Goal: Consume media (video, audio): Consume media (video, audio)

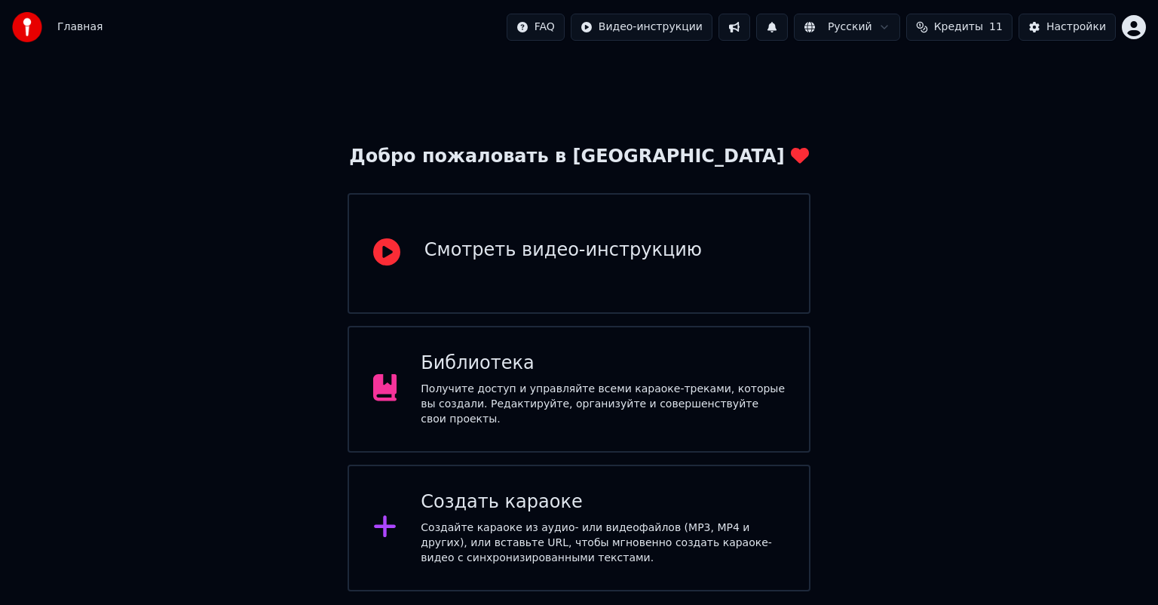
click at [564, 371] on div "Библиотека" at bounding box center [603, 363] width 364 height 24
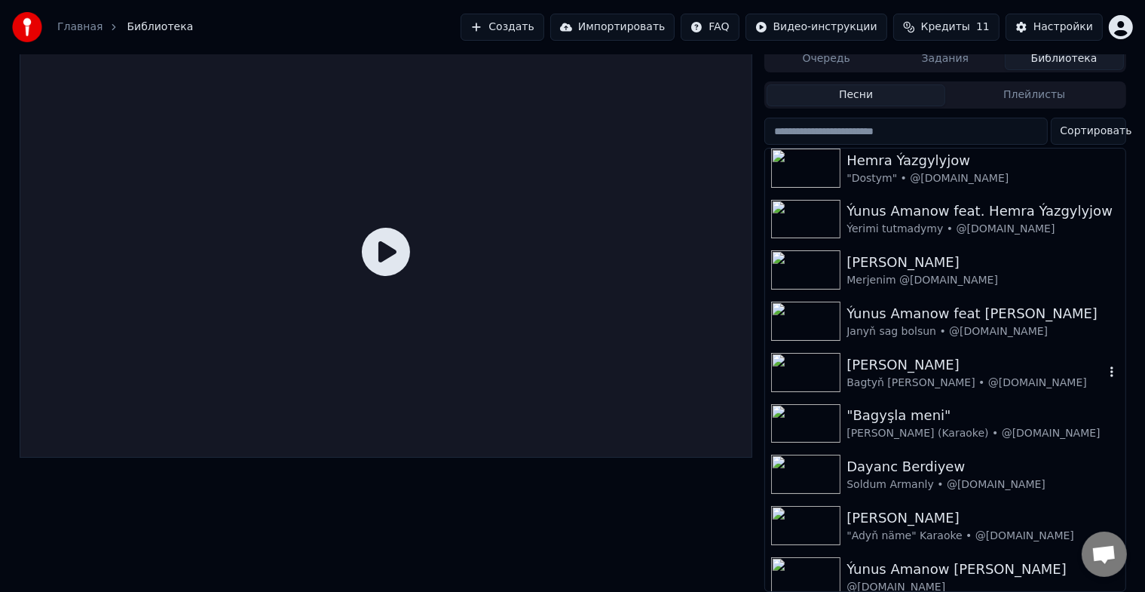
scroll to position [1084, 0]
click at [375, 245] on icon at bounding box center [386, 252] width 48 height 48
click at [386, 246] on icon at bounding box center [386, 252] width 48 height 48
click at [814, 416] on img at bounding box center [805, 422] width 69 height 39
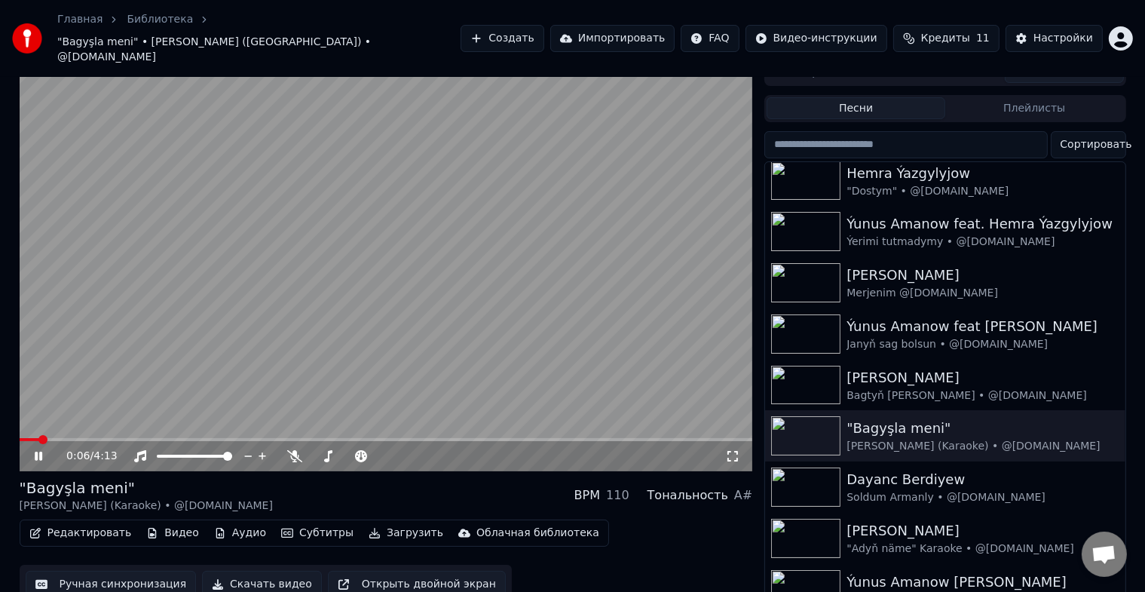
click at [69, 413] on video at bounding box center [387, 265] width 734 height 412
click at [71, 438] on span at bounding box center [387, 439] width 734 height 3
click at [74, 438] on span at bounding box center [47, 439] width 55 height 3
click at [49, 414] on video at bounding box center [387, 265] width 734 height 412
click at [51, 438] on span at bounding box center [36, 439] width 32 height 3
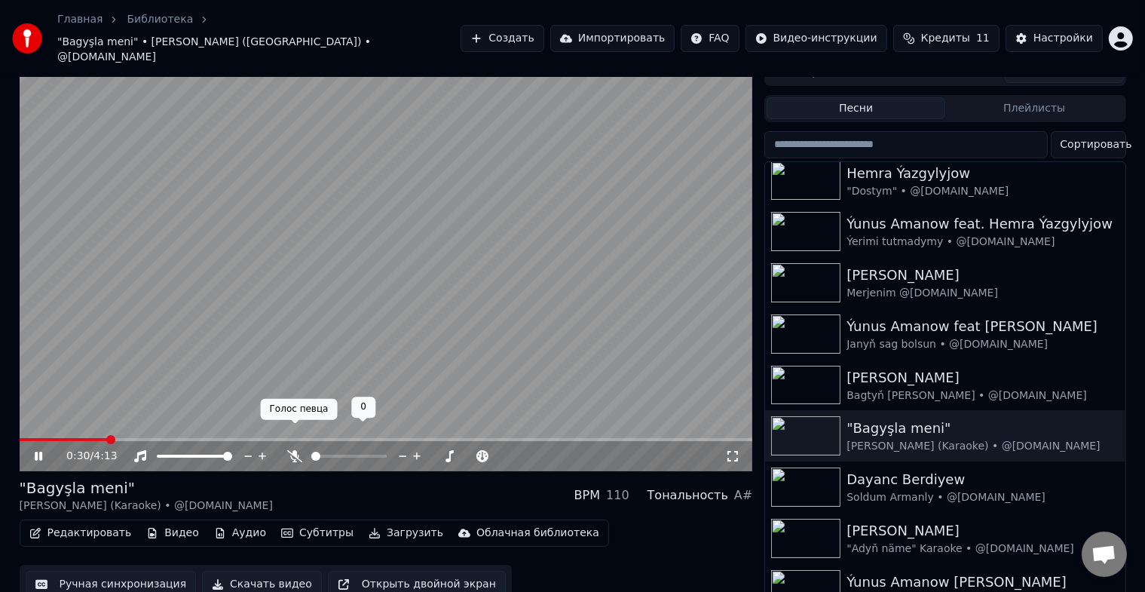
click at [295, 450] on icon at bounding box center [294, 456] width 15 height 12
click at [74, 438] on span at bounding box center [47, 439] width 55 height 3
click at [63, 438] on span at bounding box center [51, 439] width 63 height 3
click at [114, 571] on button "Ручная синхронизация" at bounding box center [111, 584] width 171 height 27
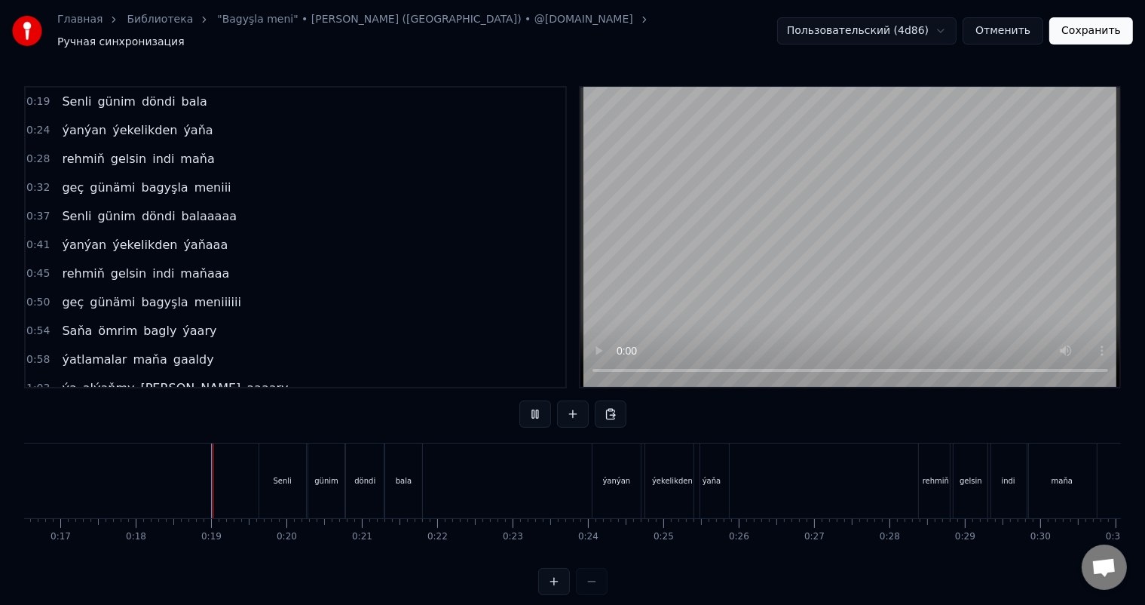
scroll to position [20, 0]
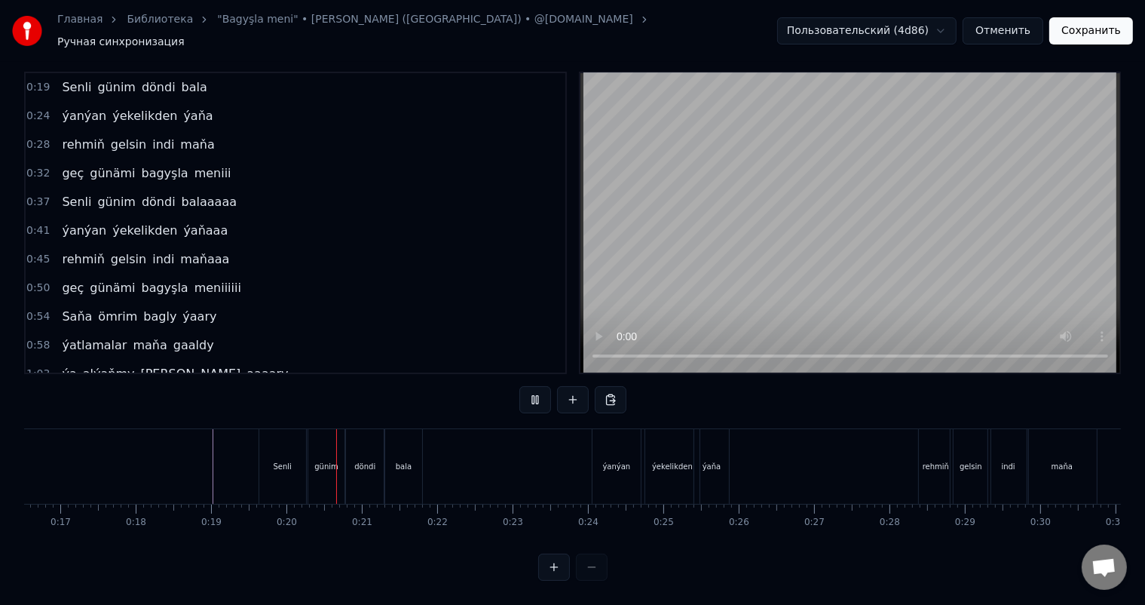
click at [937, 22] on html "Главная Библиотека "Bagyşla meni" • Serdar Çaryýew (Karaoke) • @hilli.karaoke.t…" at bounding box center [572, 295] width 1145 height 619
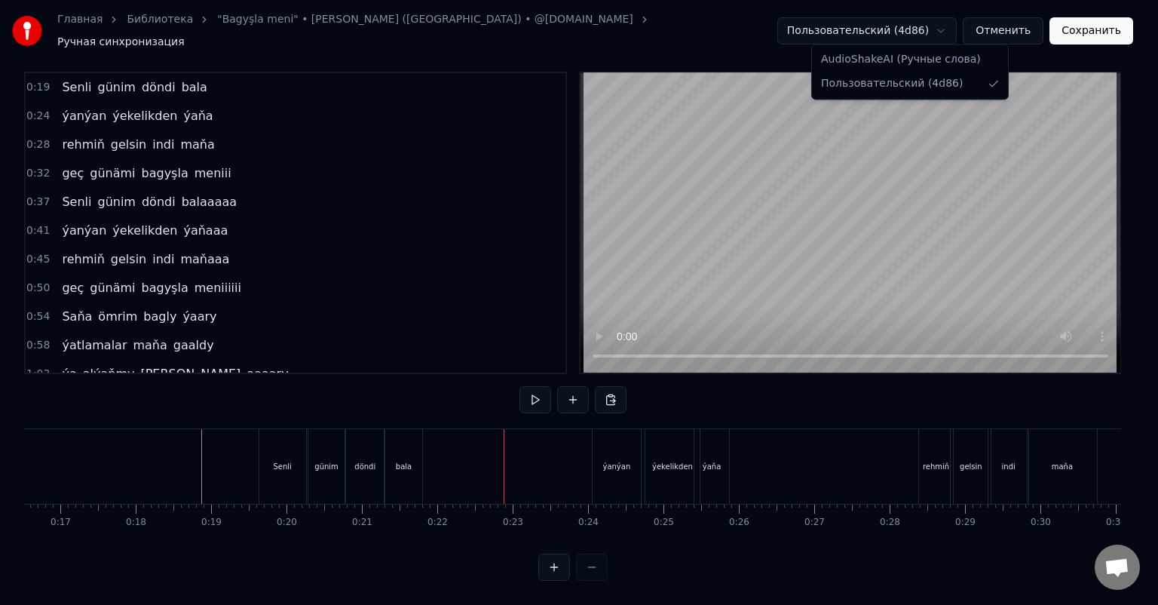
click at [948, 23] on html "Главная Библиотека "Bagyşla meni" • Serdar Çaryýew (Karaoke) • @hilli.karaoke.t…" at bounding box center [579, 295] width 1158 height 619
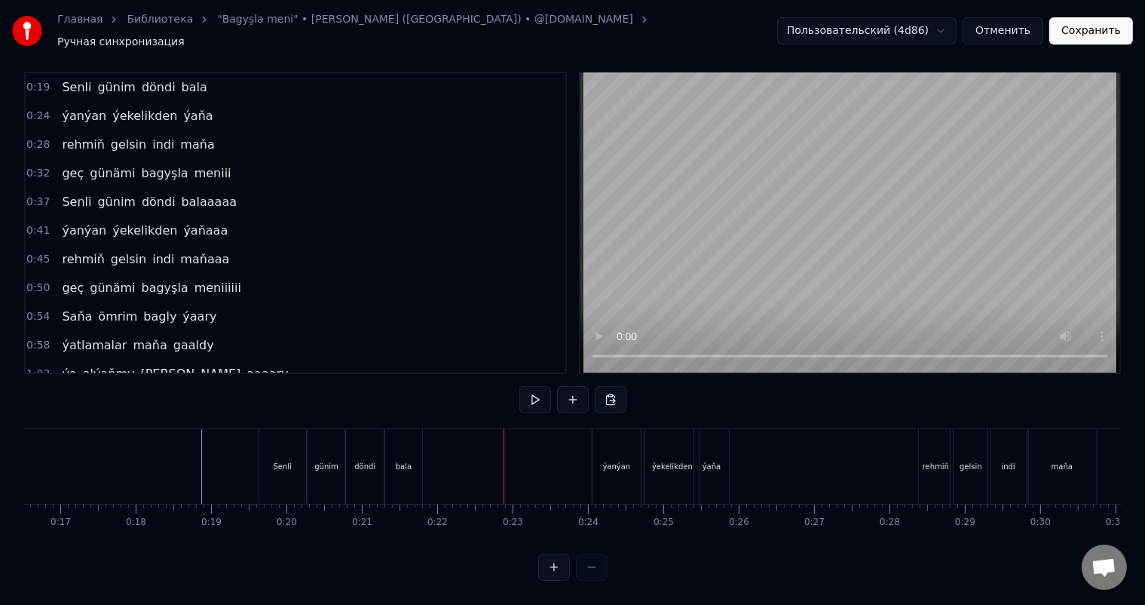
click at [1026, 30] on button "Отменить" at bounding box center [1003, 30] width 81 height 27
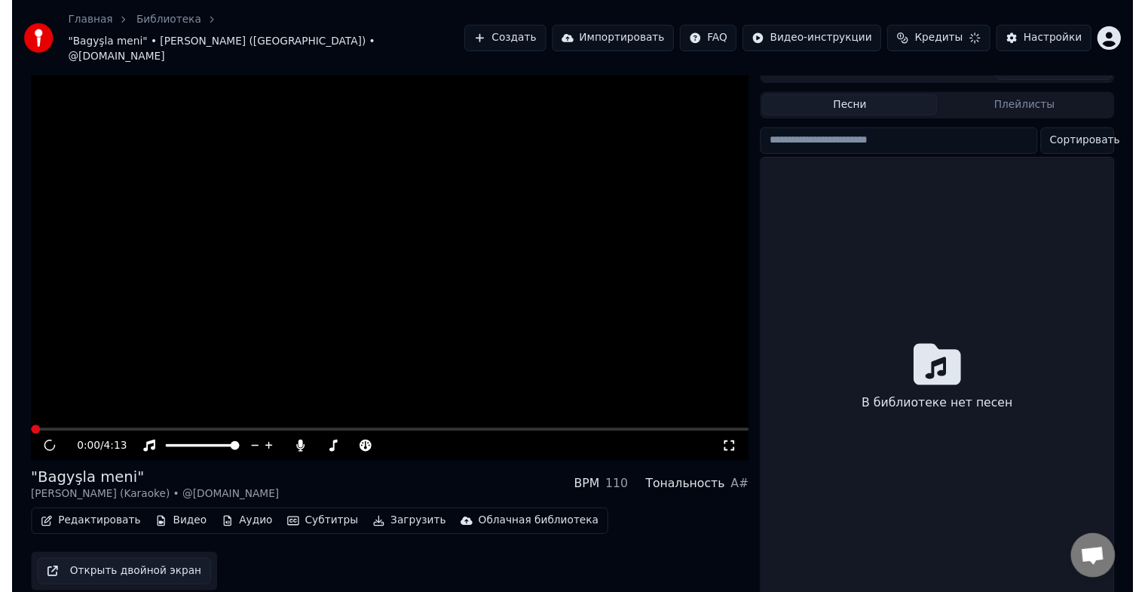
scroll to position [18, 0]
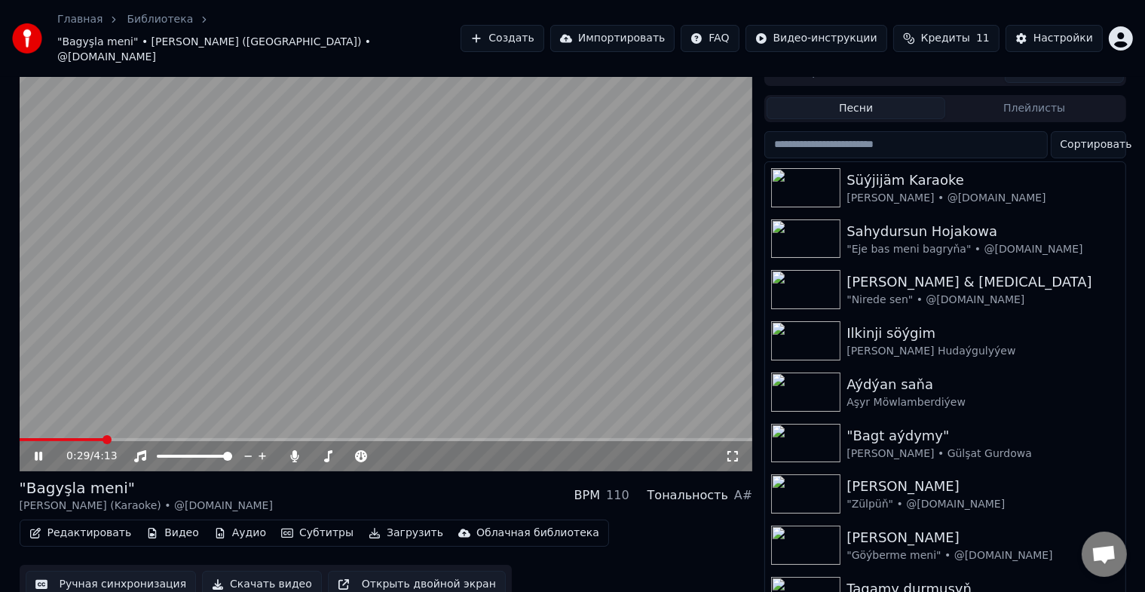
click at [103, 438] on span at bounding box center [387, 439] width 734 height 3
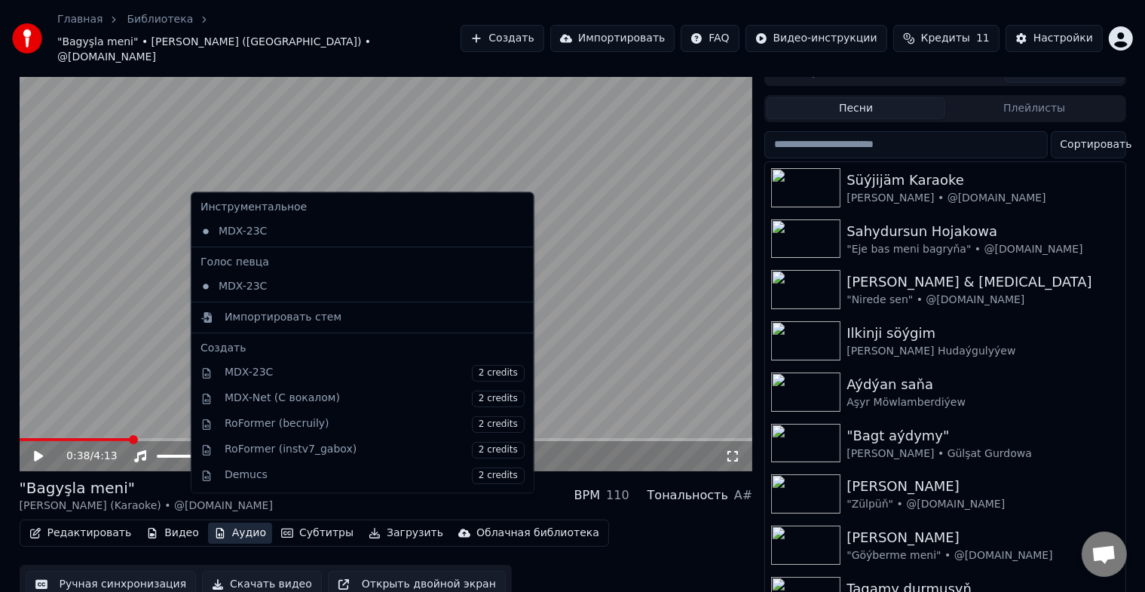
click at [240, 523] on button "Аудио" at bounding box center [240, 533] width 64 height 21
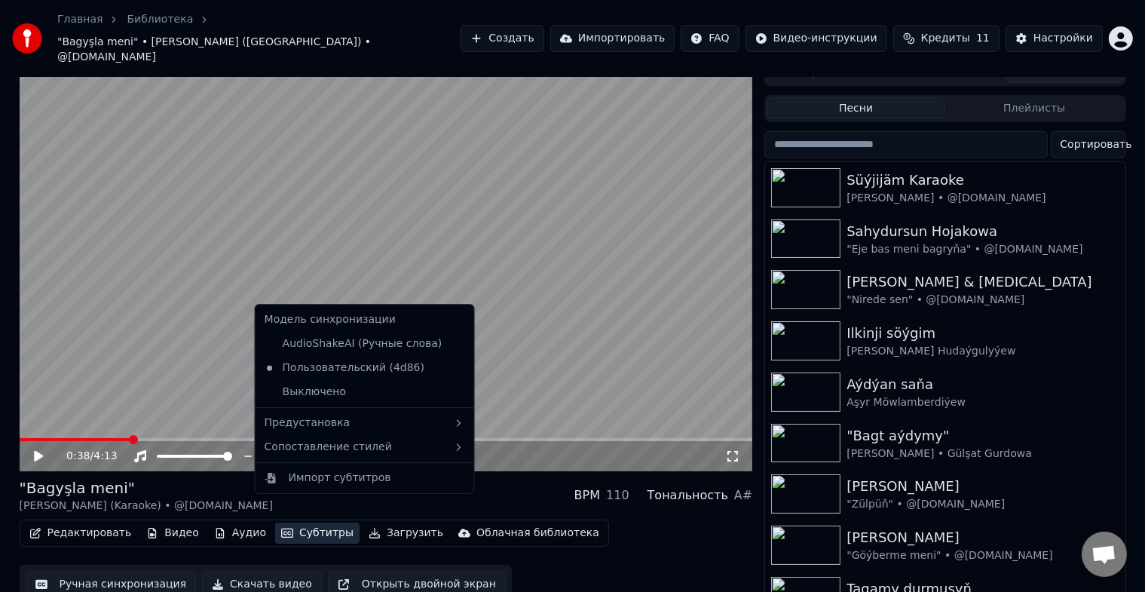
click at [116, 571] on button "Ручная синхронизация" at bounding box center [111, 584] width 171 height 27
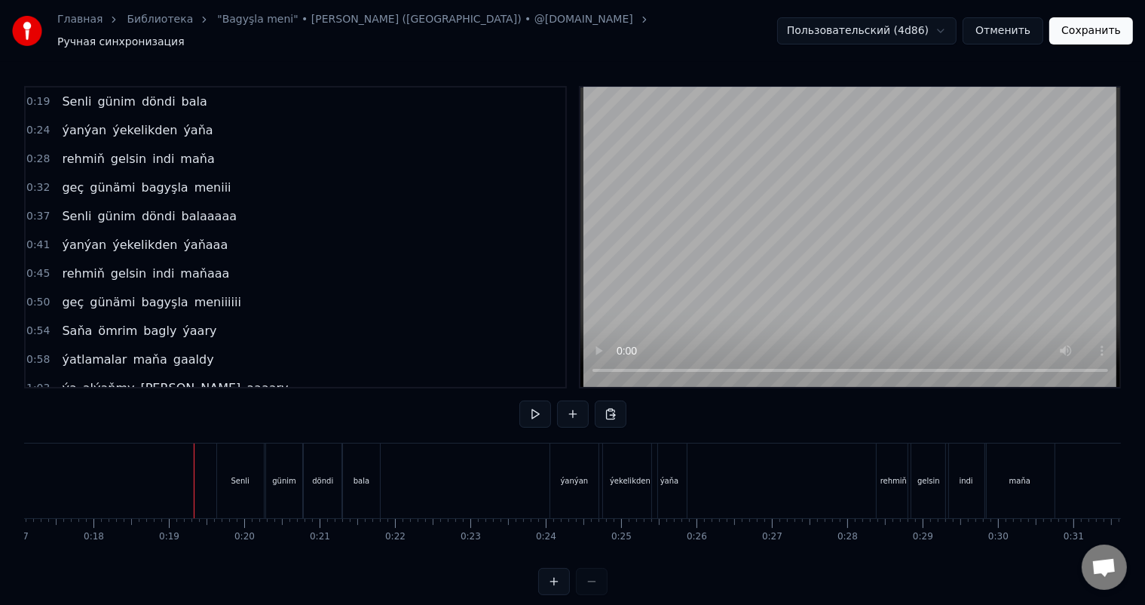
scroll to position [0, 1246]
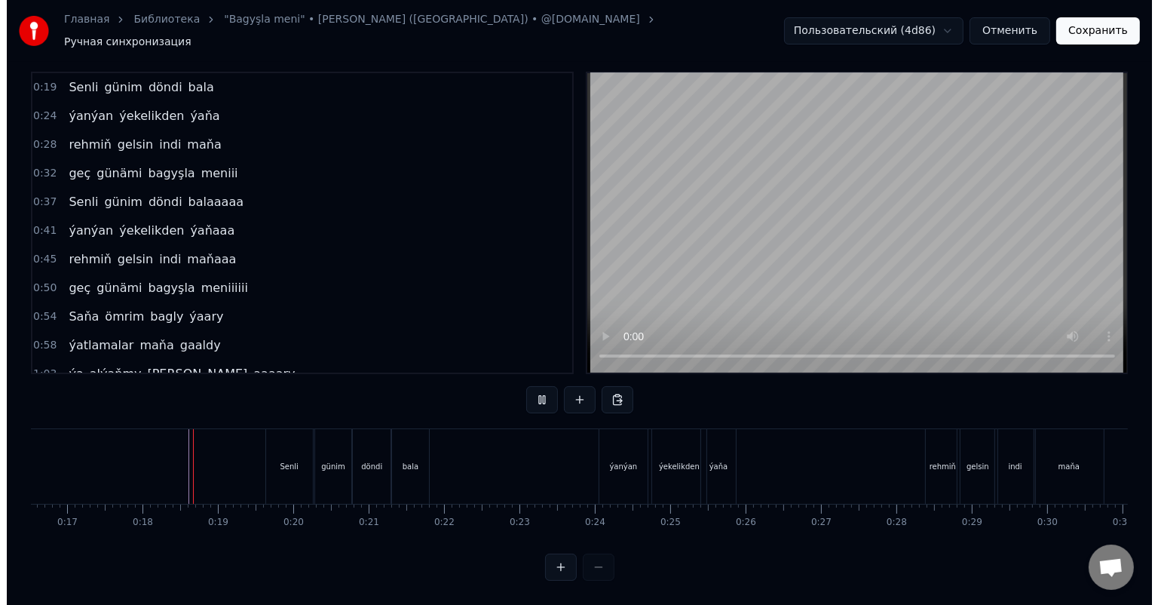
scroll to position [20, 0]
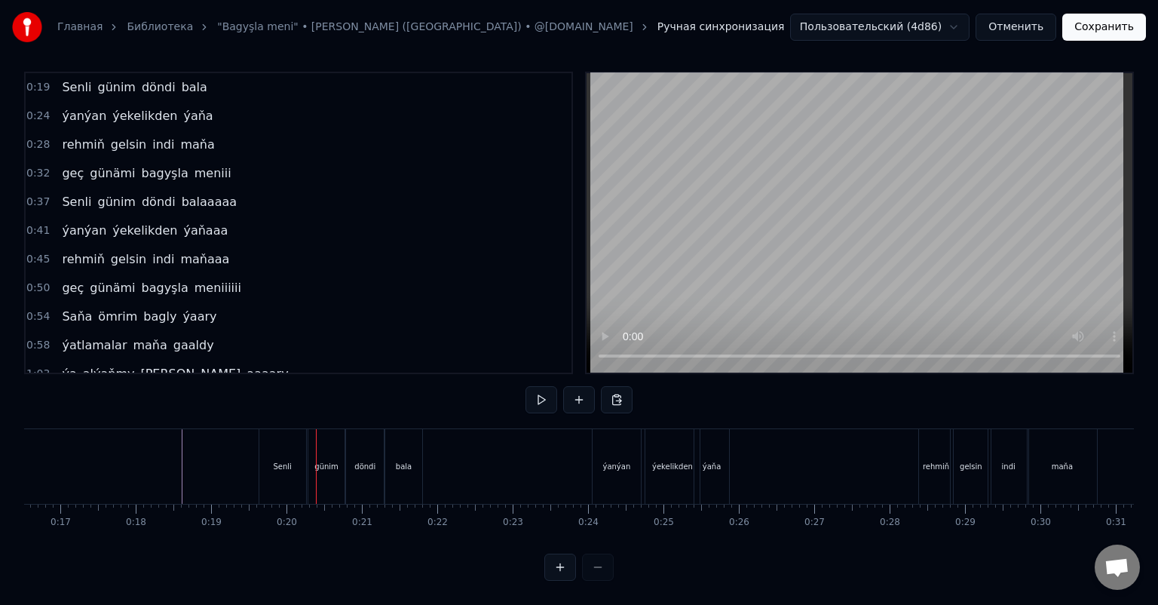
click at [935, 27] on html "Главная Библиотека "Bagyşla meni" • Serdar Çaryýew (Karaoke) • @hilli.karaoke.t…" at bounding box center [579, 299] width 1158 height 612
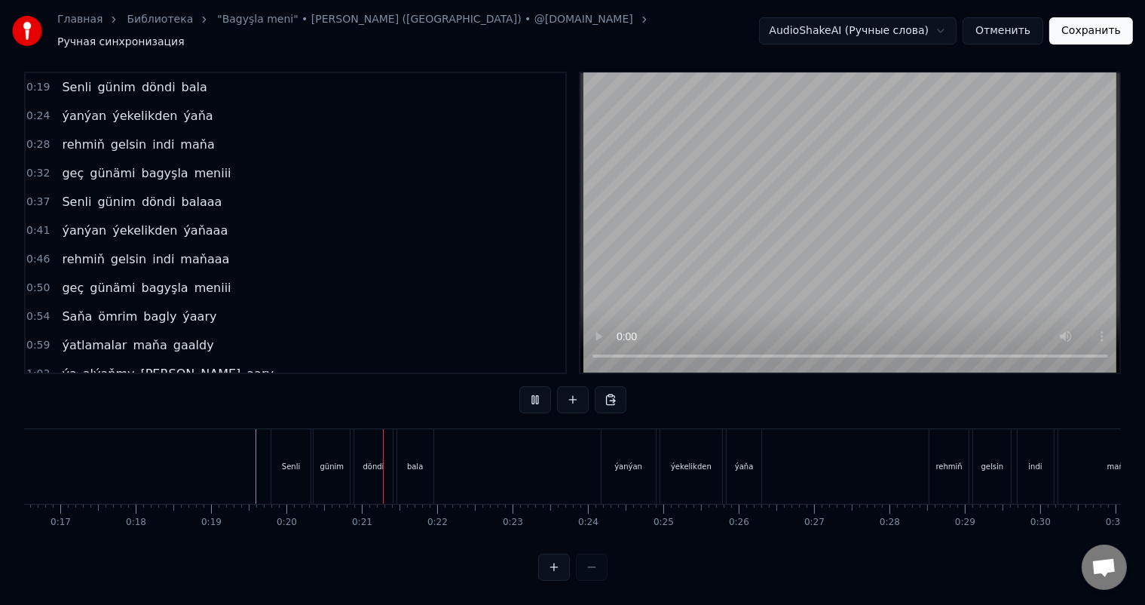
click at [909, 33] on html "Главная Библиотека "Bagyşla meni" • Serdar Çaryýew (Karaoke) • @hilli.karaoke.t…" at bounding box center [572, 295] width 1145 height 619
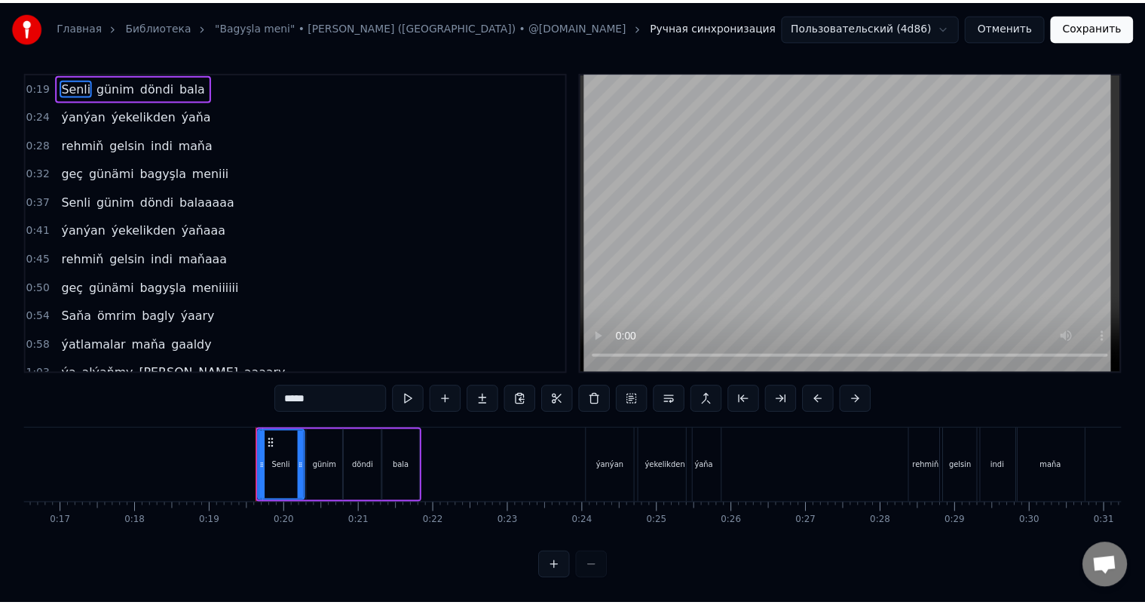
scroll to position [0, 0]
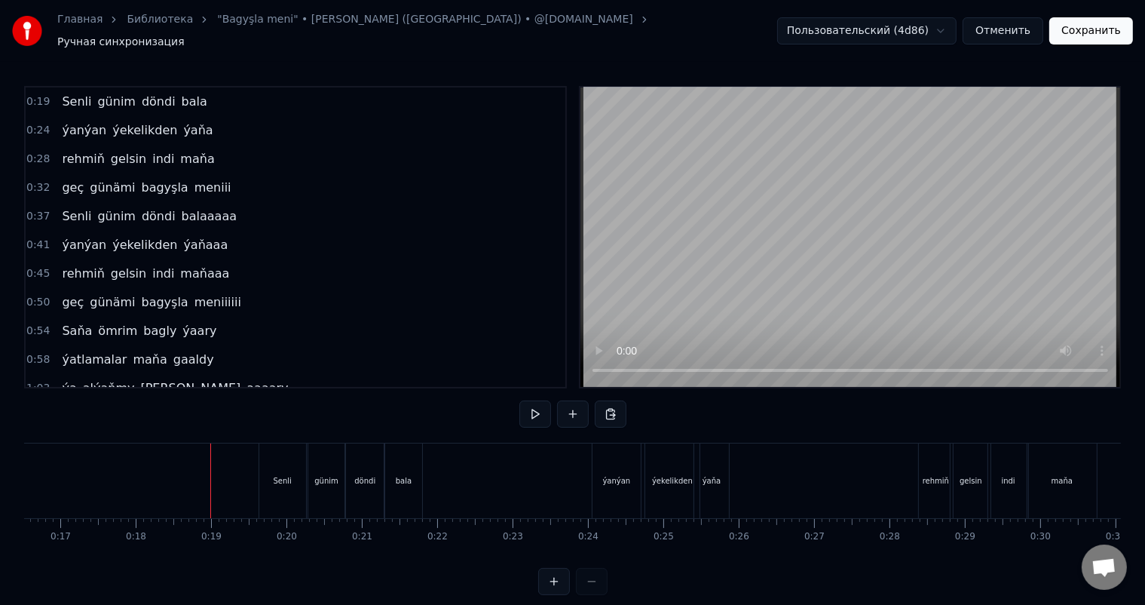
click at [278, 475] on div "Senli" at bounding box center [283, 480] width 18 height 11
click at [290, 455] on div "Senli" at bounding box center [282, 480] width 47 height 75
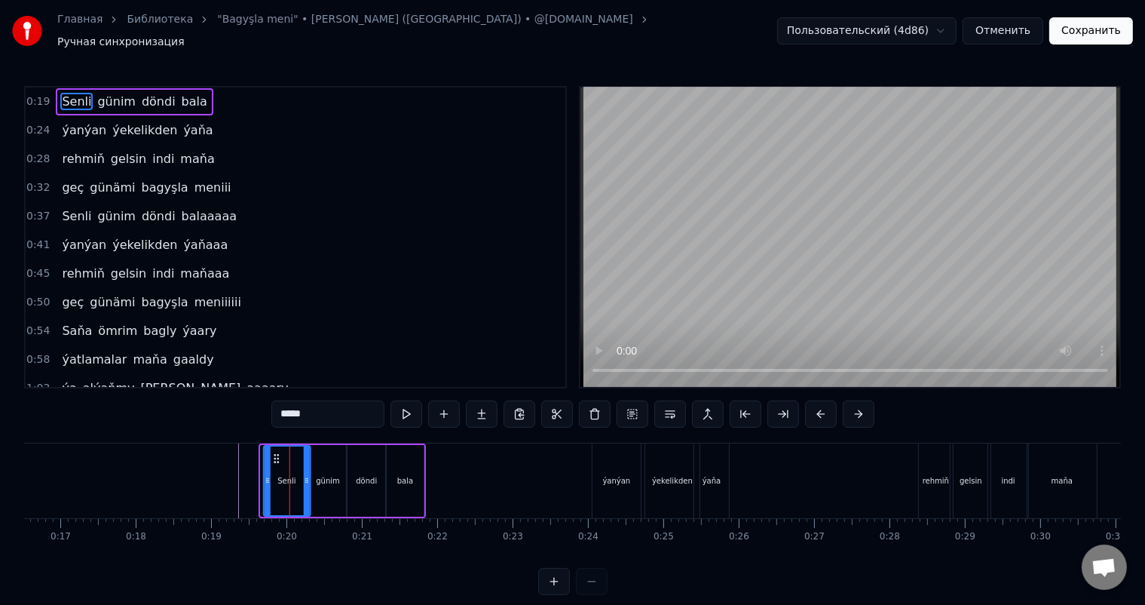
click at [275, 452] on icon at bounding box center [277, 458] width 12 height 12
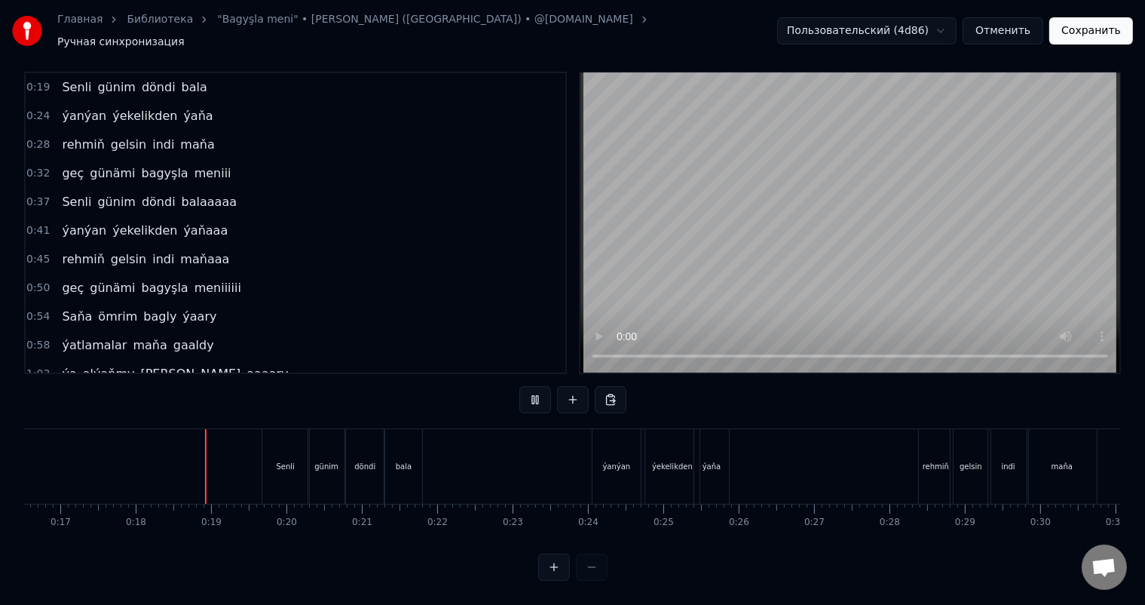
scroll to position [20, 0]
click at [277, 443] on div "Senli" at bounding box center [285, 466] width 47 height 75
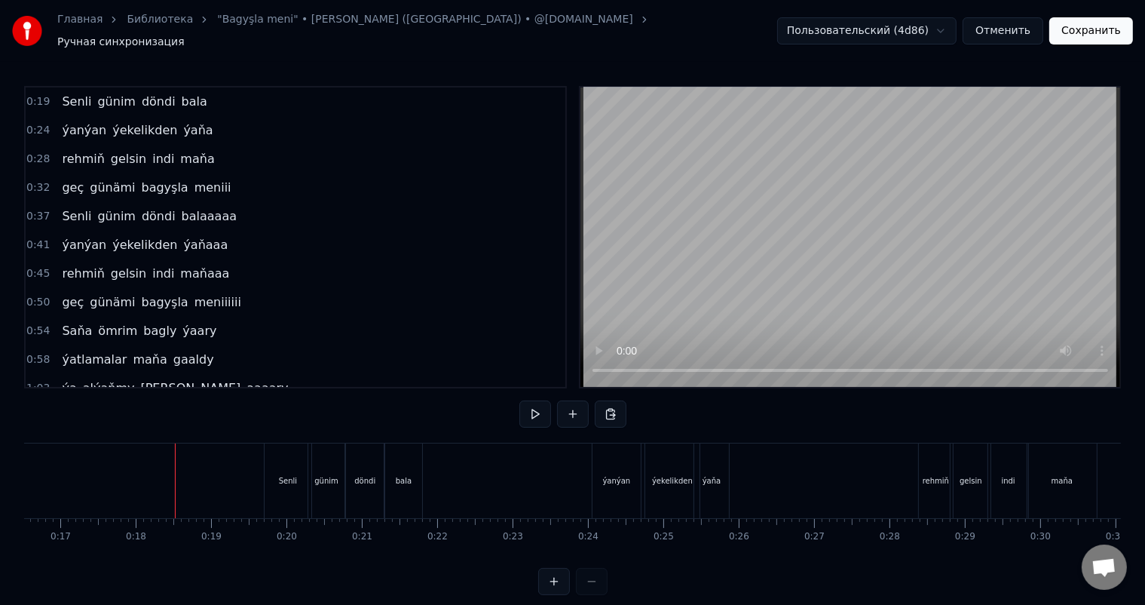
click at [299, 456] on div "Senli" at bounding box center [288, 480] width 47 height 75
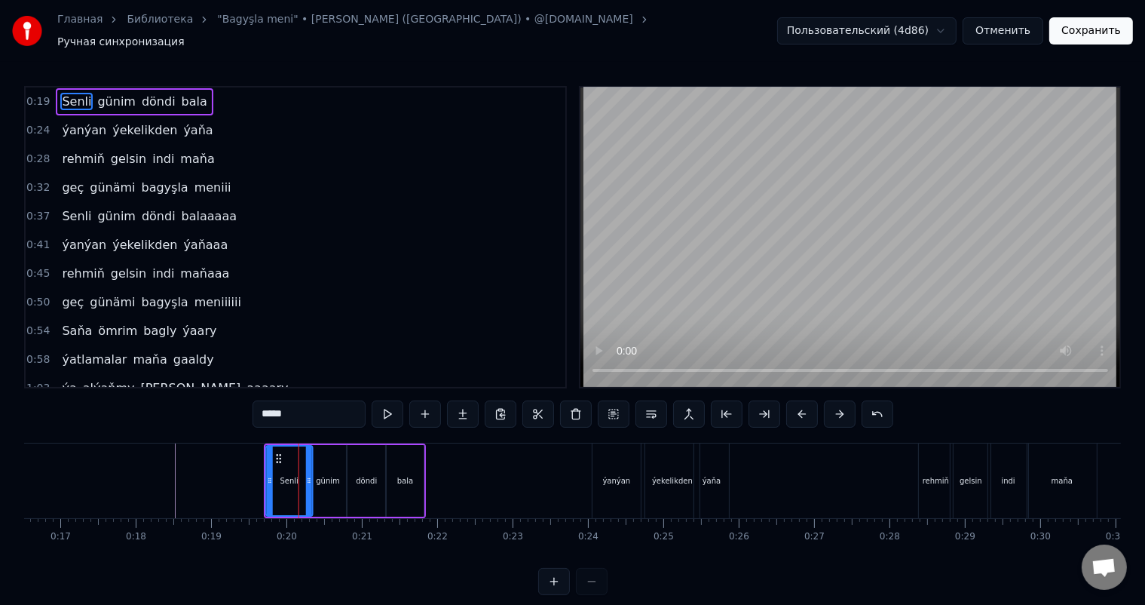
click at [277, 452] on icon at bounding box center [279, 458] width 12 height 12
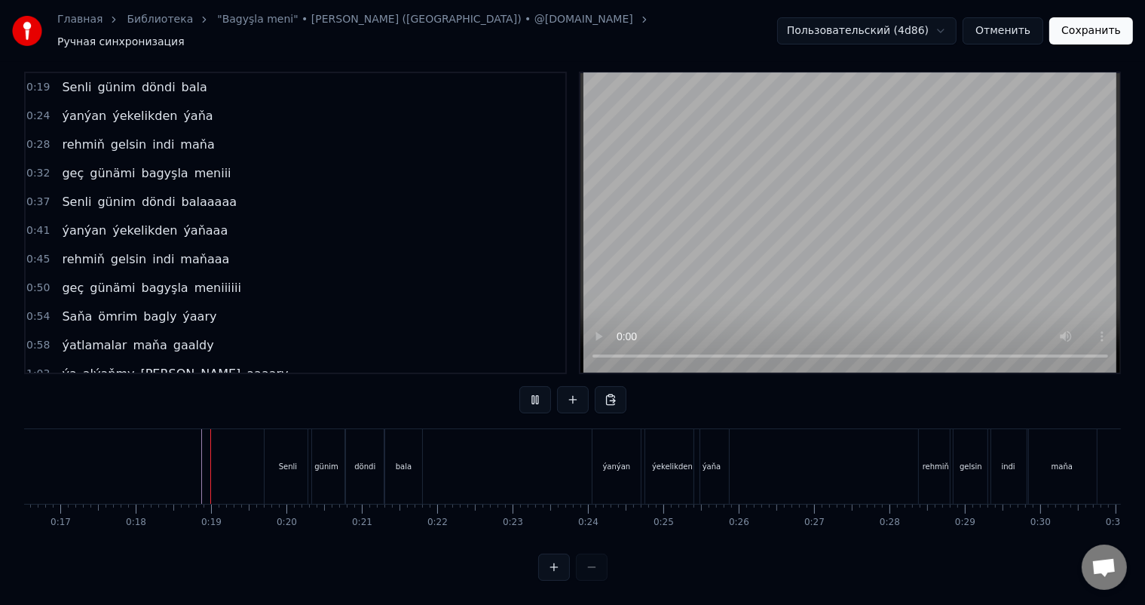
scroll to position [20, 0]
click at [616, 445] on div "ýanýan" at bounding box center [617, 466] width 48 height 75
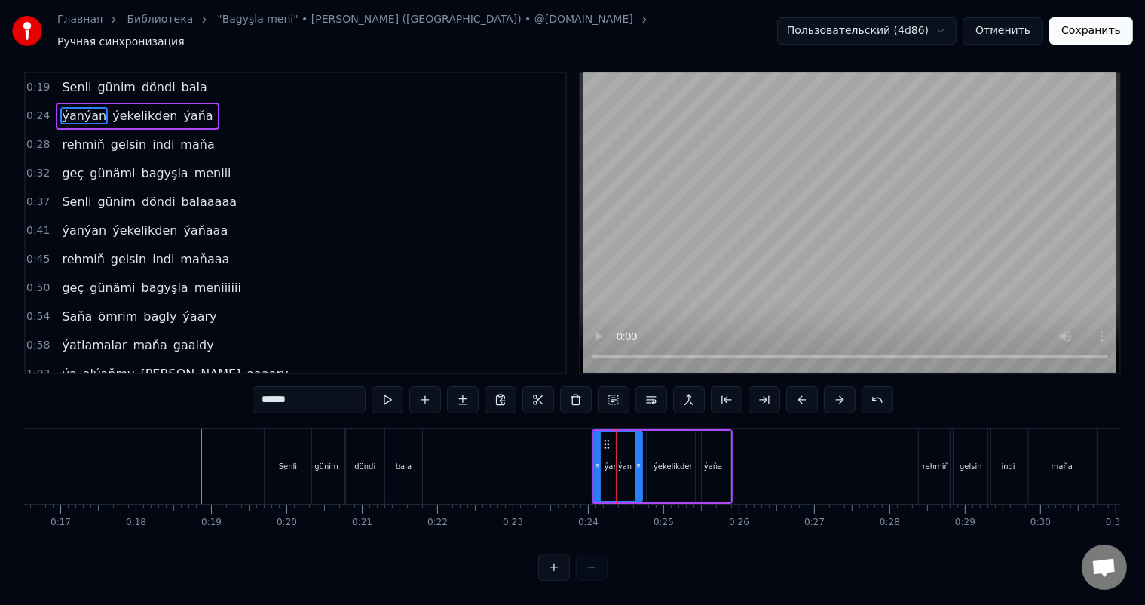
scroll to position [0, 0]
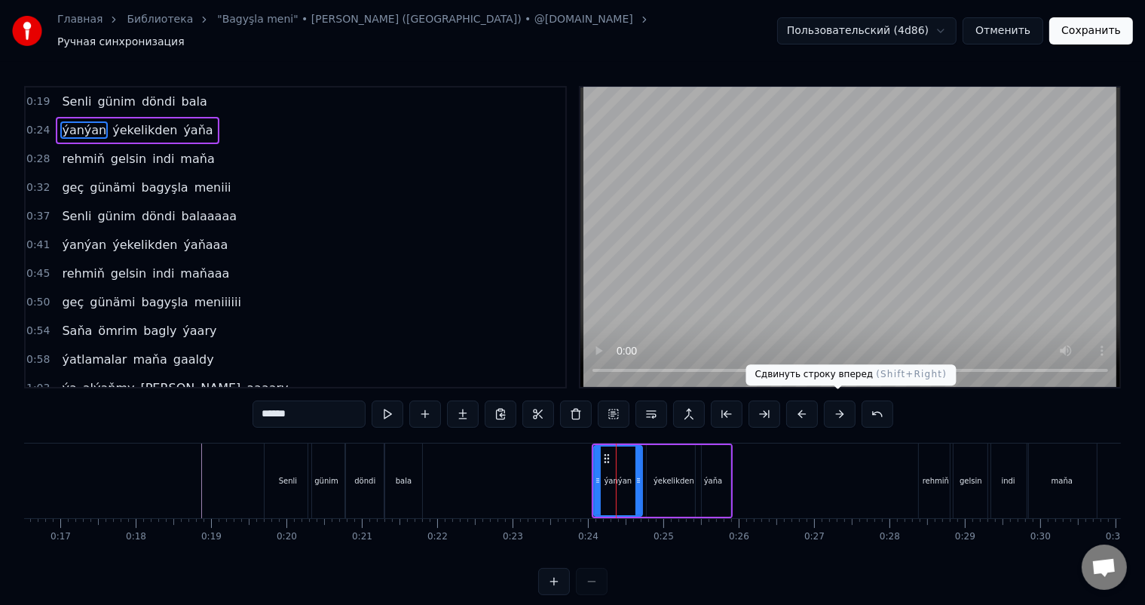
click at [833, 402] on button at bounding box center [840, 413] width 32 height 27
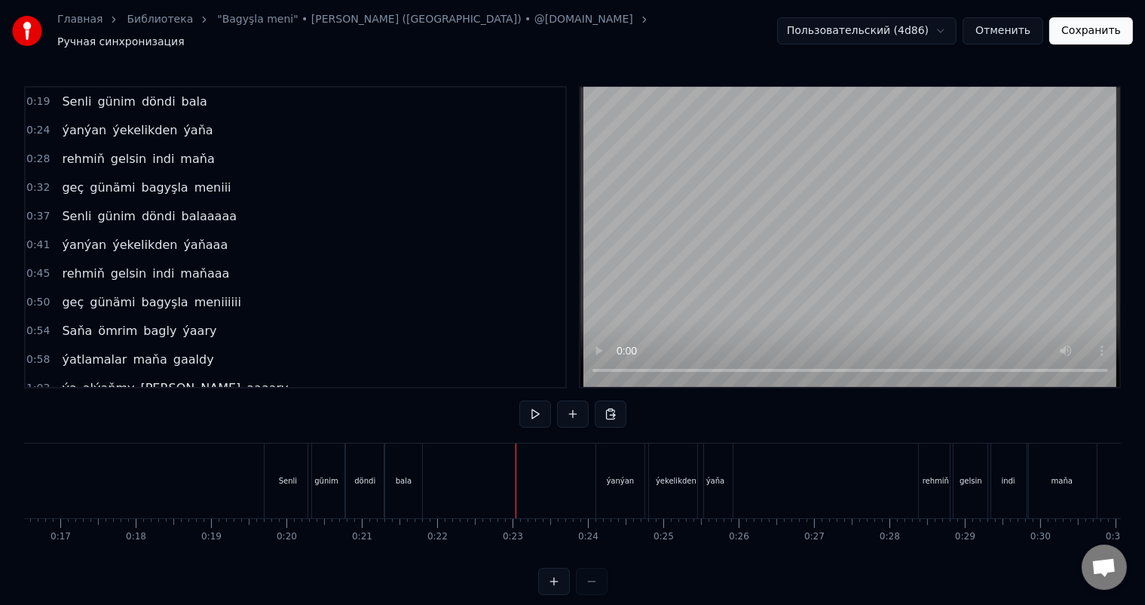
click at [286, 464] on div "Senli" at bounding box center [288, 480] width 47 height 75
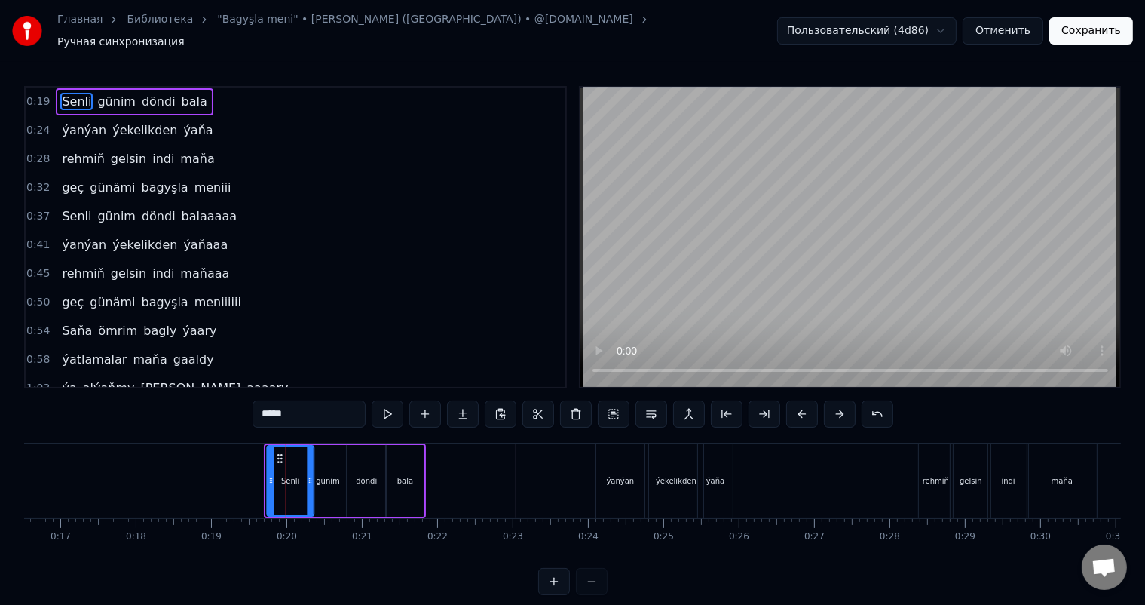
click at [278, 452] on icon at bounding box center [280, 458] width 12 height 12
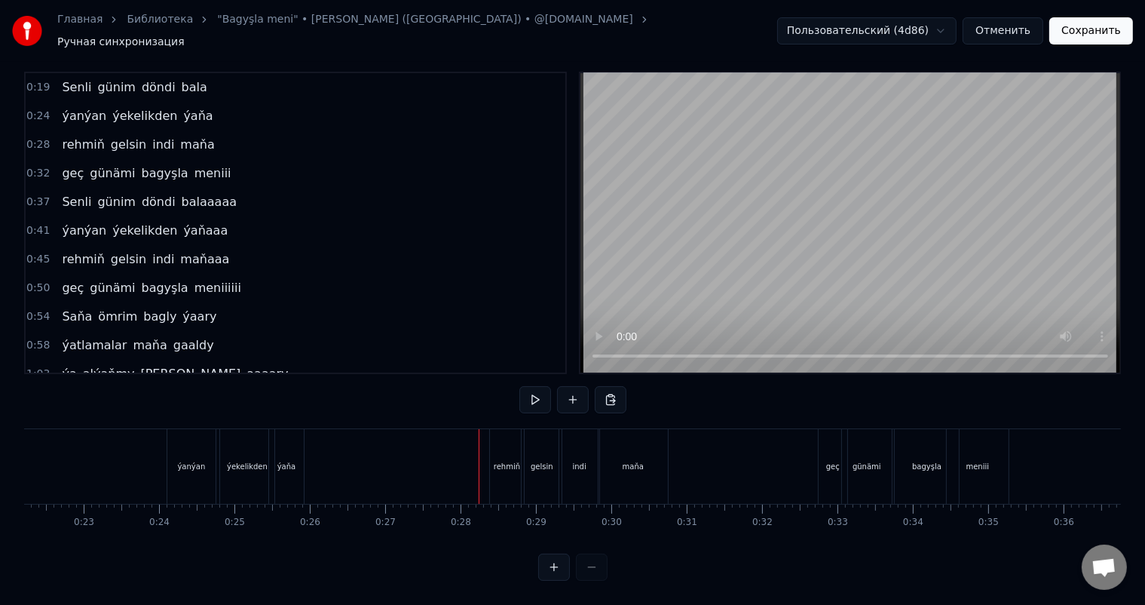
scroll to position [0, 1686]
click at [494, 461] on div "rehmiň" at bounding box center [496, 466] width 26 height 11
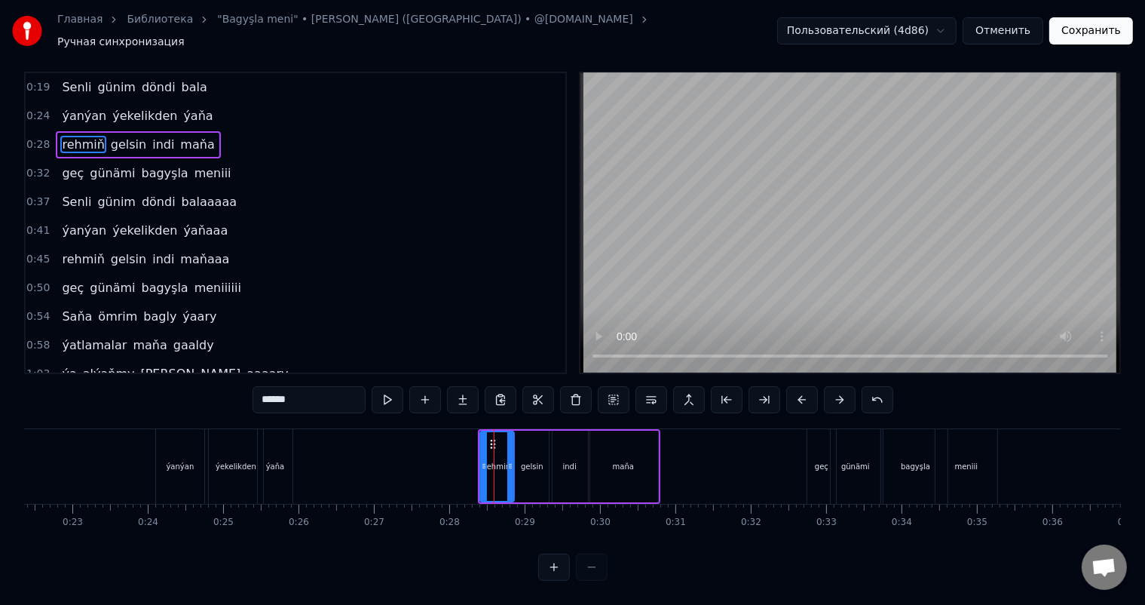
scroll to position [0, 0]
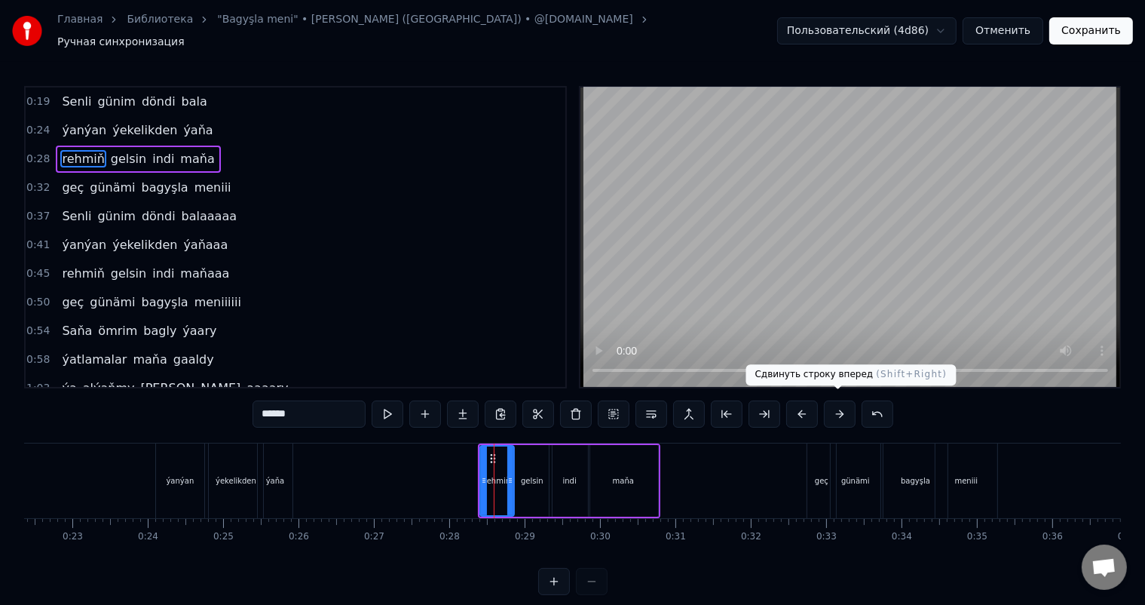
click at [844, 408] on button at bounding box center [840, 413] width 32 height 27
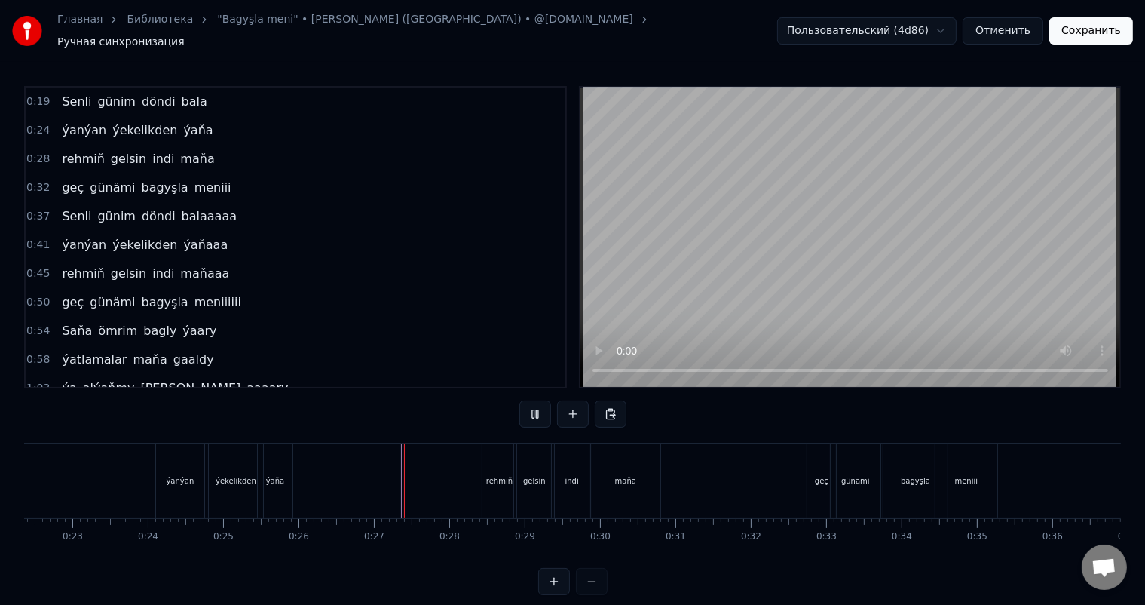
scroll to position [20, 0]
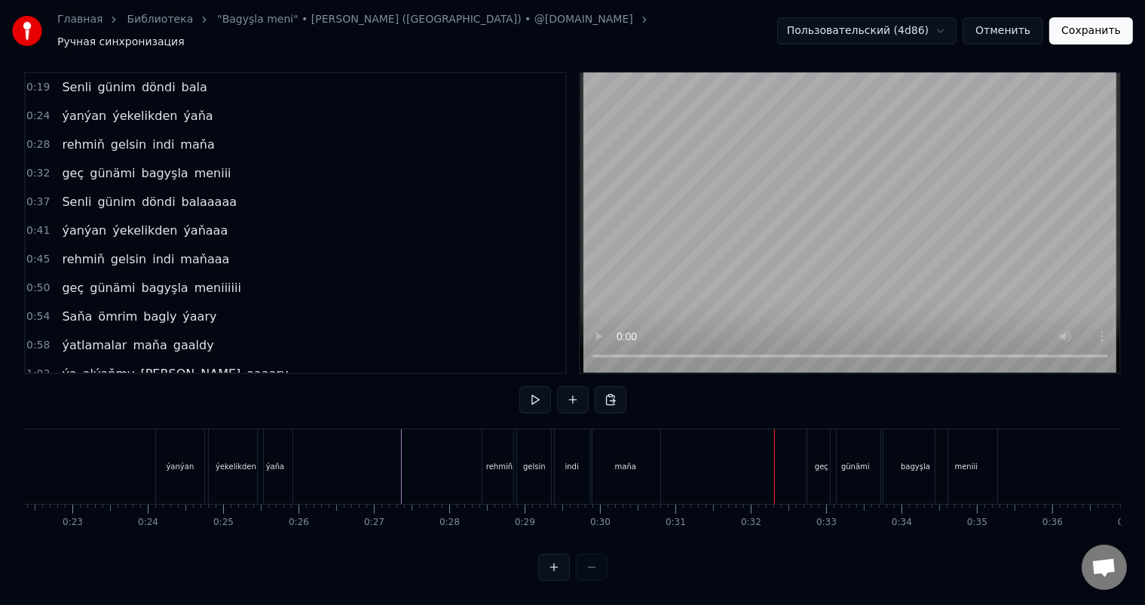
click at [649, 455] on div "maňa" at bounding box center [625, 466] width 69 height 75
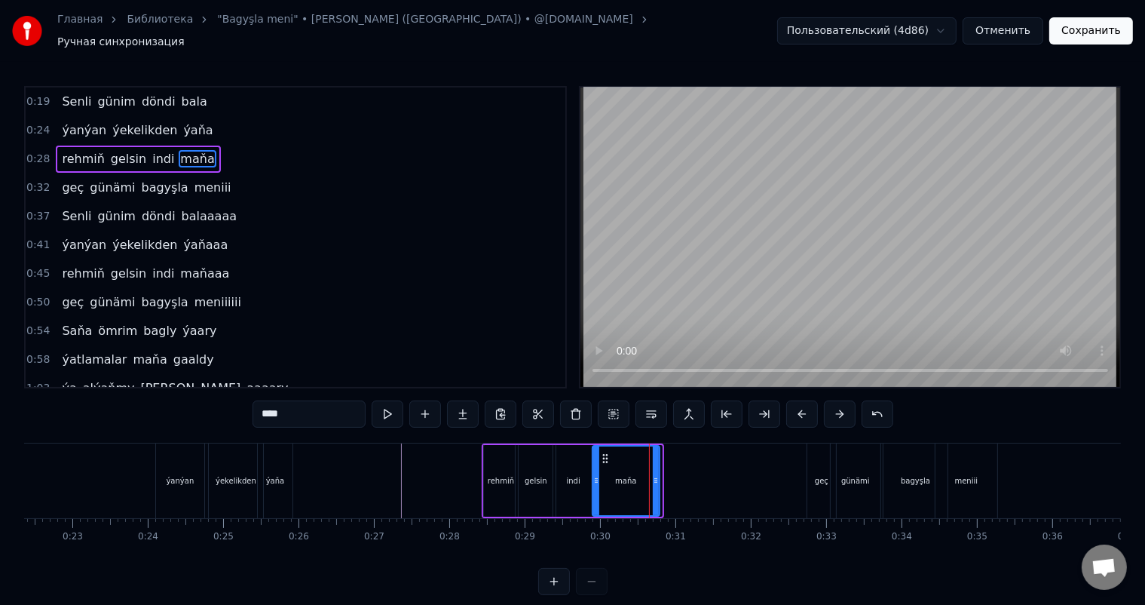
click at [657, 474] on icon at bounding box center [656, 480] width 6 height 12
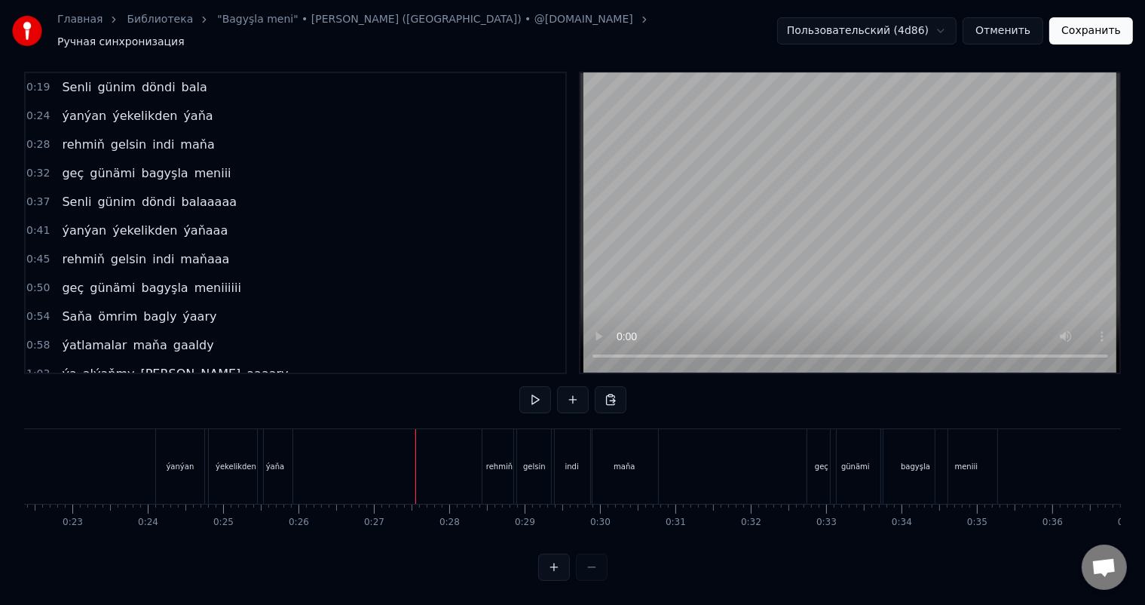
scroll to position [20, 0]
click at [821, 461] on div "geç" at bounding box center [822, 466] width 14 height 11
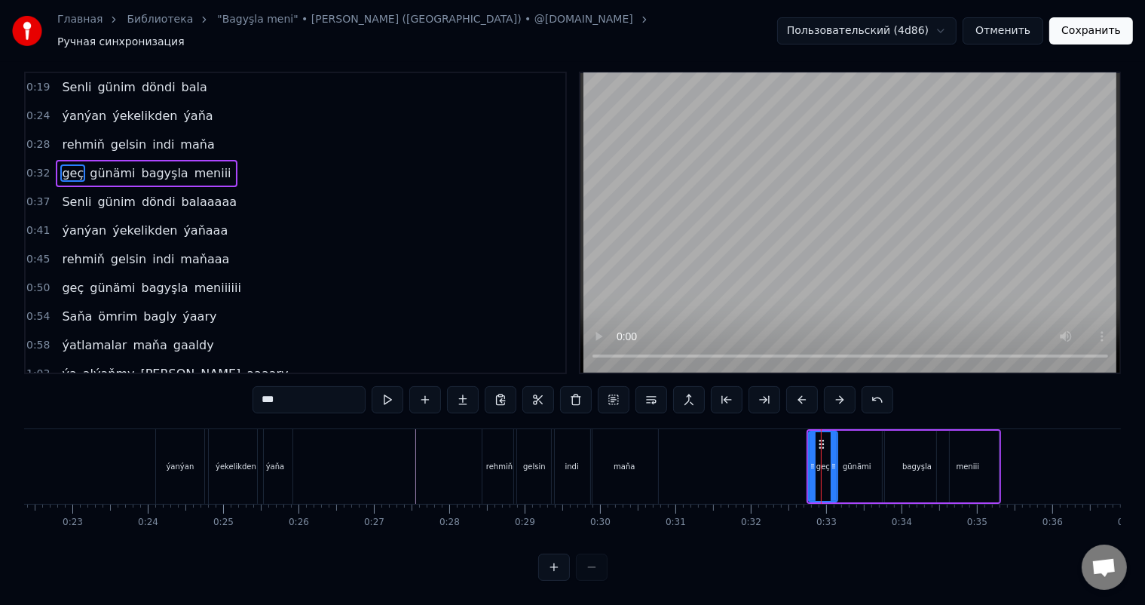
scroll to position [0, 0]
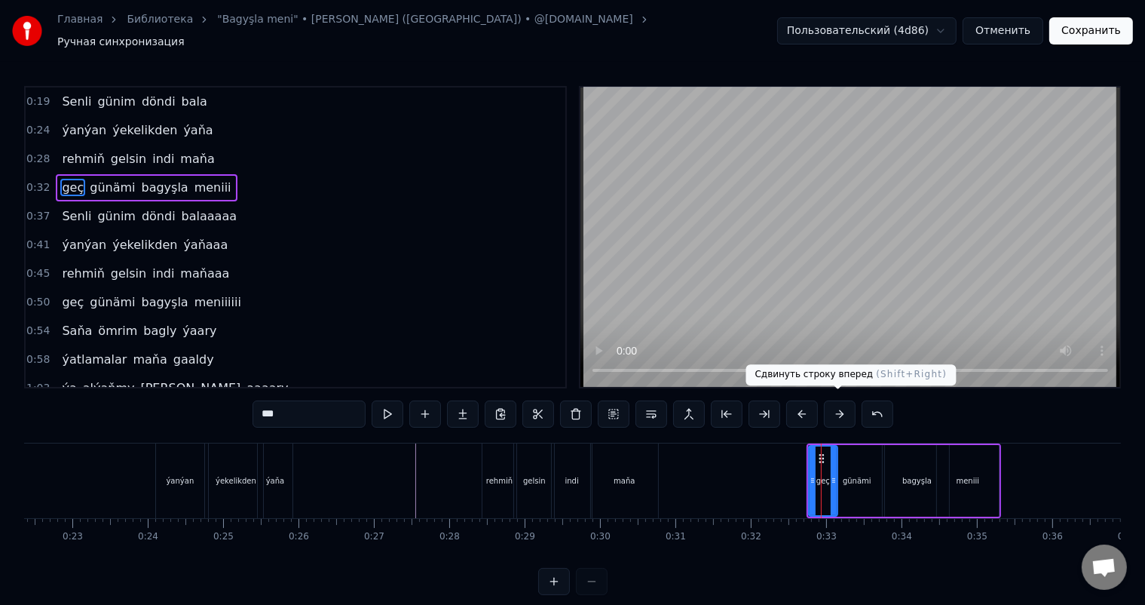
click at [843, 407] on button at bounding box center [840, 413] width 32 height 27
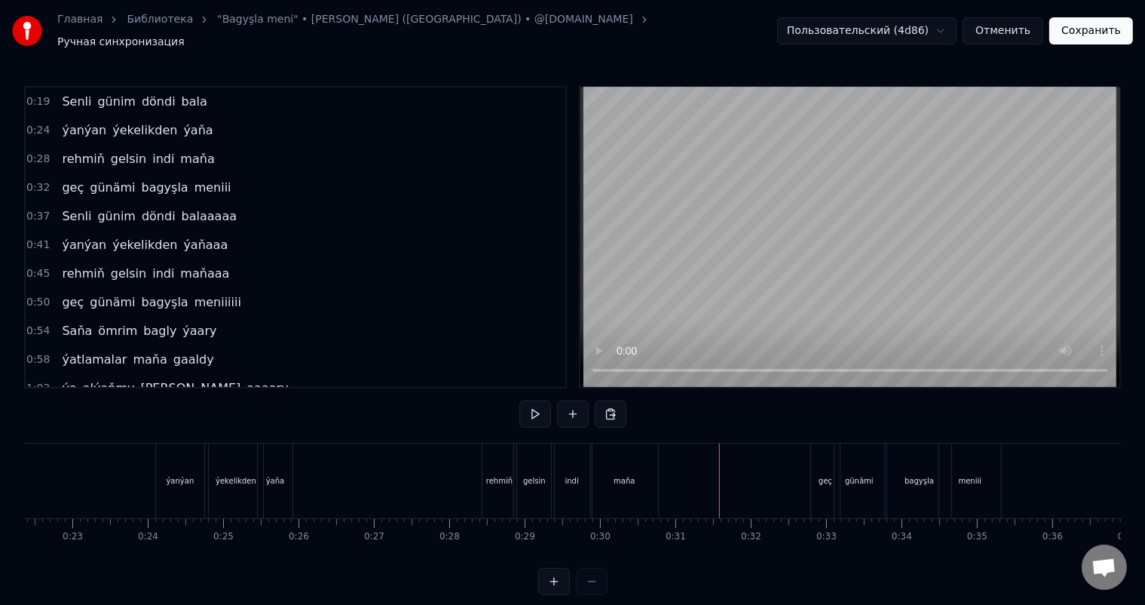
click at [821, 465] on div "geç" at bounding box center [825, 480] width 29 height 75
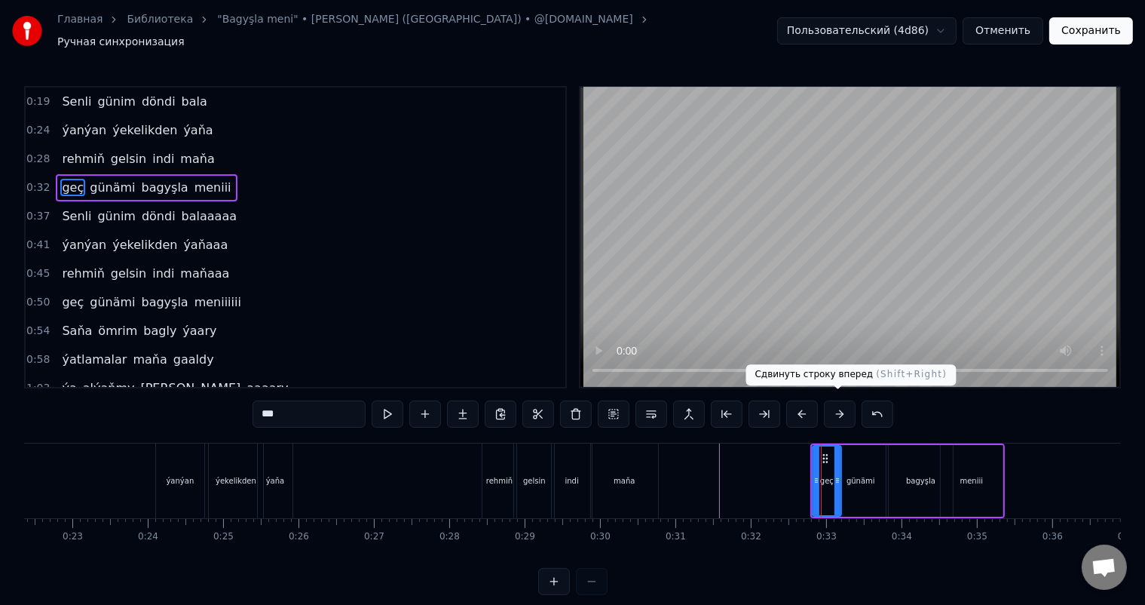
click at [833, 404] on button at bounding box center [840, 413] width 32 height 27
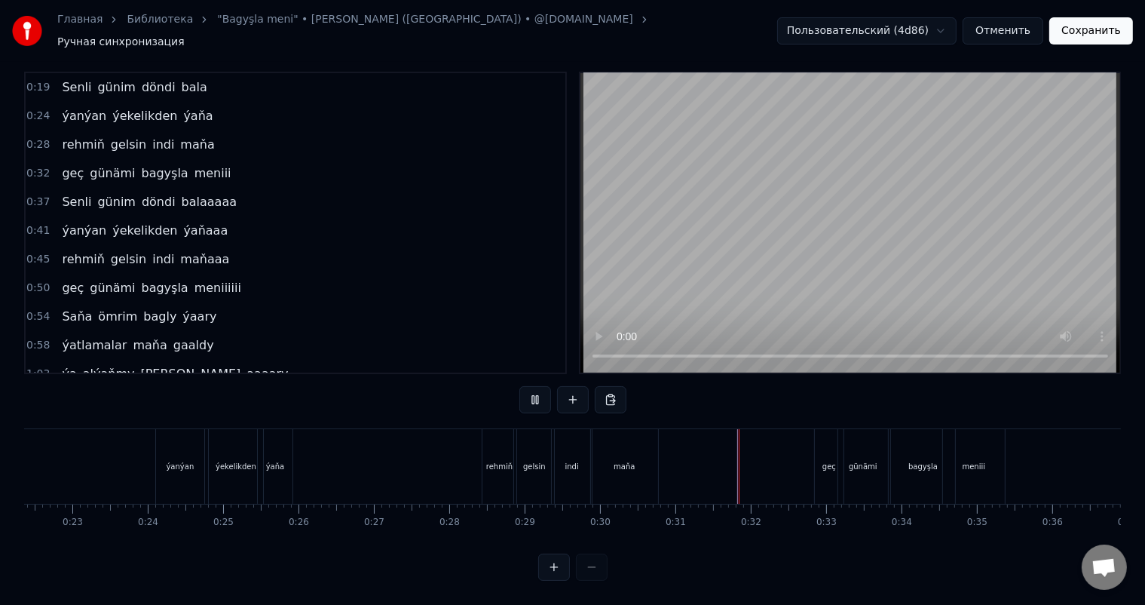
scroll to position [20, 0]
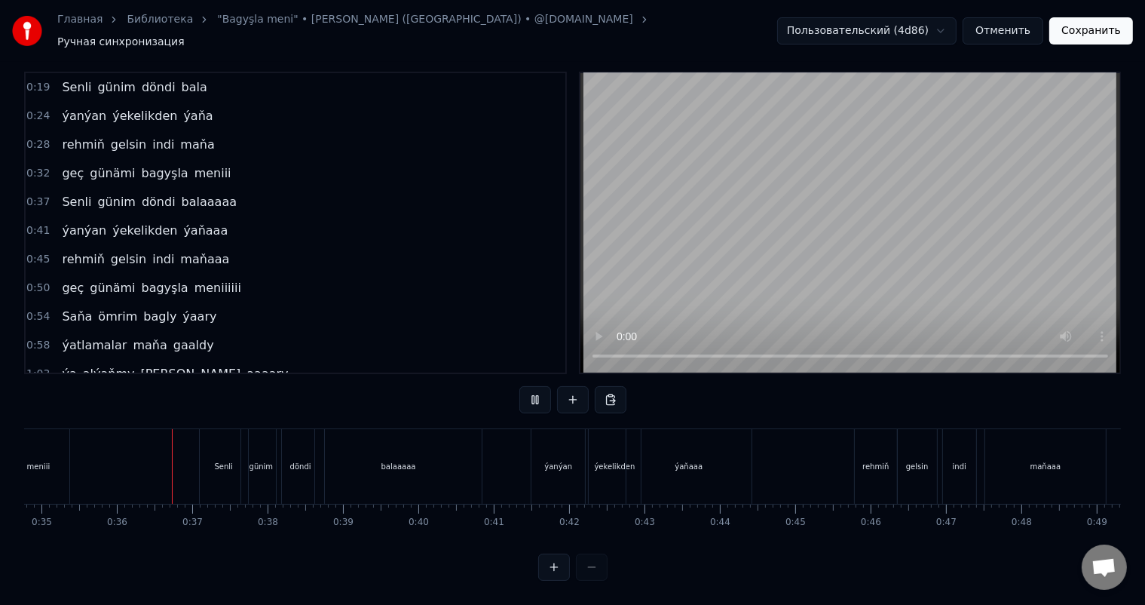
scroll to position [0, 2639]
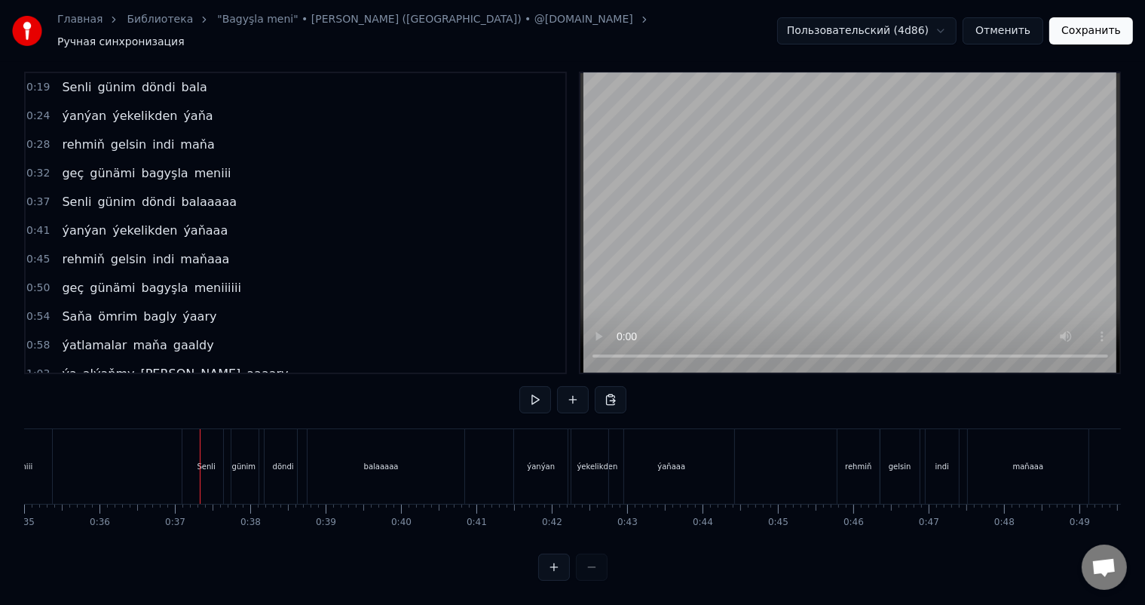
click at [189, 451] on div "Senli" at bounding box center [206, 466] width 48 height 75
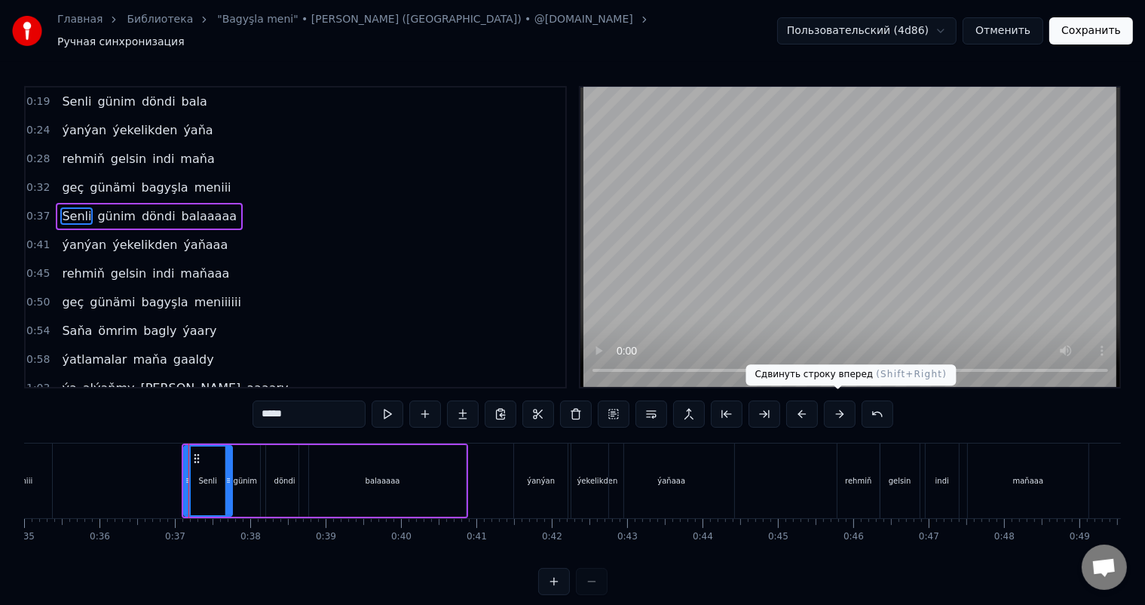
click at [836, 407] on button at bounding box center [840, 413] width 32 height 27
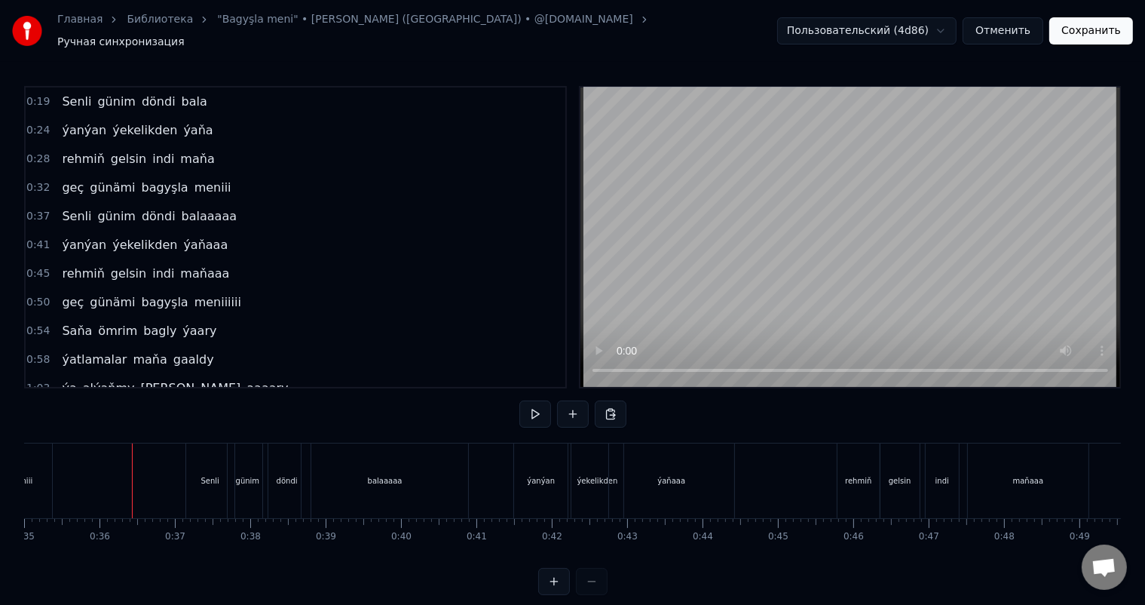
click at [199, 460] on div "Senli" at bounding box center [210, 480] width 48 height 75
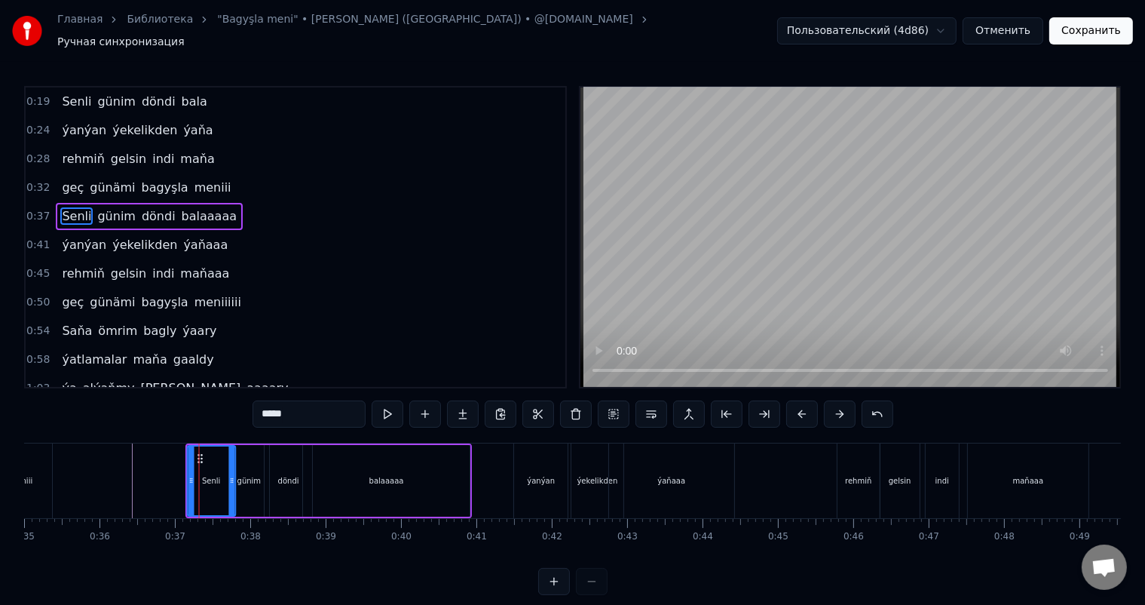
click at [198, 452] on icon at bounding box center [201, 458] width 12 height 12
click at [191, 474] on icon at bounding box center [192, 480] width 6 height 12
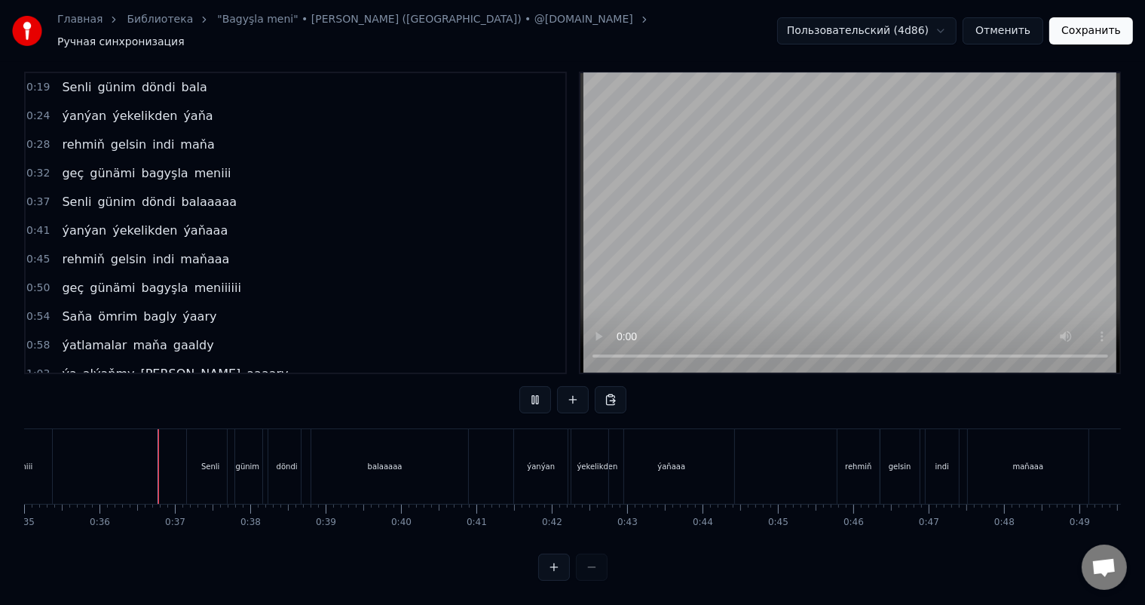
scroll to position [20, 0]
click at [205, 437] on div "Senli" at bounding box center [211, 466] width 48 height 75
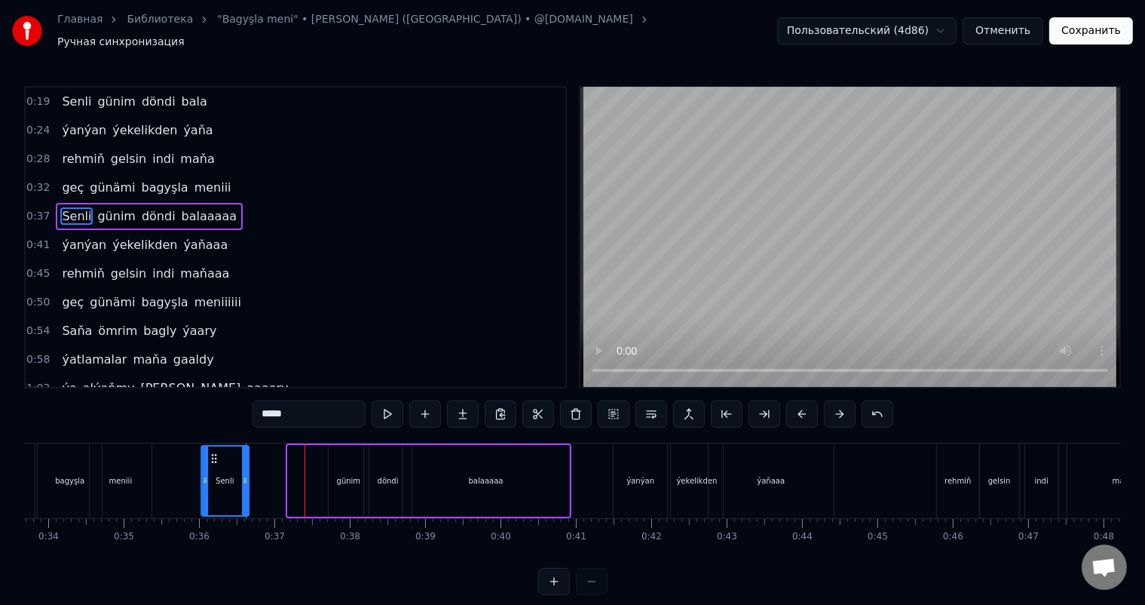
scroll to position [0, 2532]
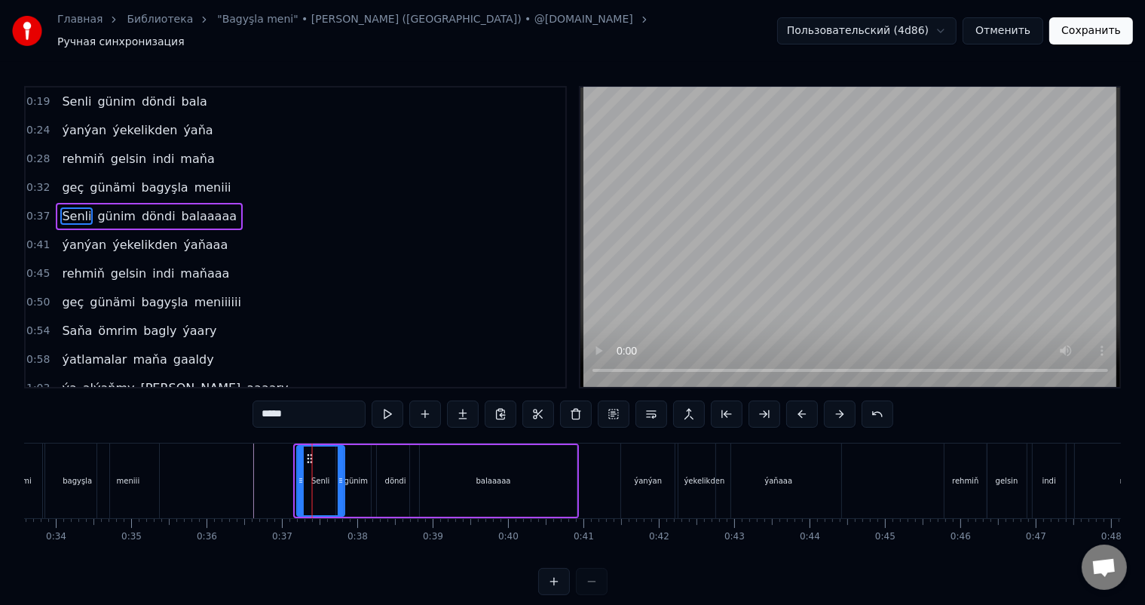
drag, startPoint x: 199, startPoint y: 446, endPoint x: 308, endPoint y: 458, distance: 109.3
click at [308, 458] on div "Senli" at bounding box center [321, 480] width 46 height 69
click at [362, 456] on div "günim" at bounding box center [356, 481] width 40 height 72
type input "*****"
click at [350, 452] on icon at bounding box center [351, 458] width 12 height 12
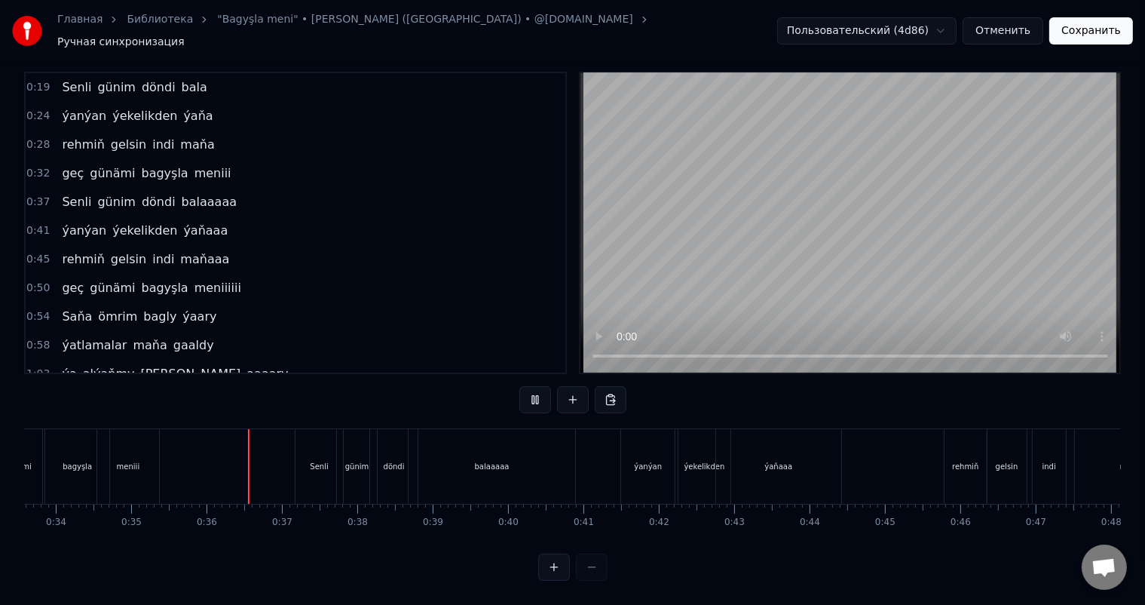
scroll to position [20, 0]
click at [649, 446] on div "ýanýan" at bounding box center [648, 466] width 54 height 75
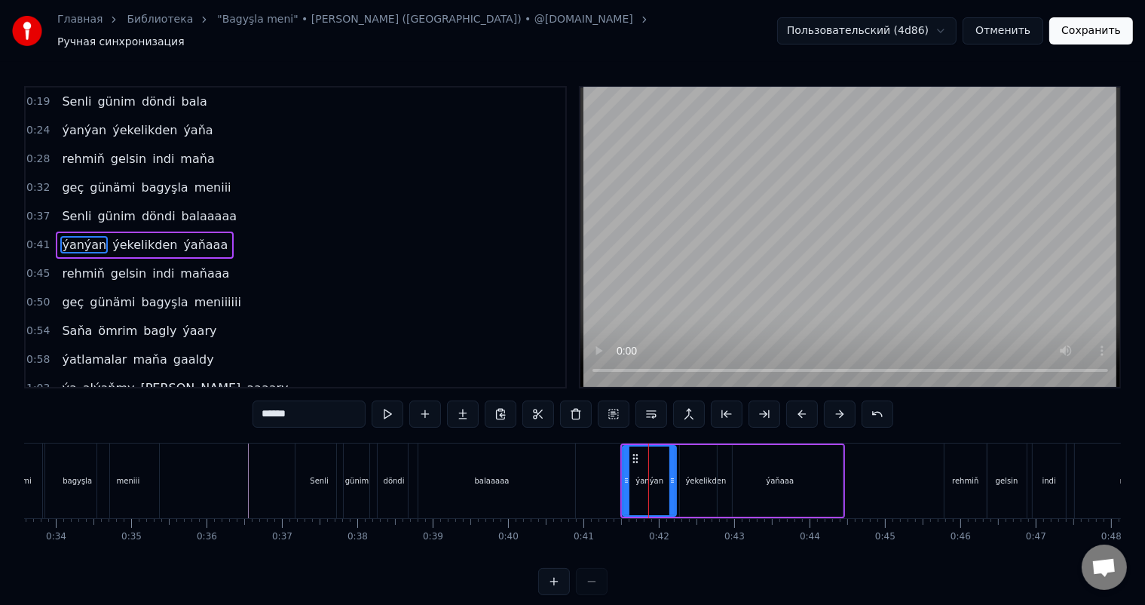
scroll to position [2, 0]
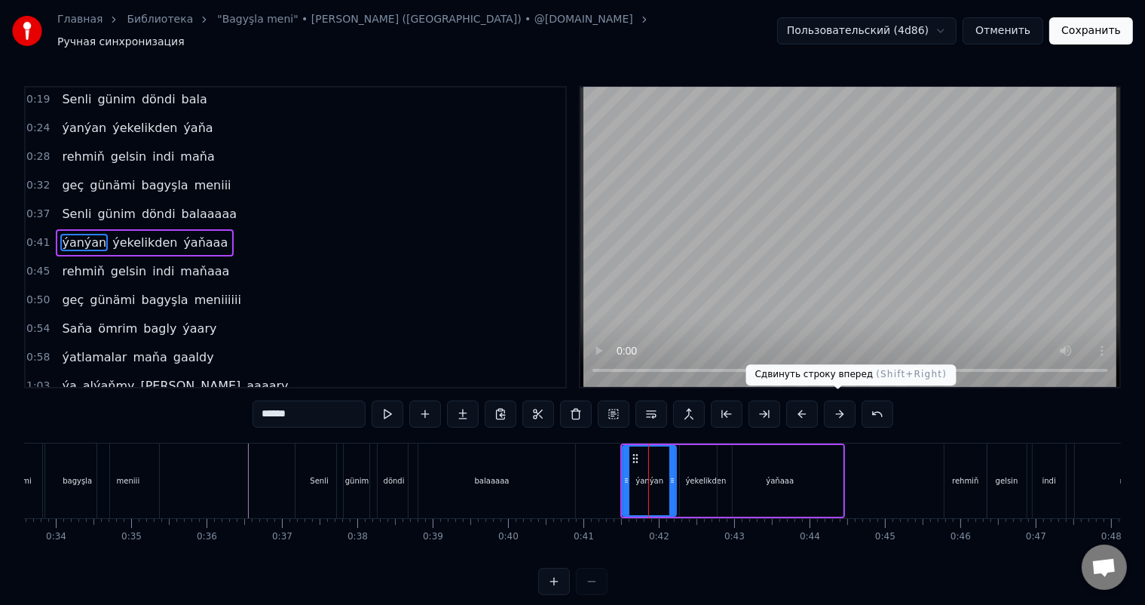
click at [845, 404] on button at bounding box center [840, 413] width 32 height 27
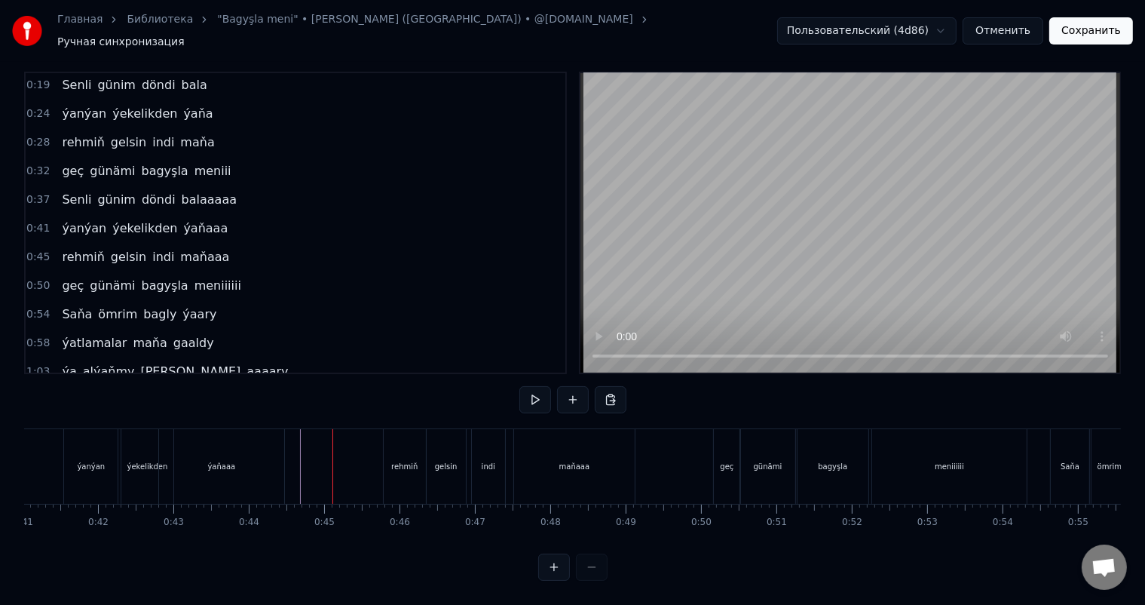
scroll to position [0, 3104]
click at [387, 438] on div "rehmiň" at bounding box center [394, 466] width 42 height 75
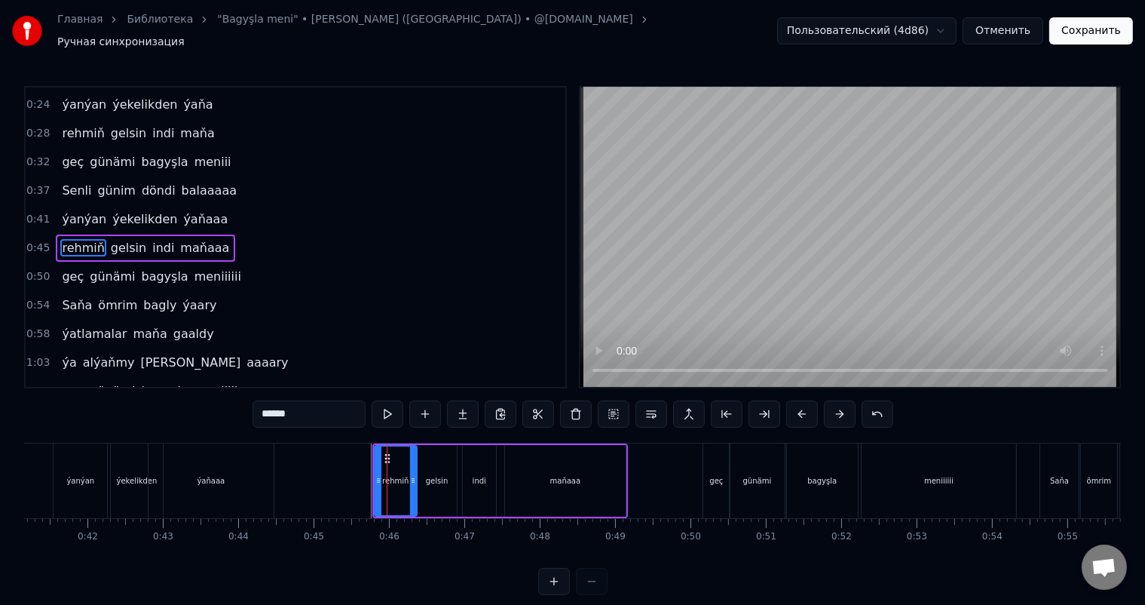
scroll to position [30, 0]
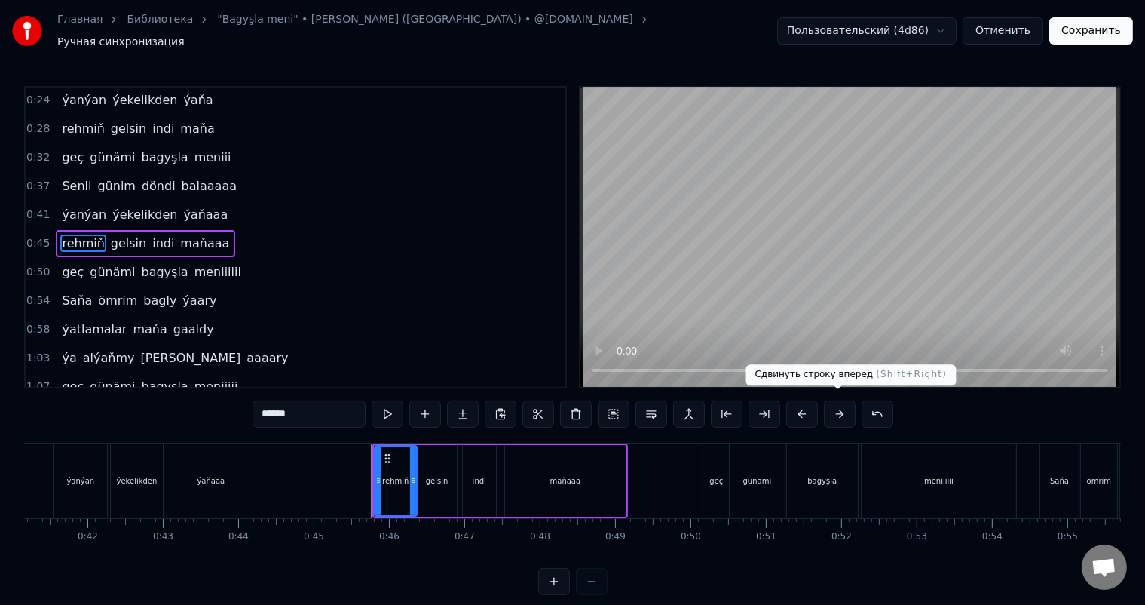
click at [842, 406] on button at bounding box center [840, 413] width 32 height 27
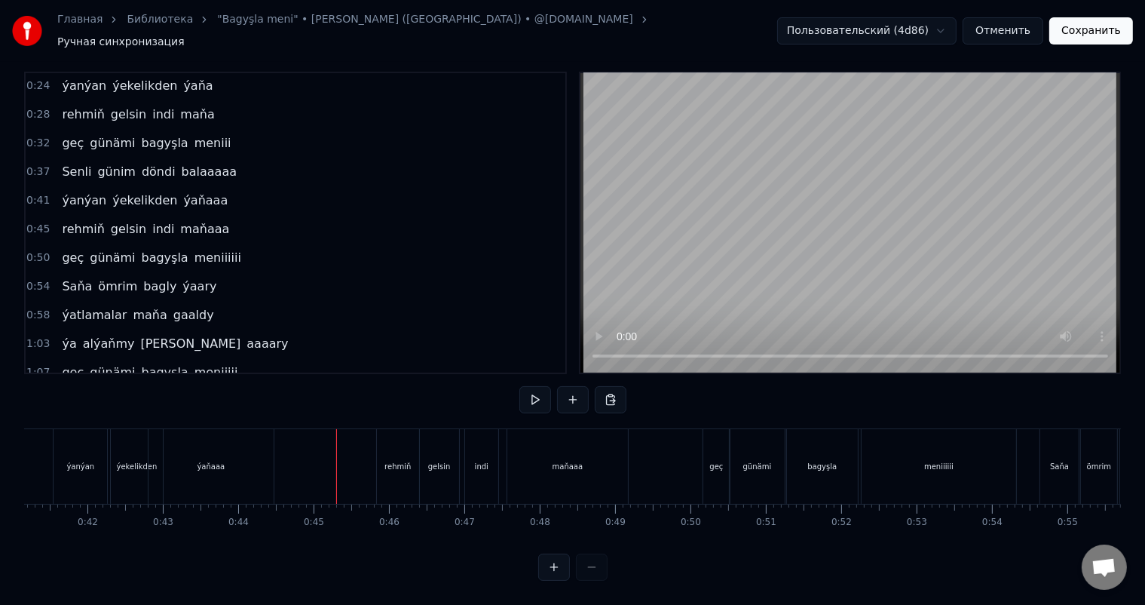
scroll to position [20, 0]
click at [719, 461] on div "geç" at bounding box center [717, 466] width 14 height 11
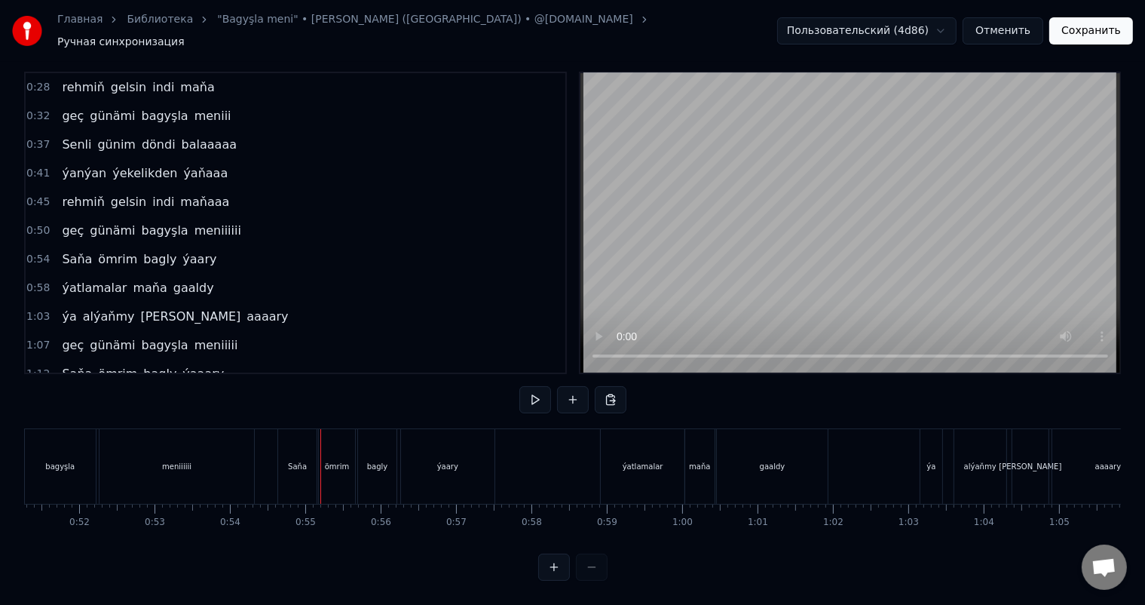
scroll to position [0, 3792]
click at [354, 449] on div "Saňa" at bounding box center [372, 466] width 38 height 75
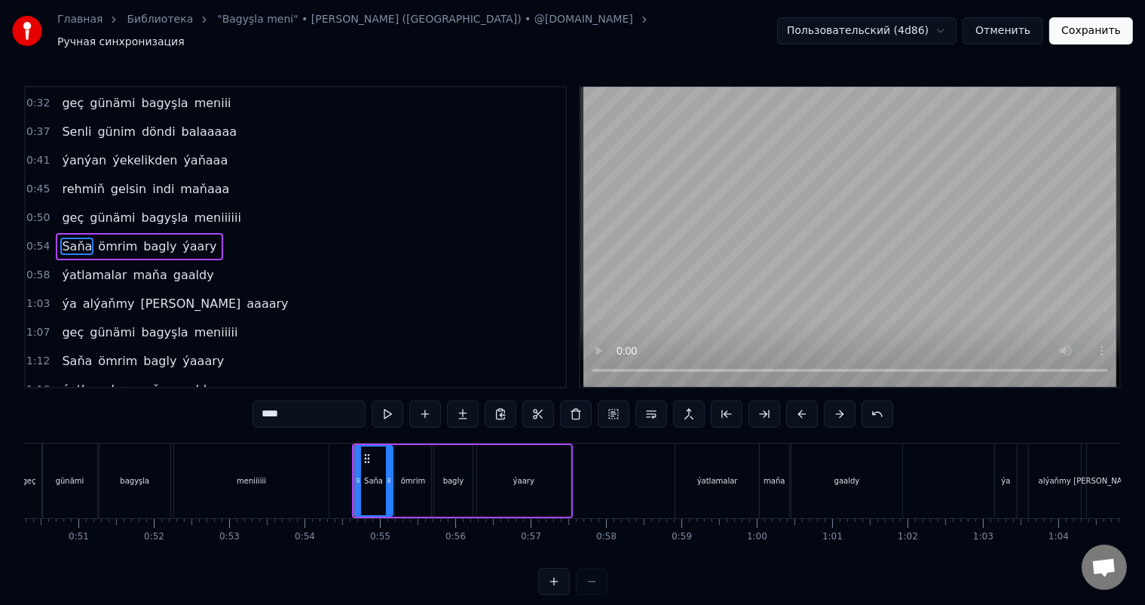
scroll to position [85, 0]
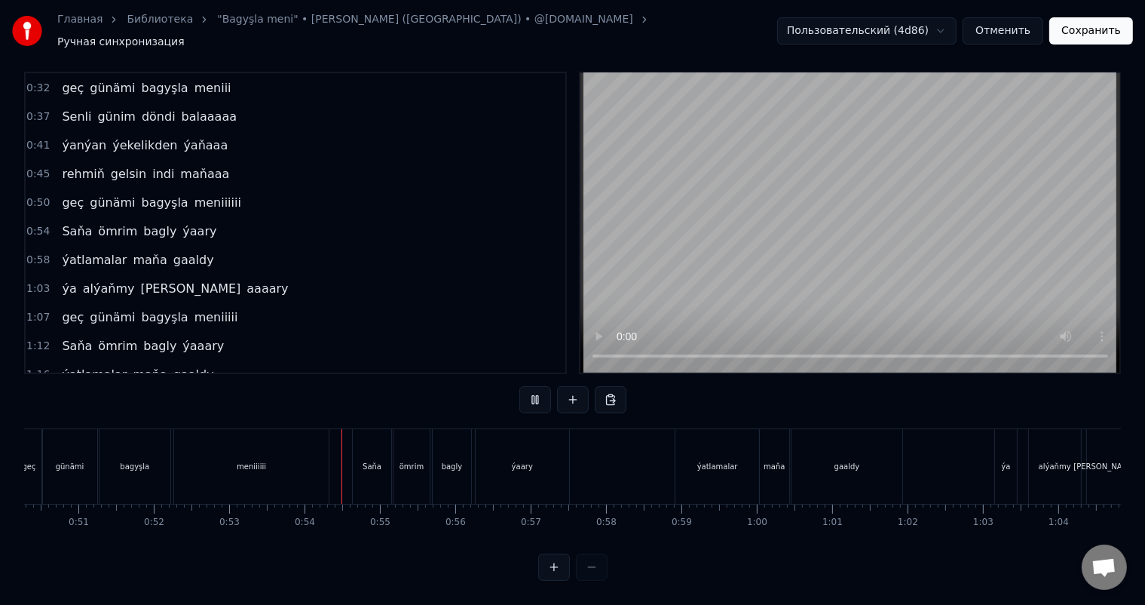
scroll to position [20, 0]
click at [370, 461] on div "Saňa" at bounding box center [372, 466] width 19 height 11
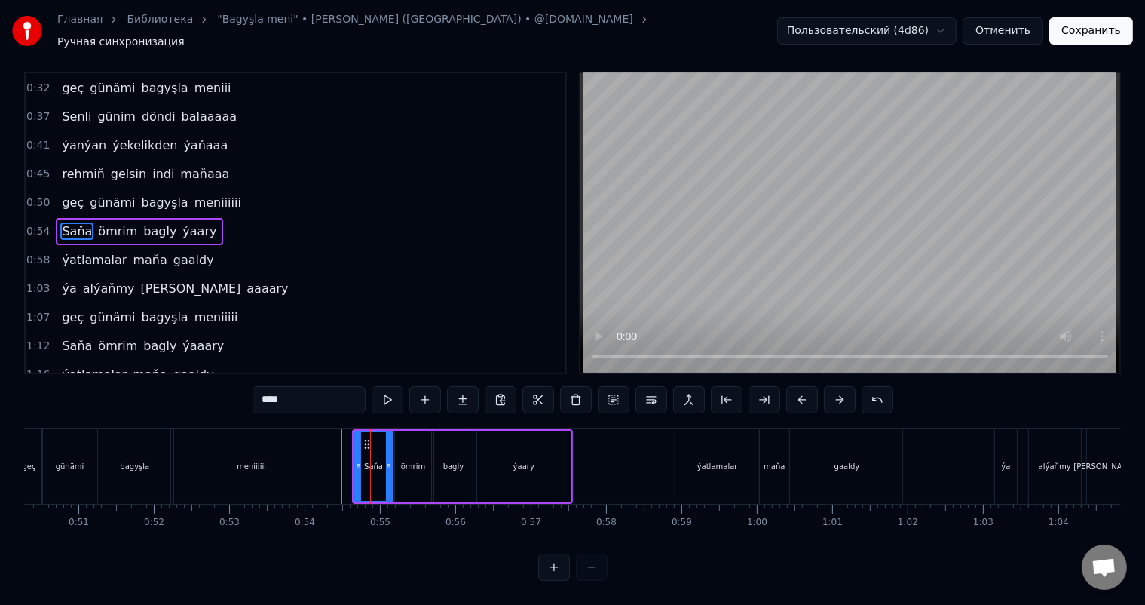
scroll to position [0, 0]
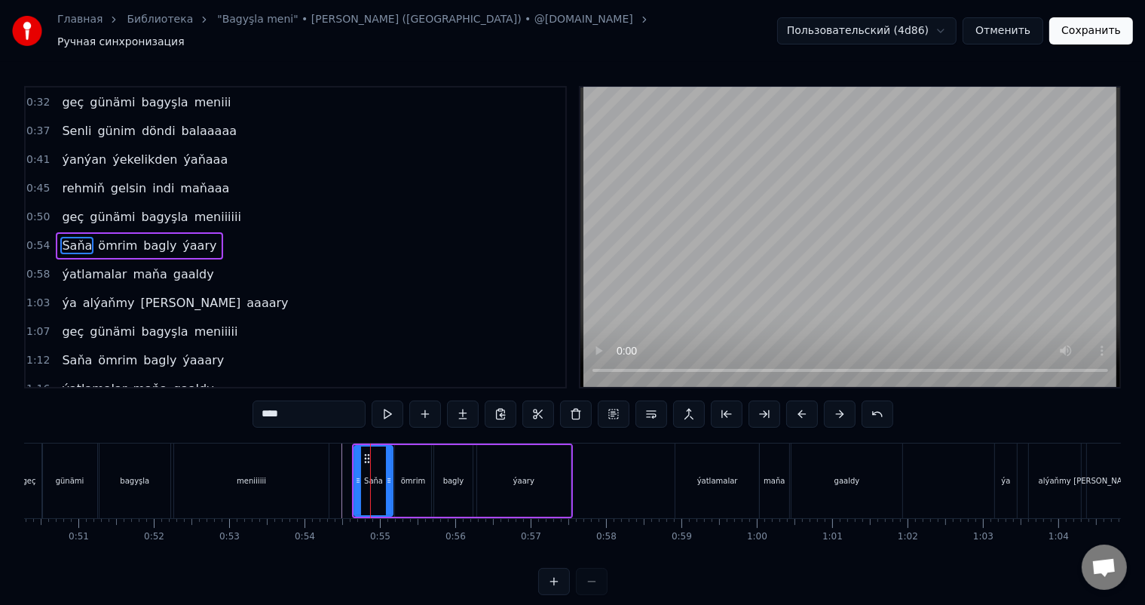
click at [352, 466] on div "Saňa ömrim bagly ýaary" at bounding box center [462, 480] width 221 height 75
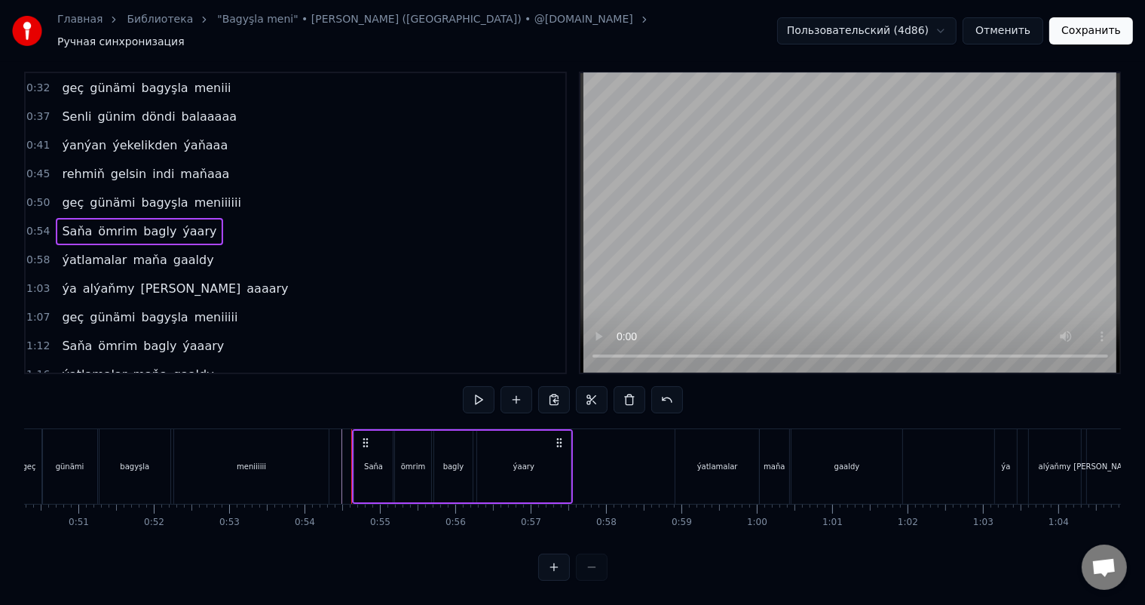
scroll to position [20, 0]
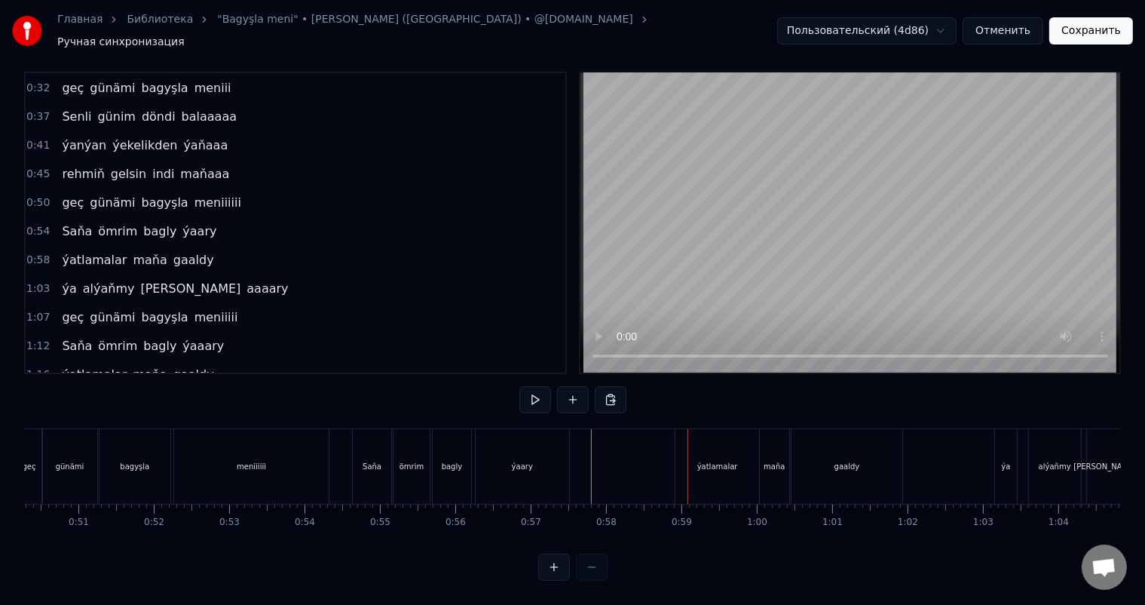
click at [685, 446] on div "ýatlamalar" at bounding box center [718, 466] width 84 height 75
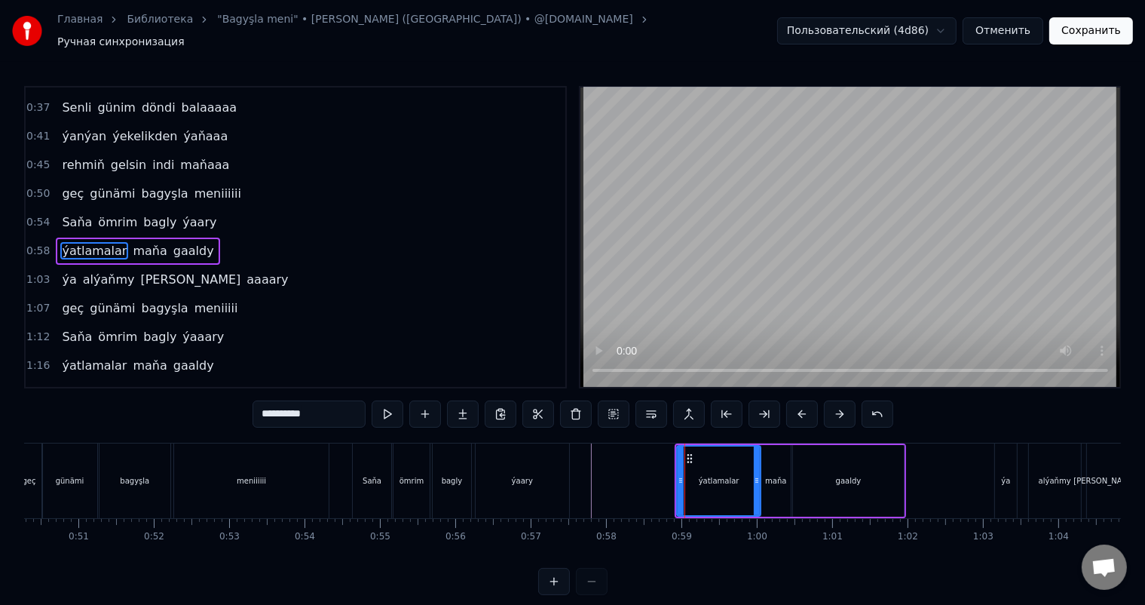
scroll to position [113, 0]
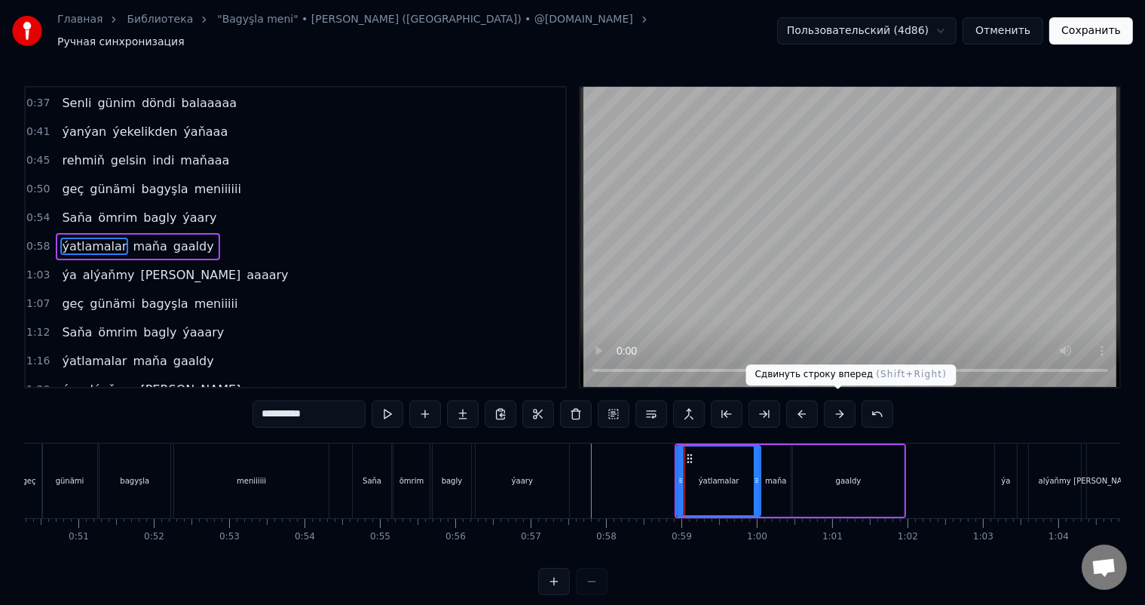
click at [842, 409] on button at bounding box center [840, 413] width 32 height 27
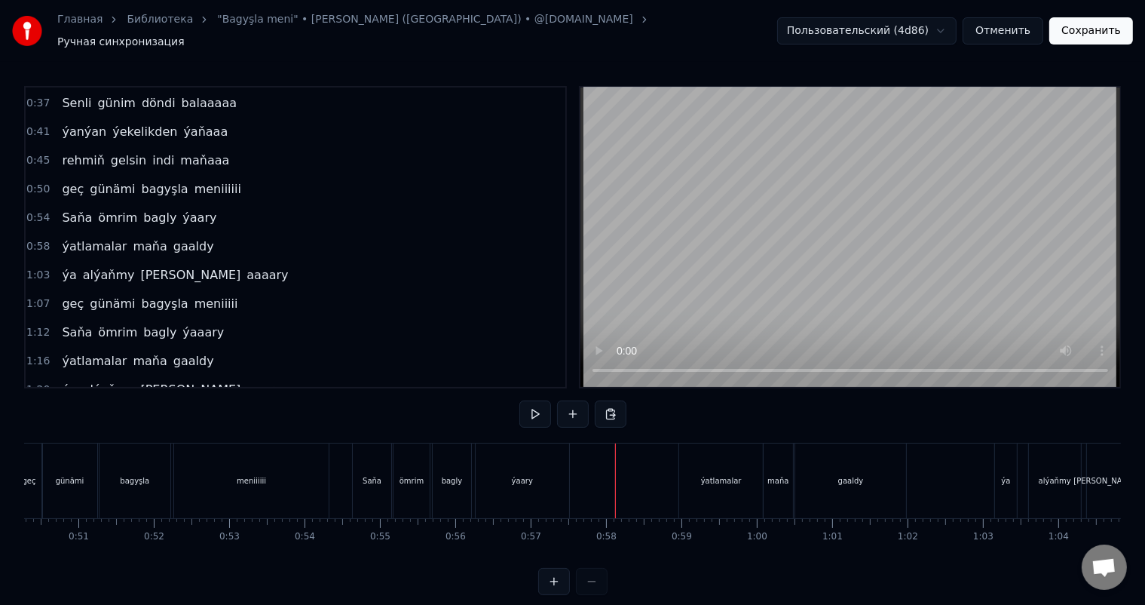
click at [710, 475] on div "ýatlamalar" at bounding box center [721, 480] width 41 height 11
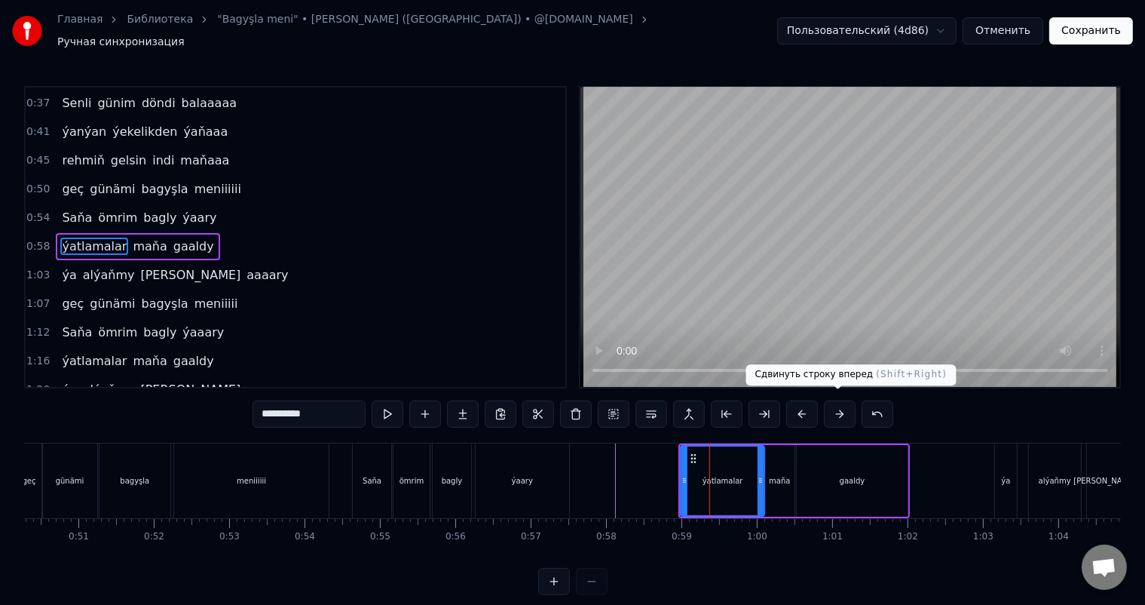
click at [845, 404] on button at bounding box center [840, 413] width 32 height 27
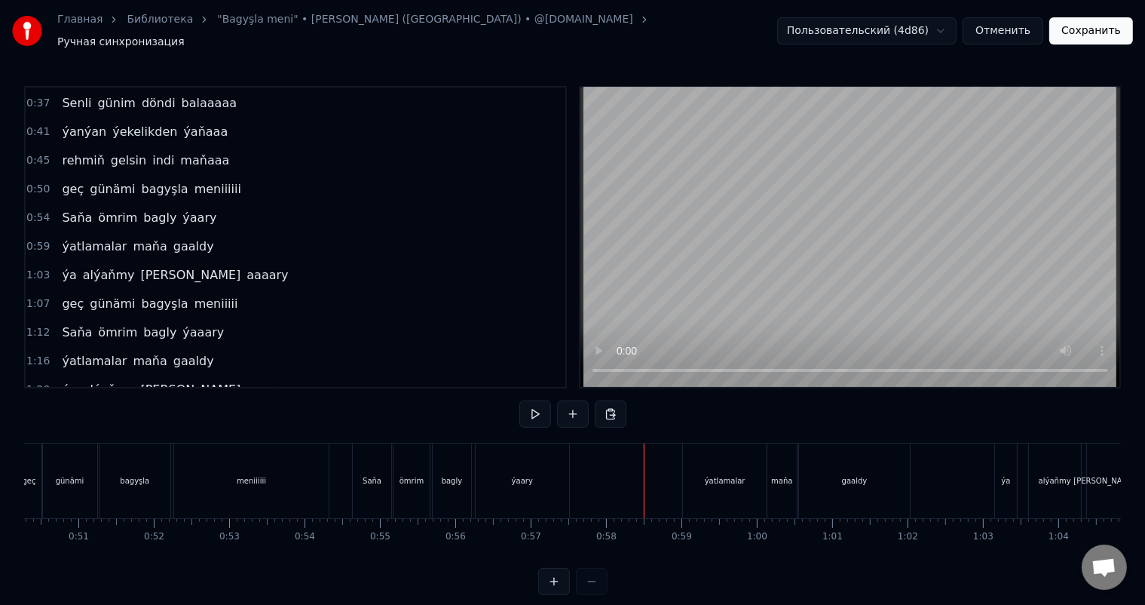
click at [710, 462] on div "ýatlamalar" at bounding box center [725, 480] width 84 height 75
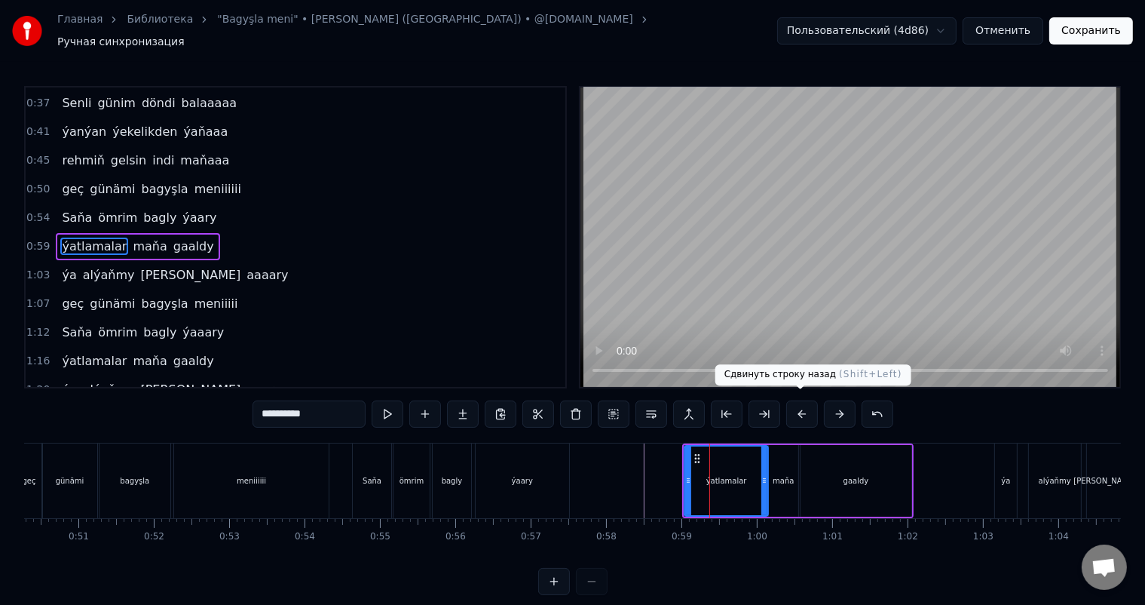
click at [802, 408] on button at bounding box center [803, 413] width 32 height 27
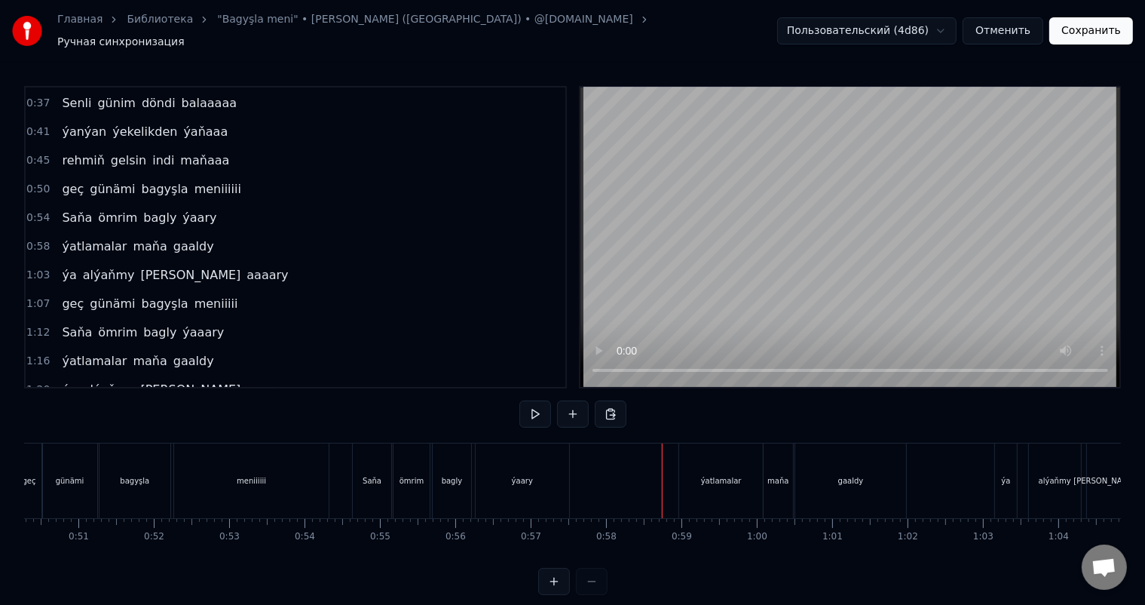
click at [692, 449] on div "ýatlamalar" at bounding box center [721, 480] width 84 height 75
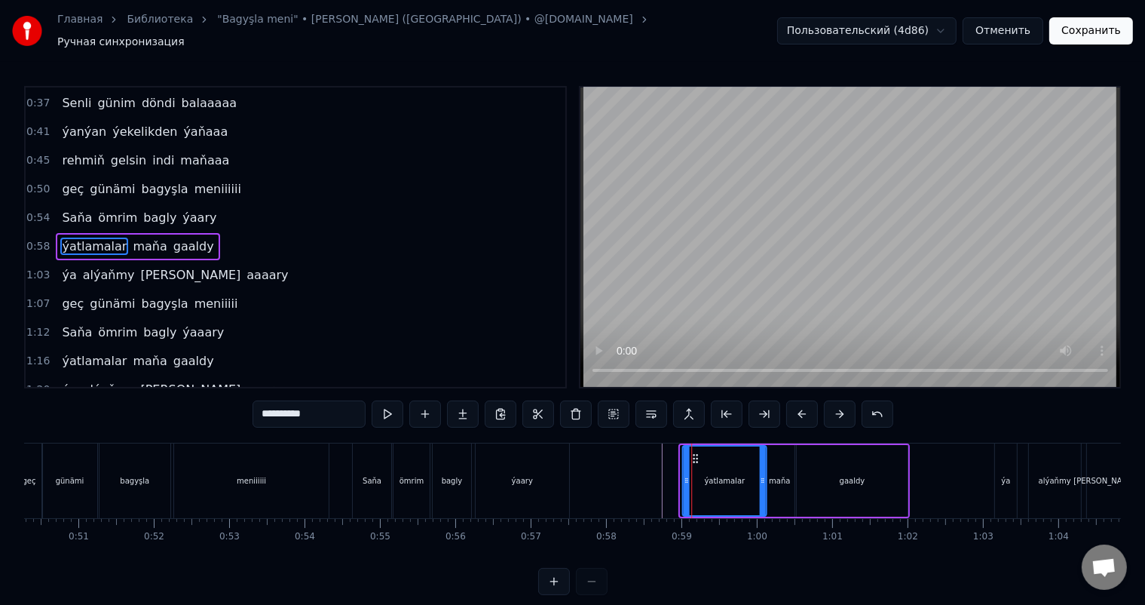
click at [696, 452] on icon at bounding box center [695, 458] width 12 height 12
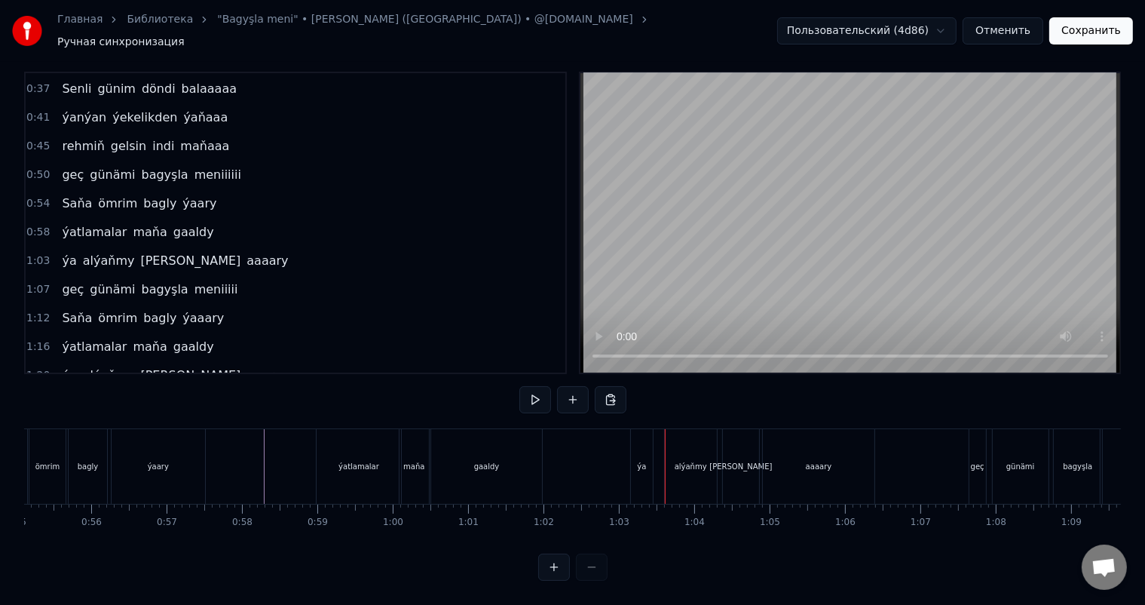
scroll to position [0, 4253]
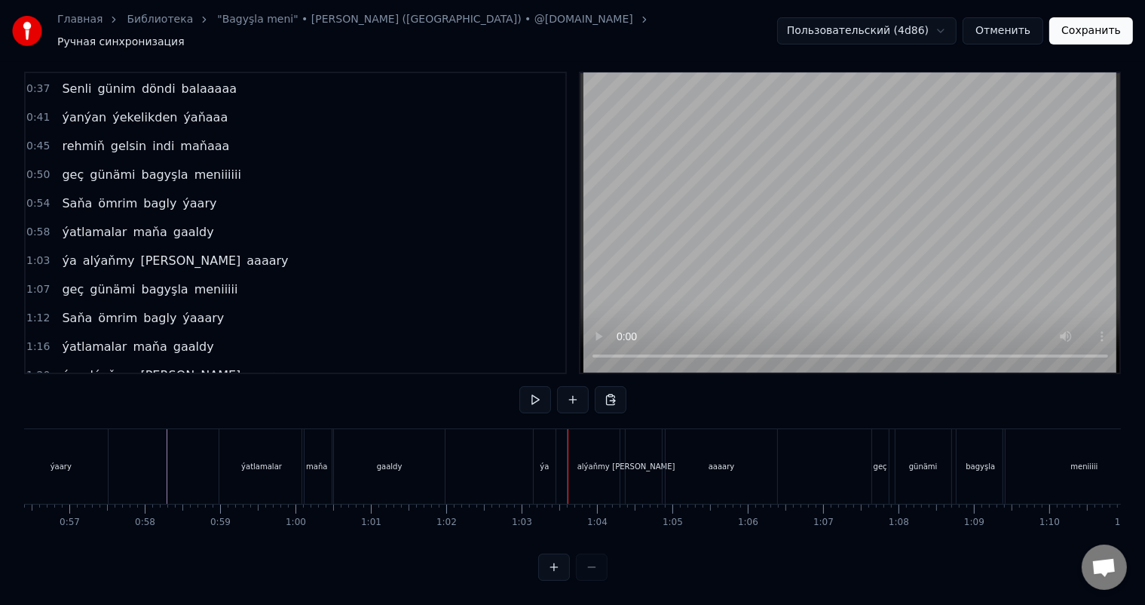
click at [552, 446] on div "ýa" at bounding box center [545, 466] width 22 height 75
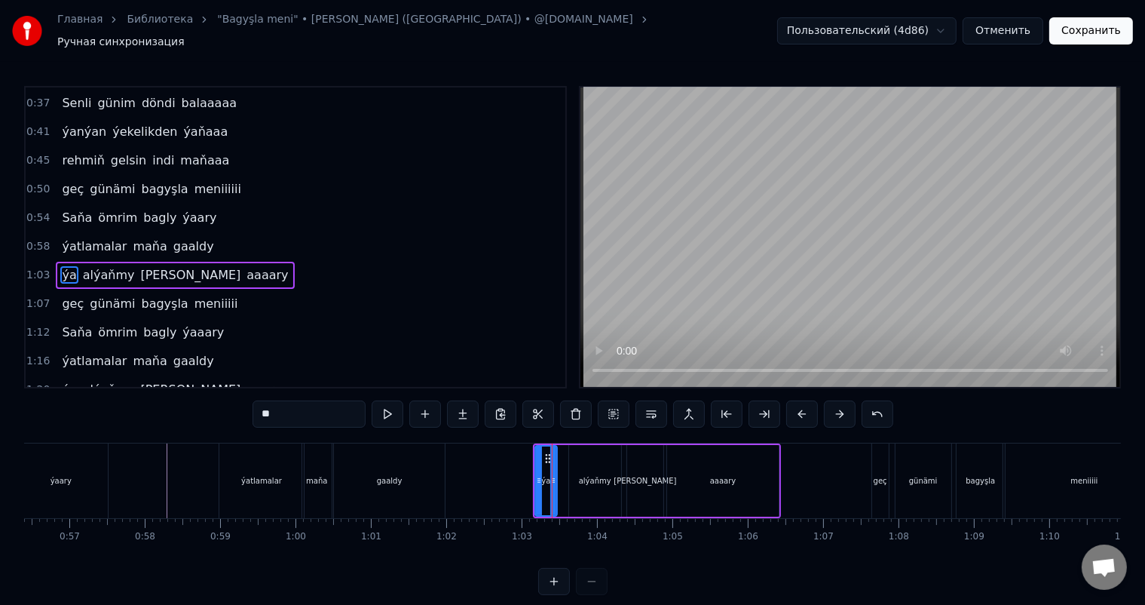
scroll to position [141, 0]
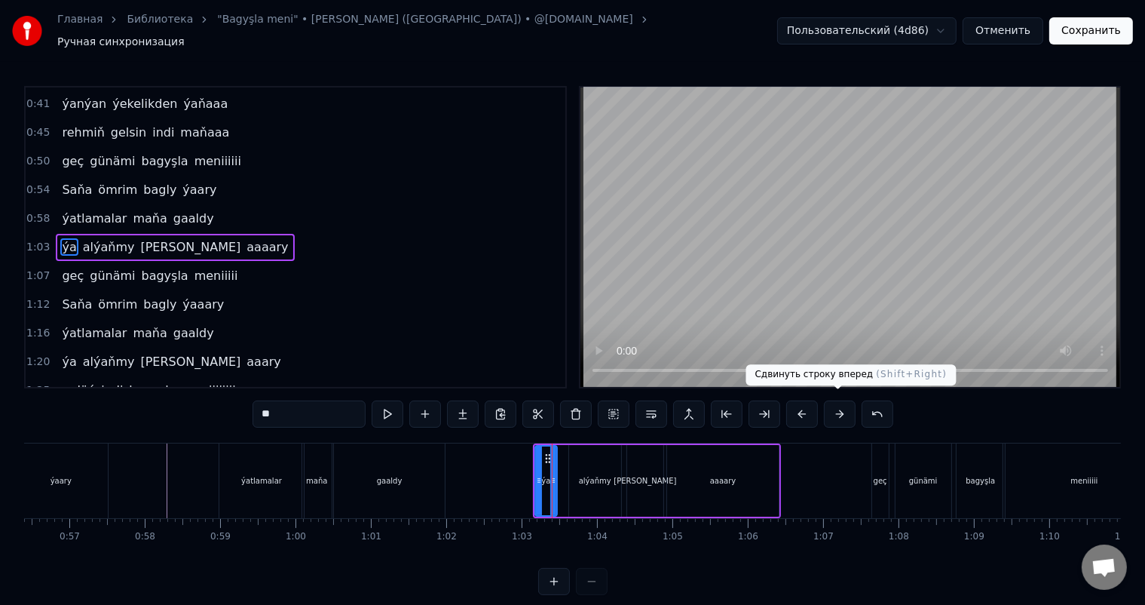
click at [836, 405] on button at bounding box center [840, 413] width 32 height 27
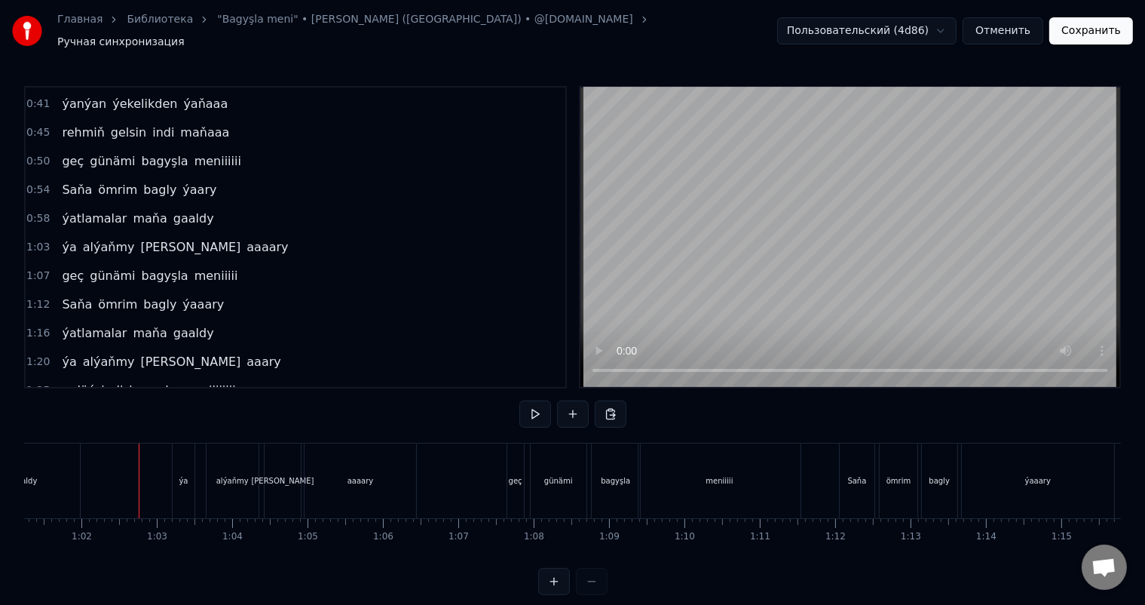
scroll to position [0, 4811]
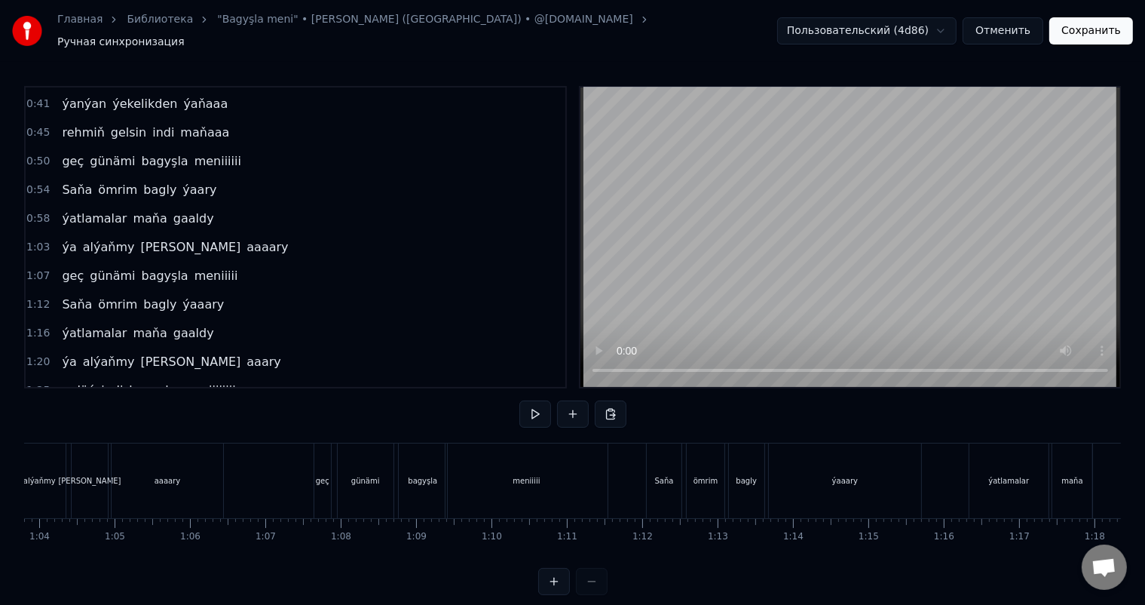
click at [320, 475] on div "geç" at bounding box center [323, 480] width 14 height 11
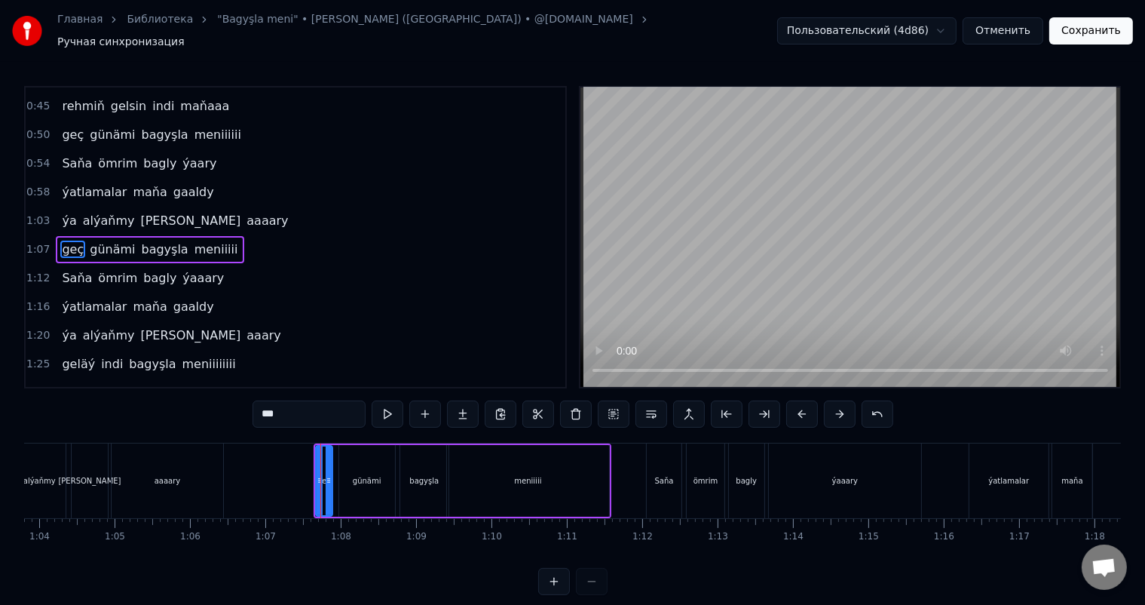
scroll to position [169, 0]
click at [845, 404] on button at bounding box center [840, 413] width 32 height 27
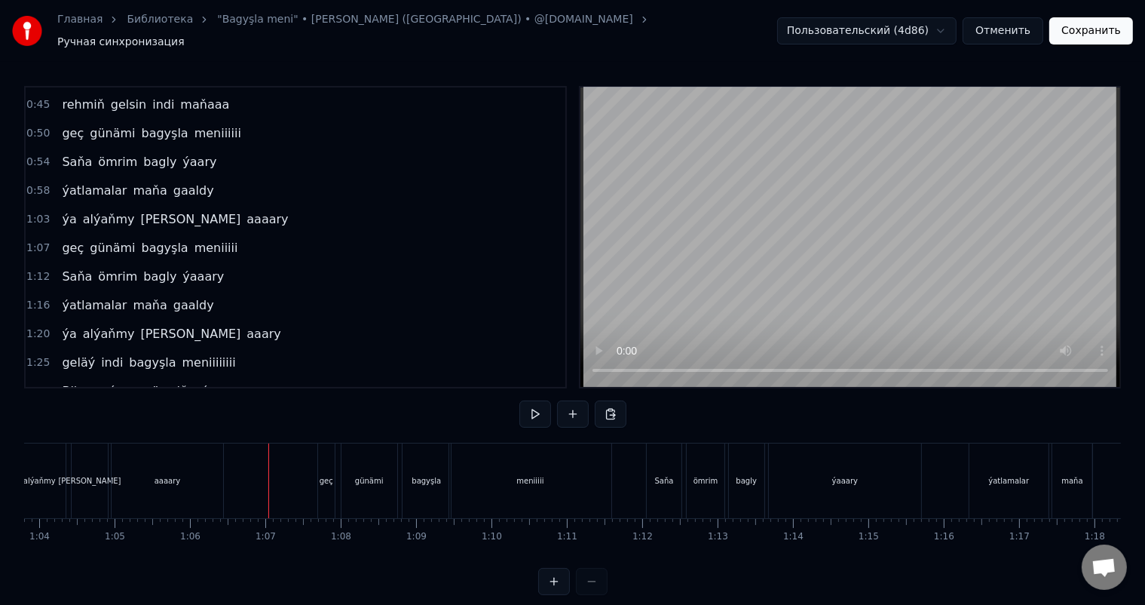
click at [329, 475] on div "geç" at bounding box center [327, 480] width 14 height 11
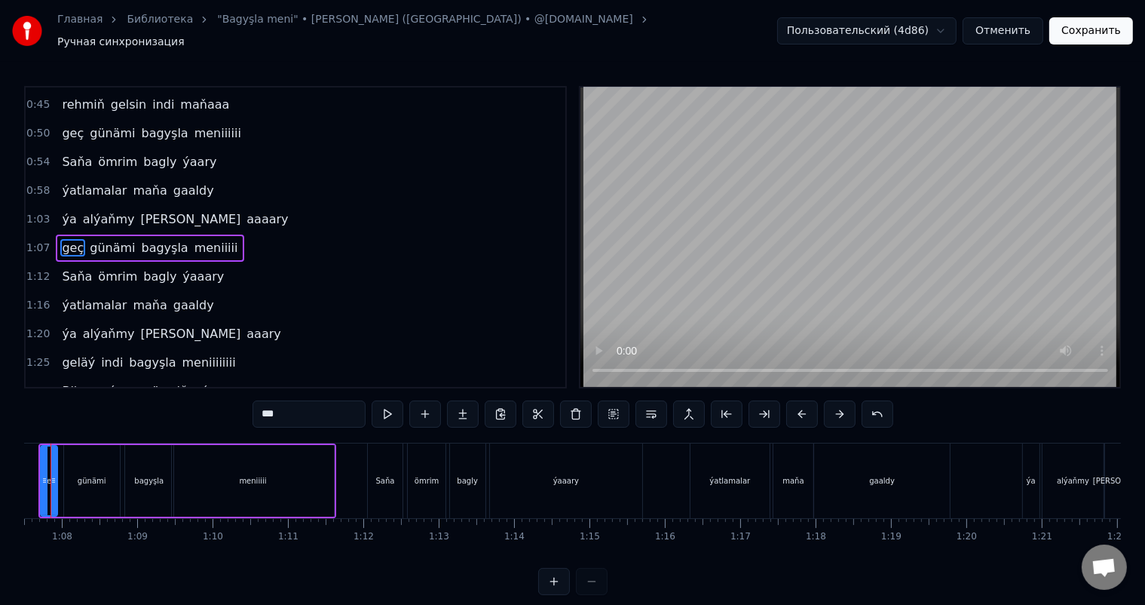
scroll to position [0, 5101]
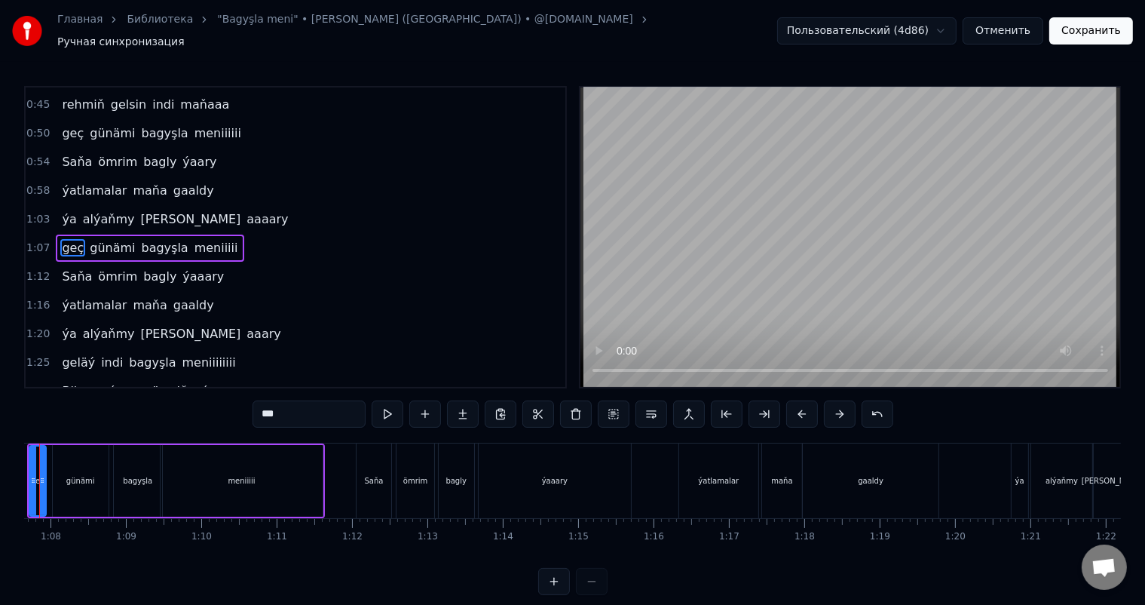
click at [374, 459] on div "Saňa" at bounding box center [374, 480] width 34 height 75
type input "****"
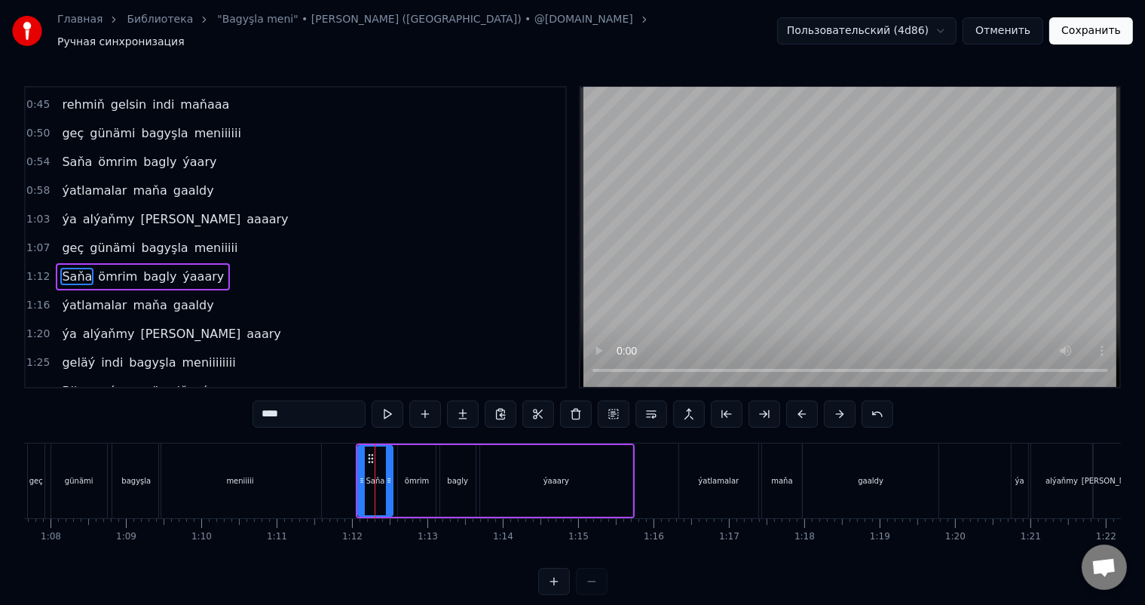
scroll to position [196, 0]
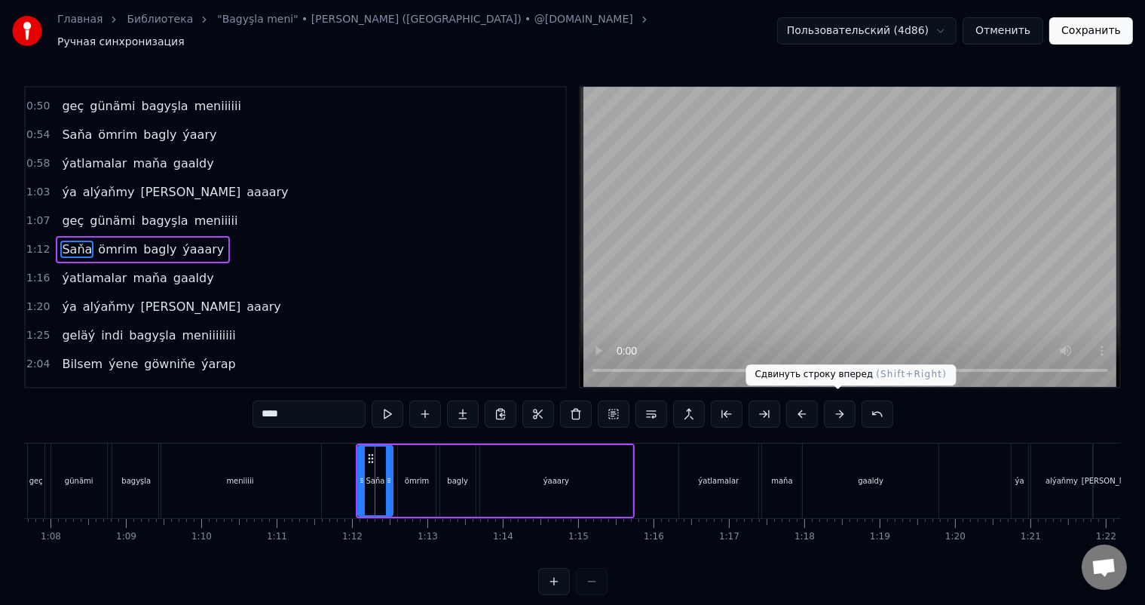
click at [842, 406] on button at bounding box center [840, 413] width 32 height 27
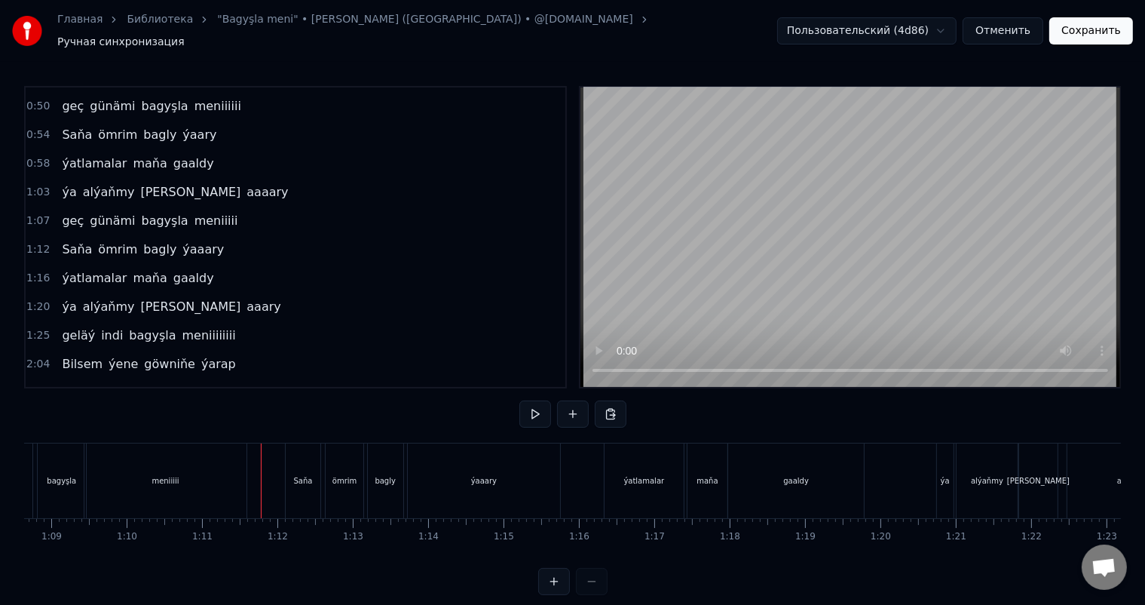
scroll to position [0, 5263]
click at [539, 469] on div "ýatlamalar" at bounding box center [557, 480] width 78 height 75
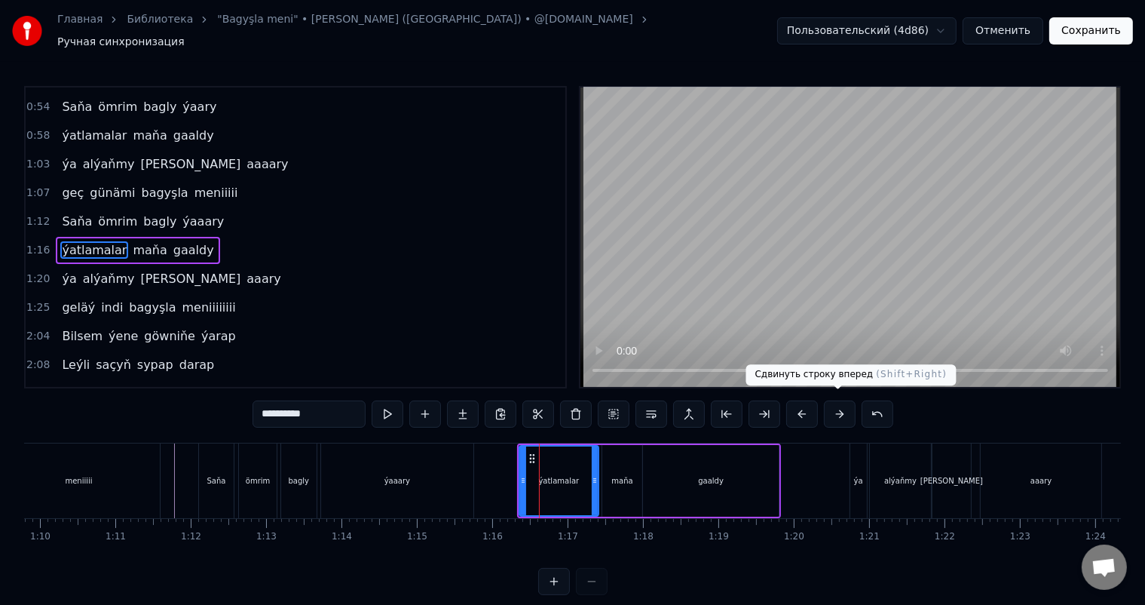
click at [840, 403] on button at bounding box center [840, 413] width 32 height 27
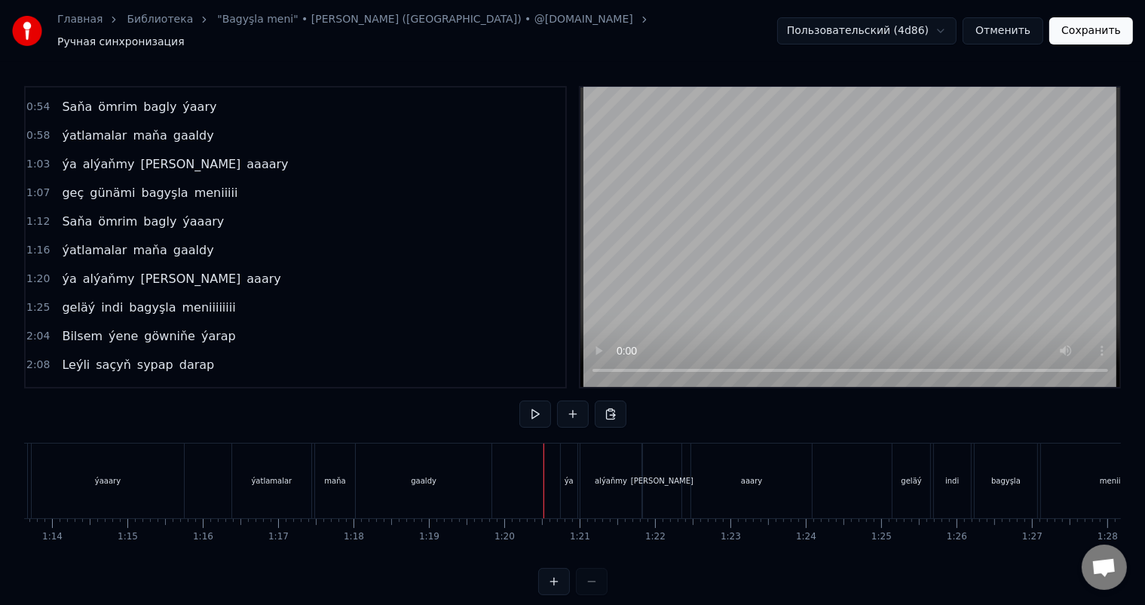
scroll to position [0, 5574]
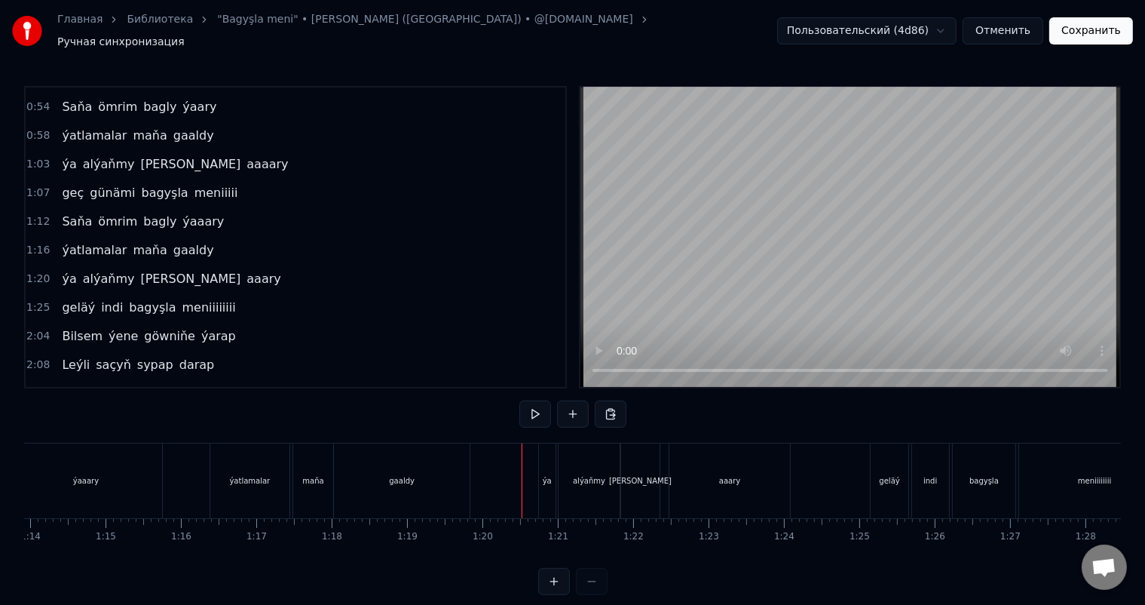
click at [547, 464] on div "ýa" at bounding box center [547, 480] width 17 height 75
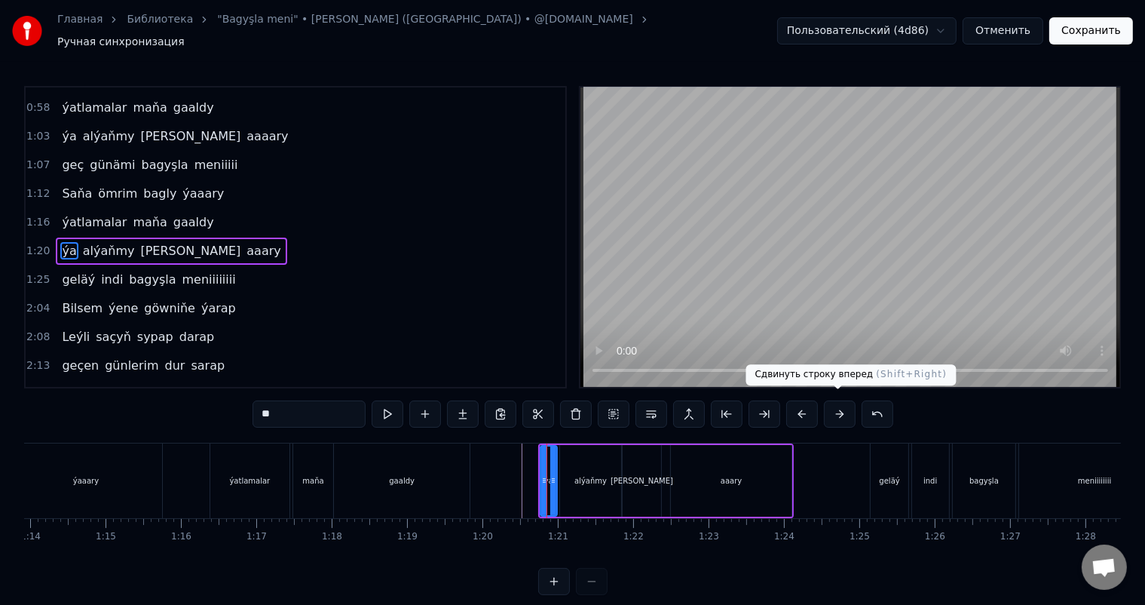
click at [839, 400] on button at bounding box center [840, 413] width 32 height 27
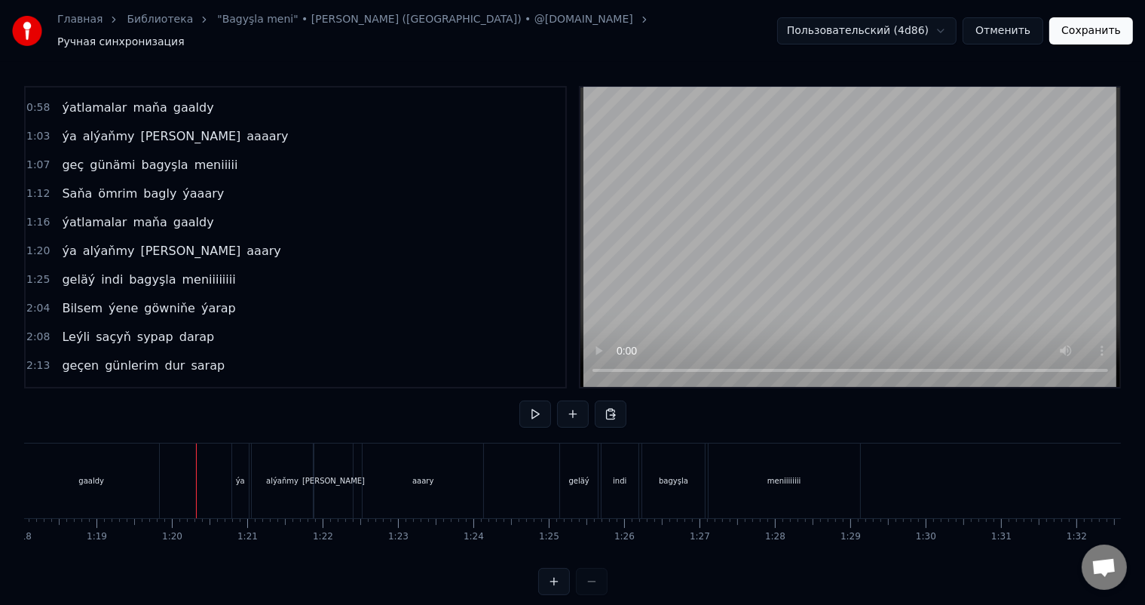
scroll to position [0, 5907]
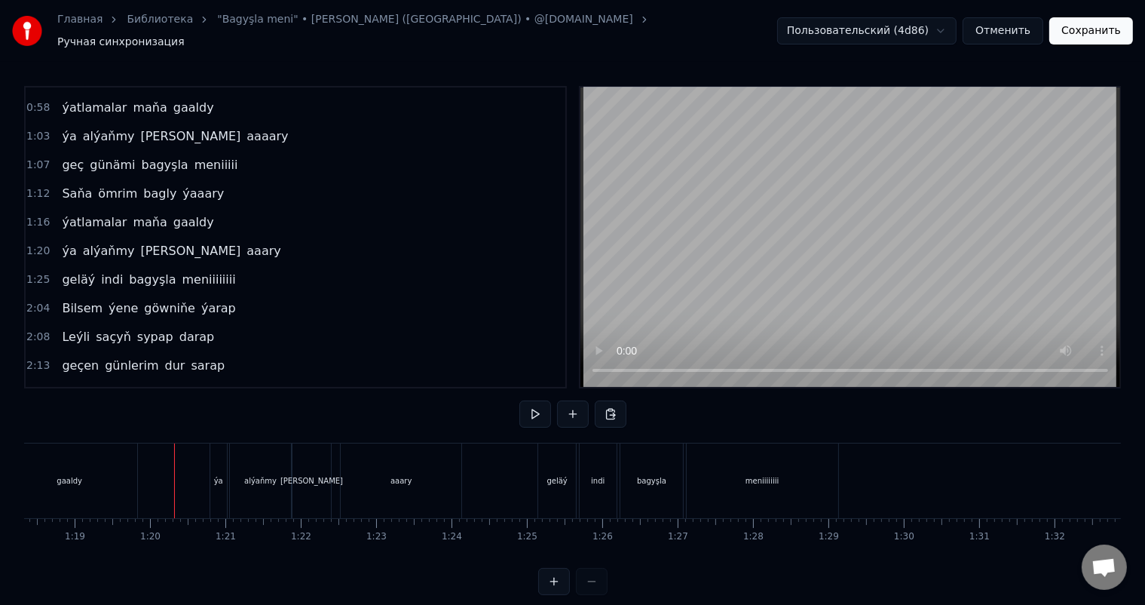
click at [550, 475] on div "geläý" at bounding box center [557, 480] width 20 height 11
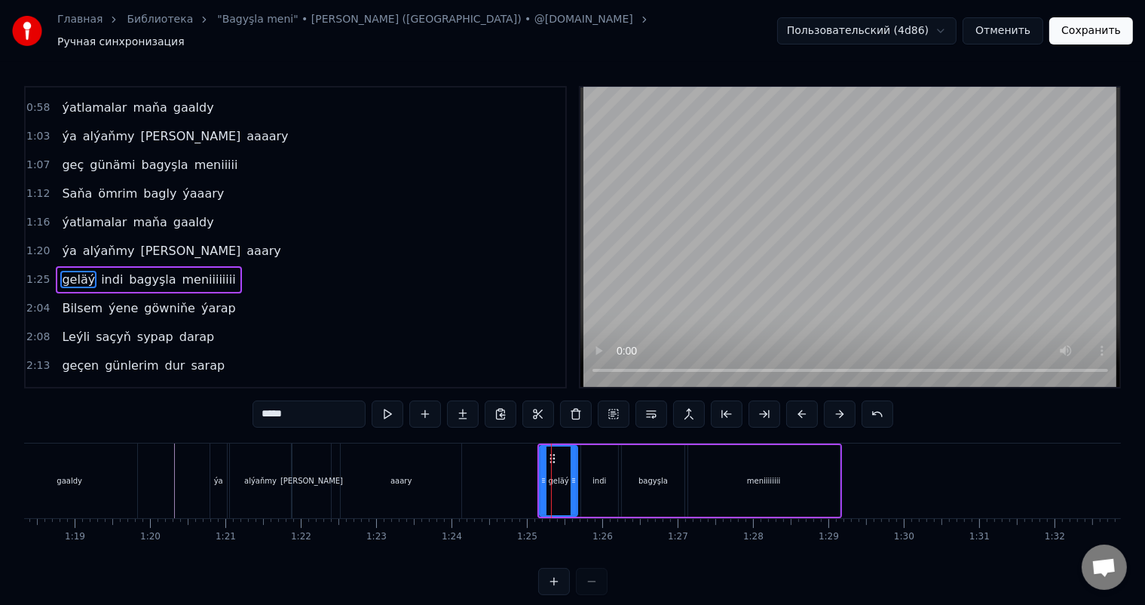
scroll to position [280, 0]
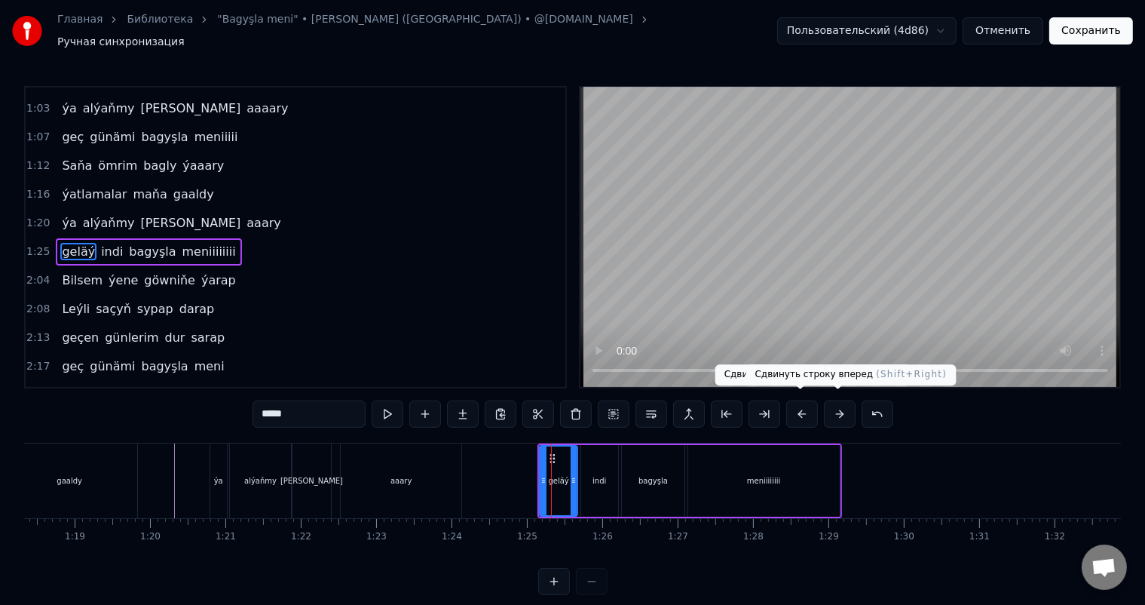
click at [845, 405] on button at bounding box center [840, 413] width 32 height 27
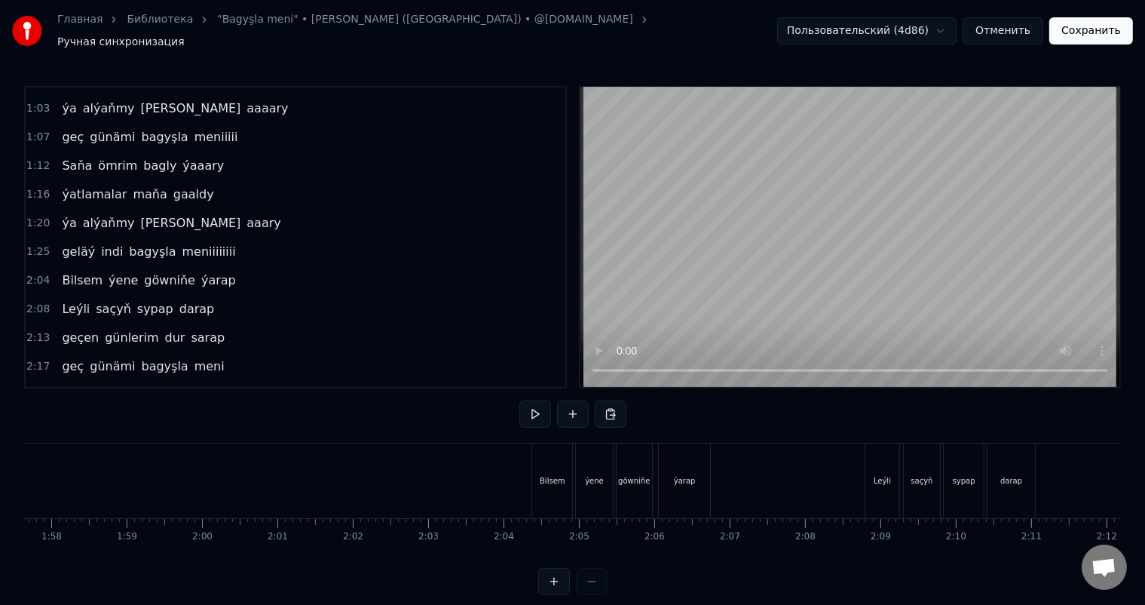
scroll to position [0, 8925]
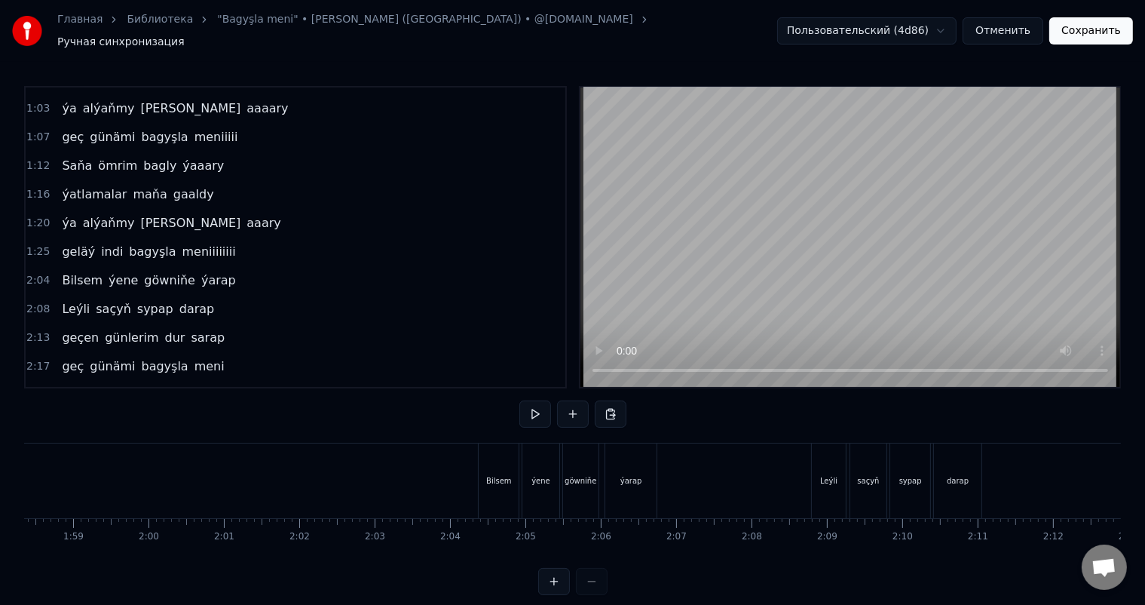
click at [514, 475] on div "Bilsem" at bounding box center [499, 480] width 40 height 75
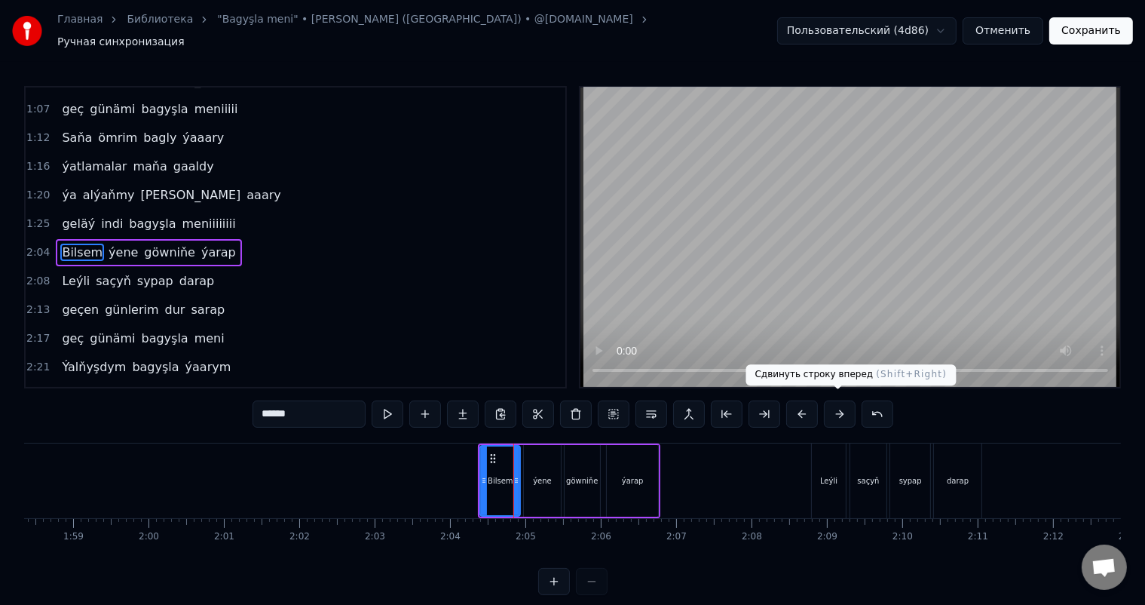
click at [839, 400] on button at bounding box center [840, 413] width 32 height 27
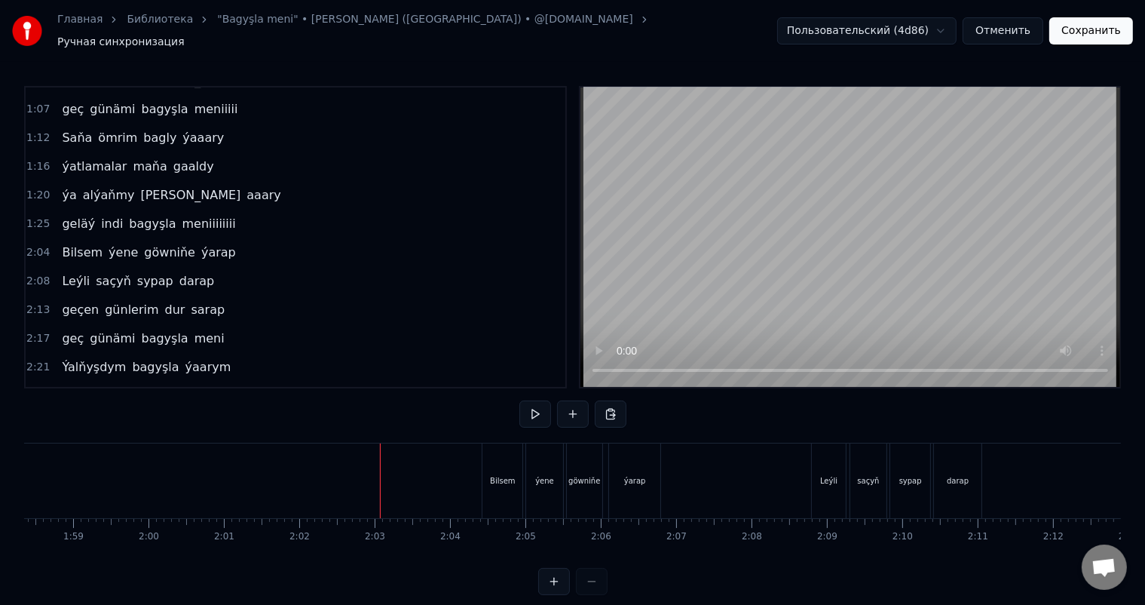
click at [502, 475] on div "Bilsem" at bounding box center [503, 480] width 26 height 11
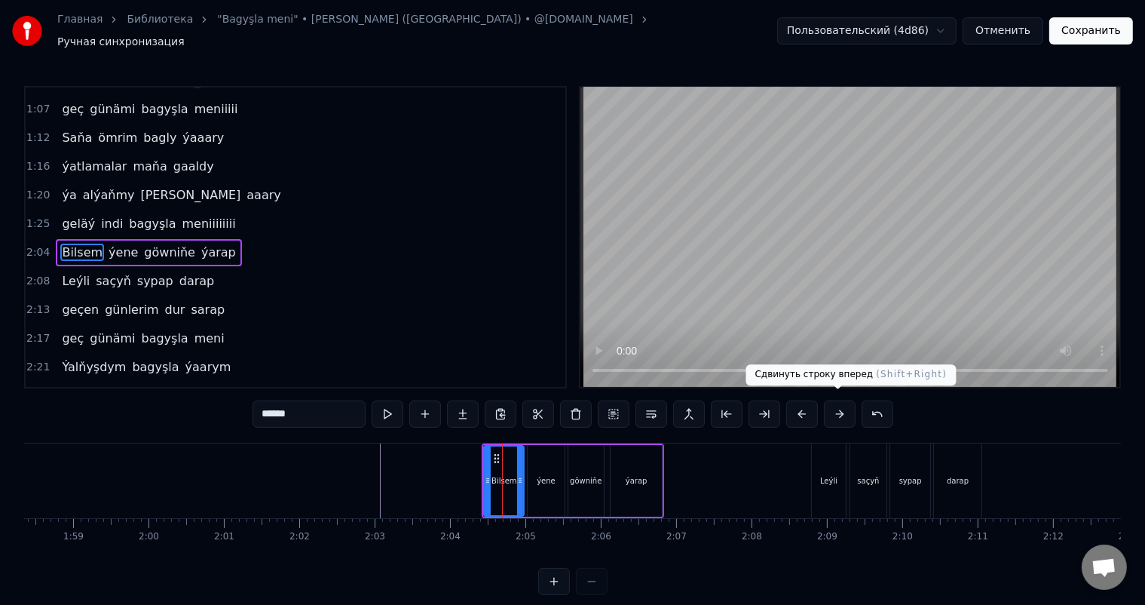
click at [839, 410] on button at bounding box center [840, 413] width 32 height 27
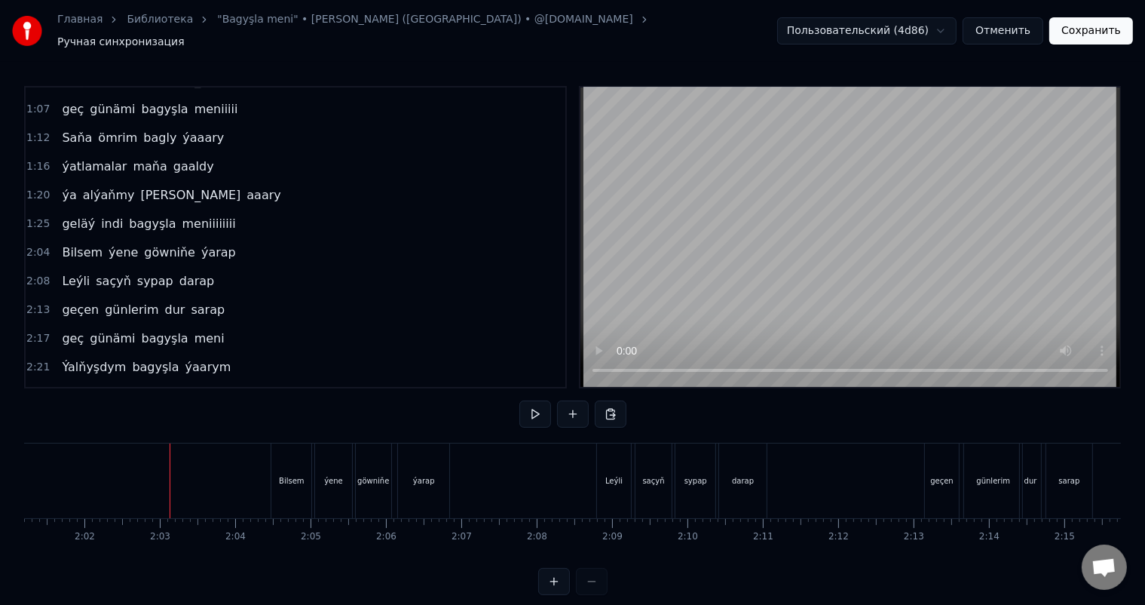
scroll to position [0, 9226]
click at [520, 455] on div "Leýli" at bounding box center [528, 480] width 34 height 75
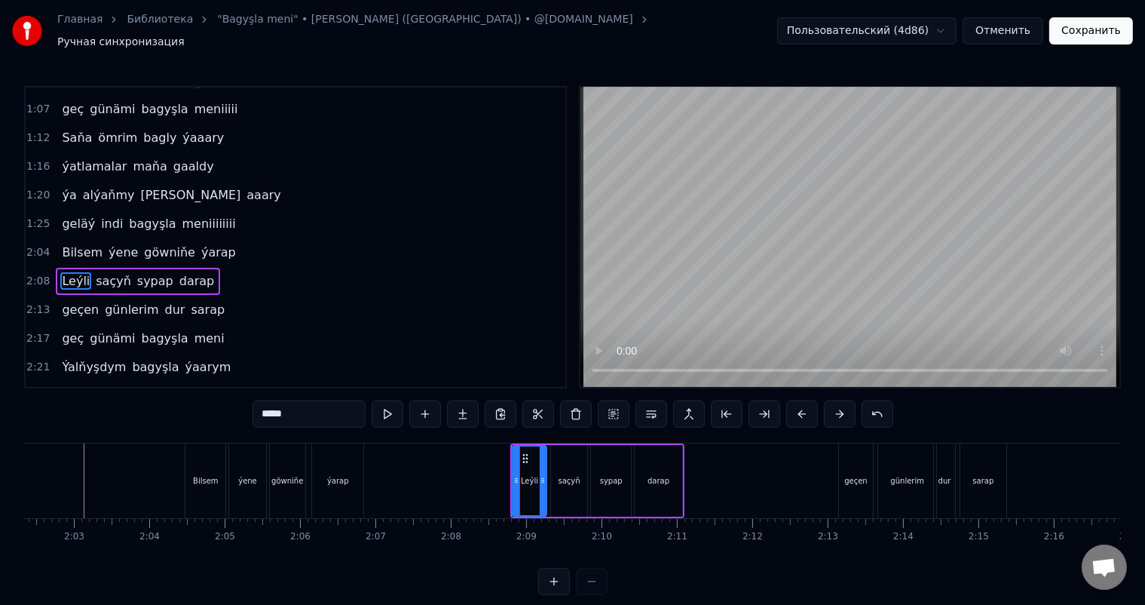
scroll to position [335, 0]
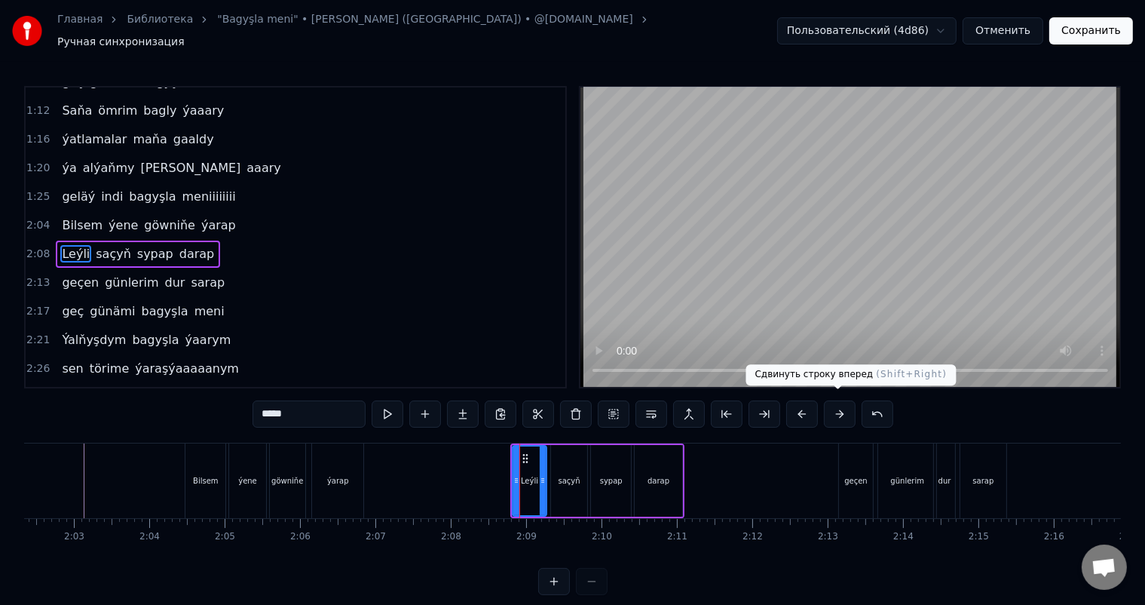
click at [839, 408] on button at bounding box center [840, 413] width 32 height 27
click at [805, 411] on button at bounding box center [803, 413] width 32 height 27
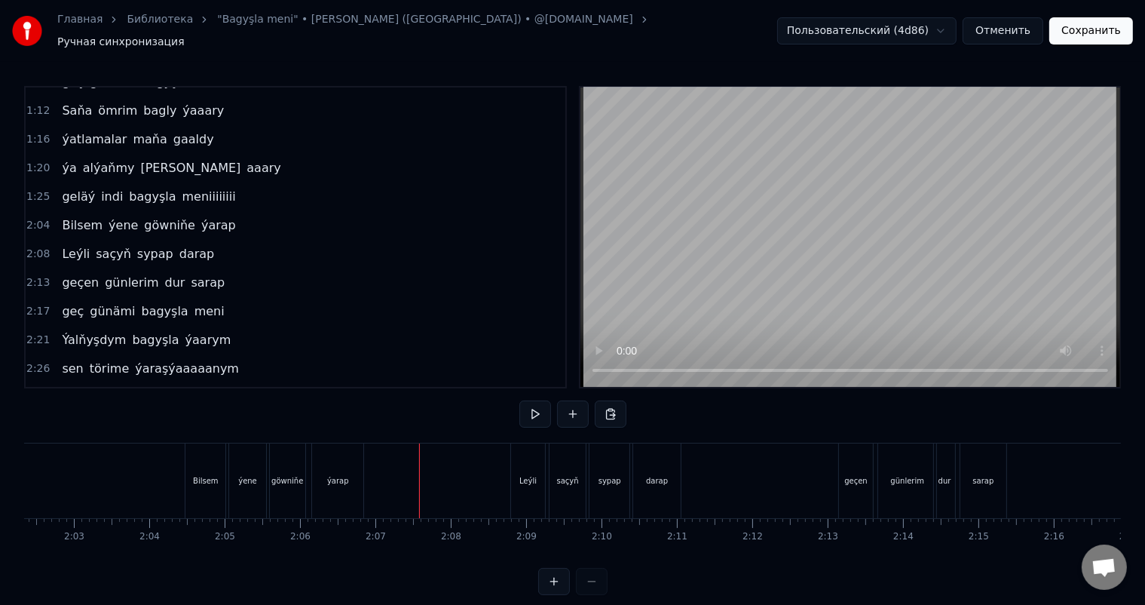
click at [528, 458] on div "Leýli" at bounding box center [528, 480] width 34 height 75
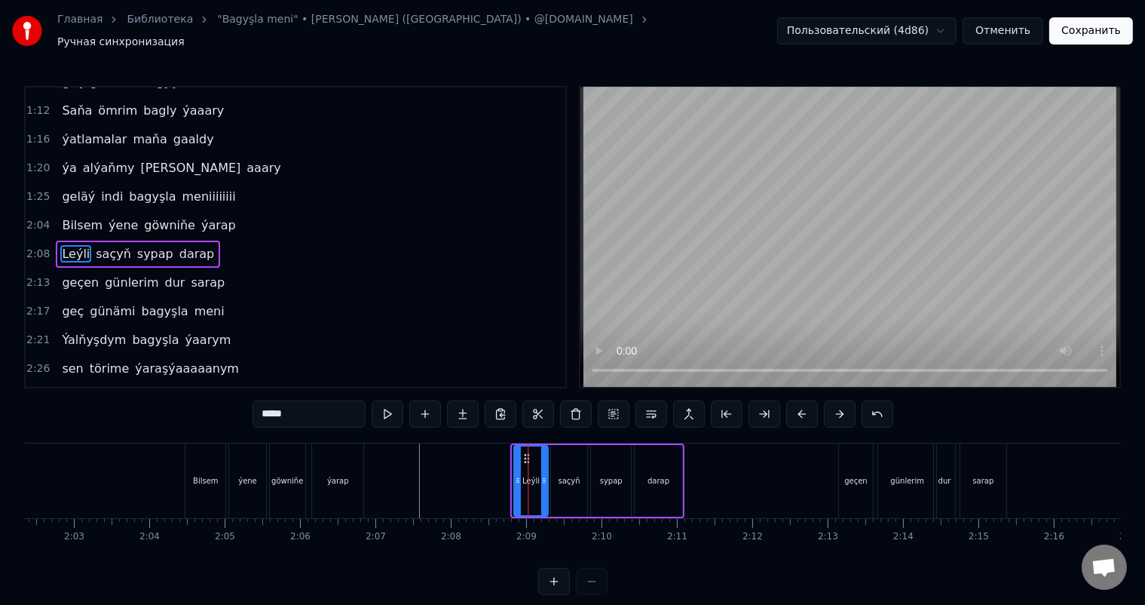
click at [526, 452] on icon at bounding box center [527, 458] width 12 height 12
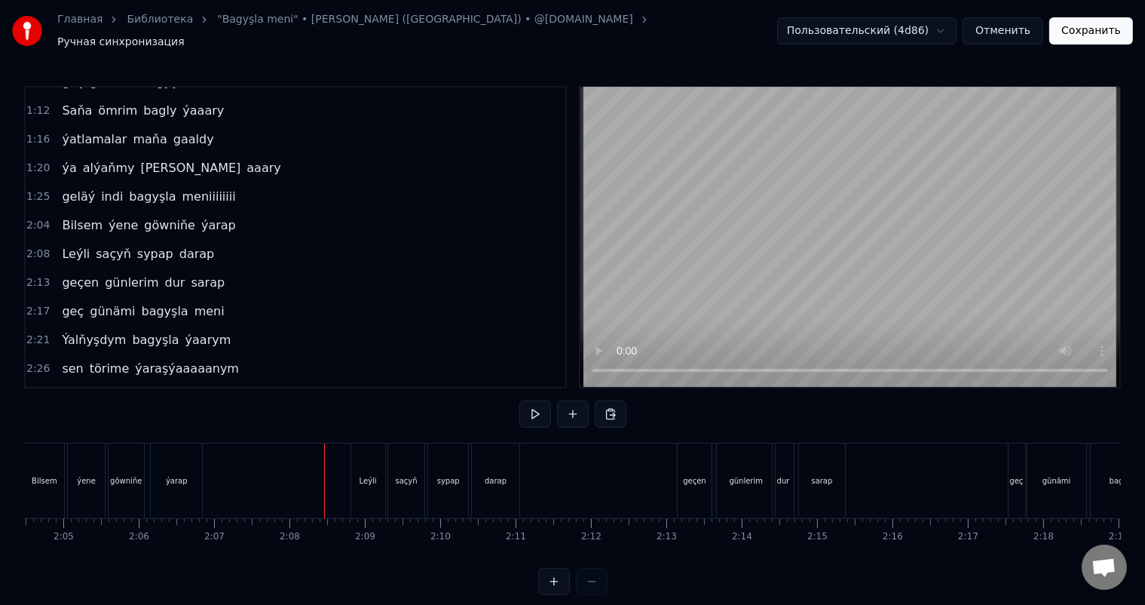
scroll to position [0, 9408]
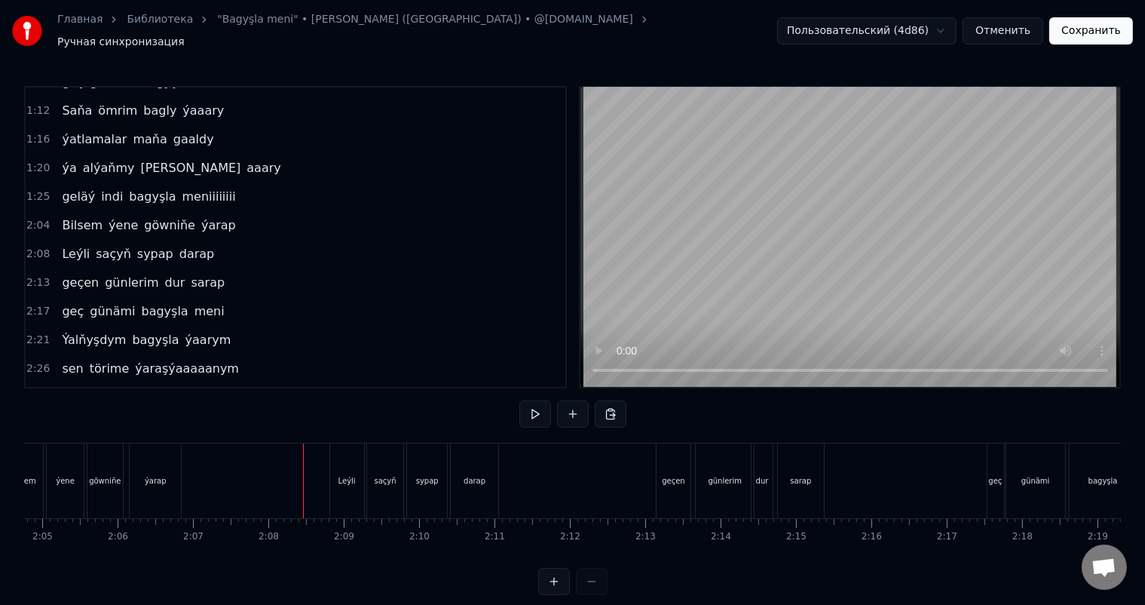
click at [680, 475] on div "geçen" at bounding box center [673, 480] width 23 height 11
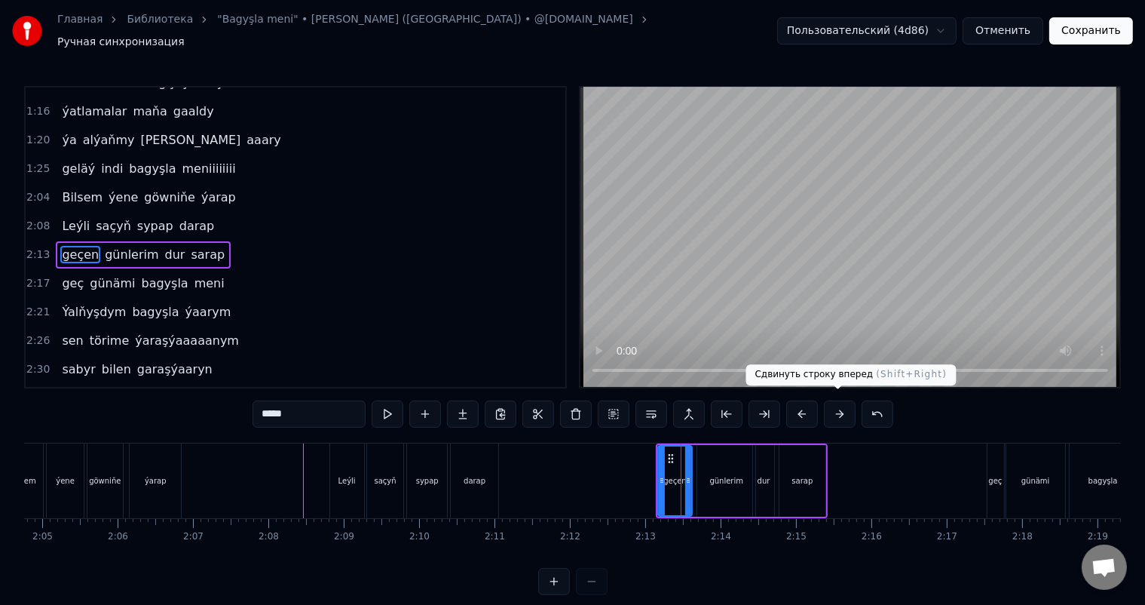
click at [839, 401] on button at bounding box center [840, 413] width 32 height 27
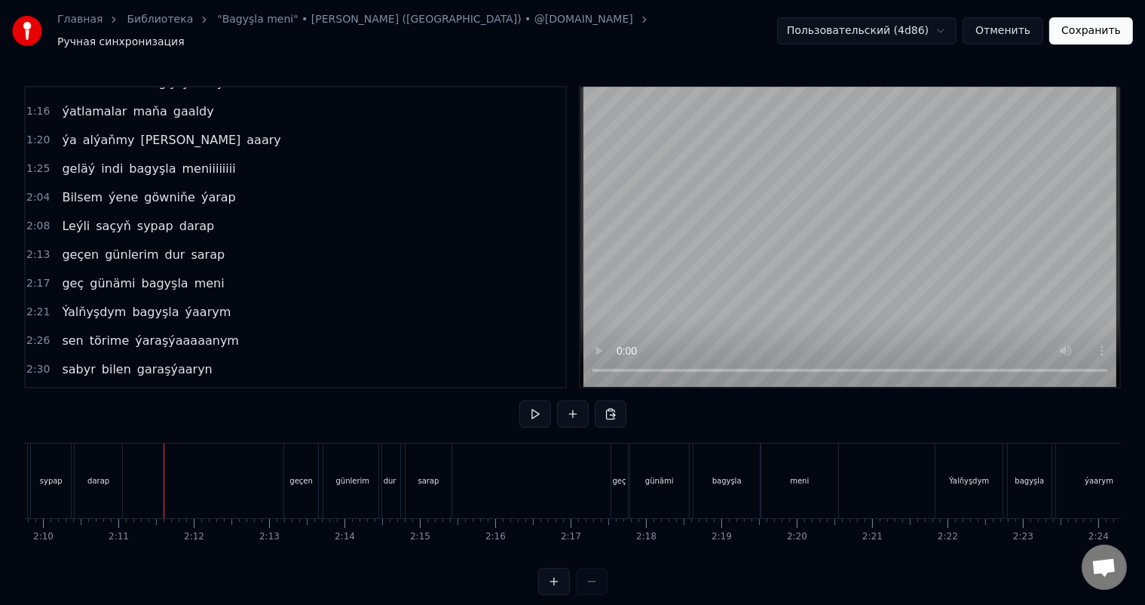
scroll to position [0, 9837]
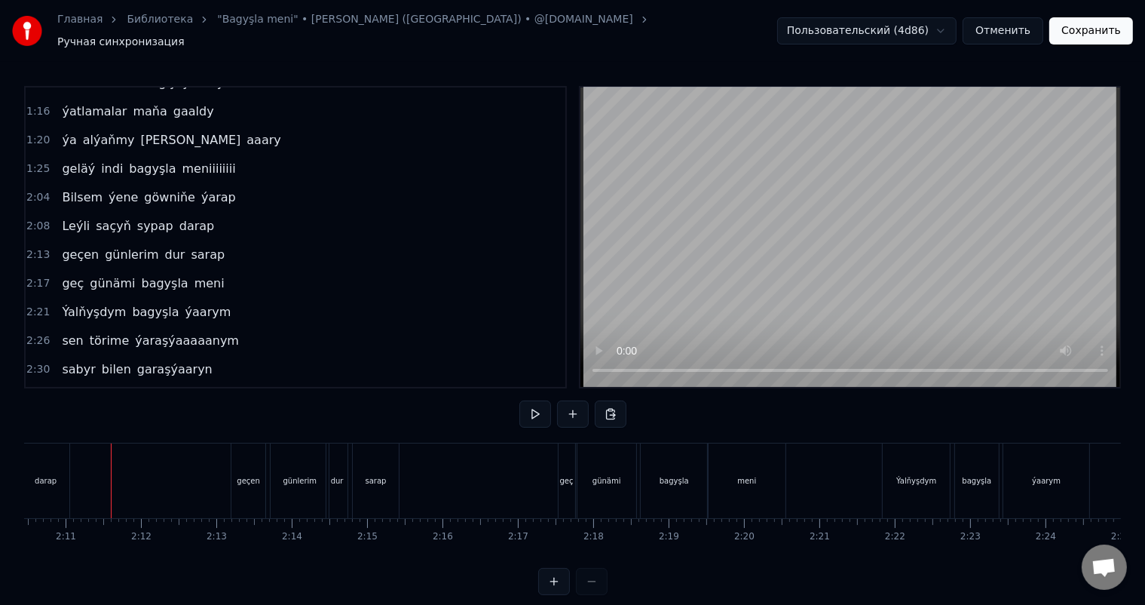
drag, startPoint x: 572, startPoint y: 455, endPoint x: 590, endPoint y: 452, distance: 19.0
click at [571, 454] on div "geç" at bounding box center [567, 480] width 17 height 75
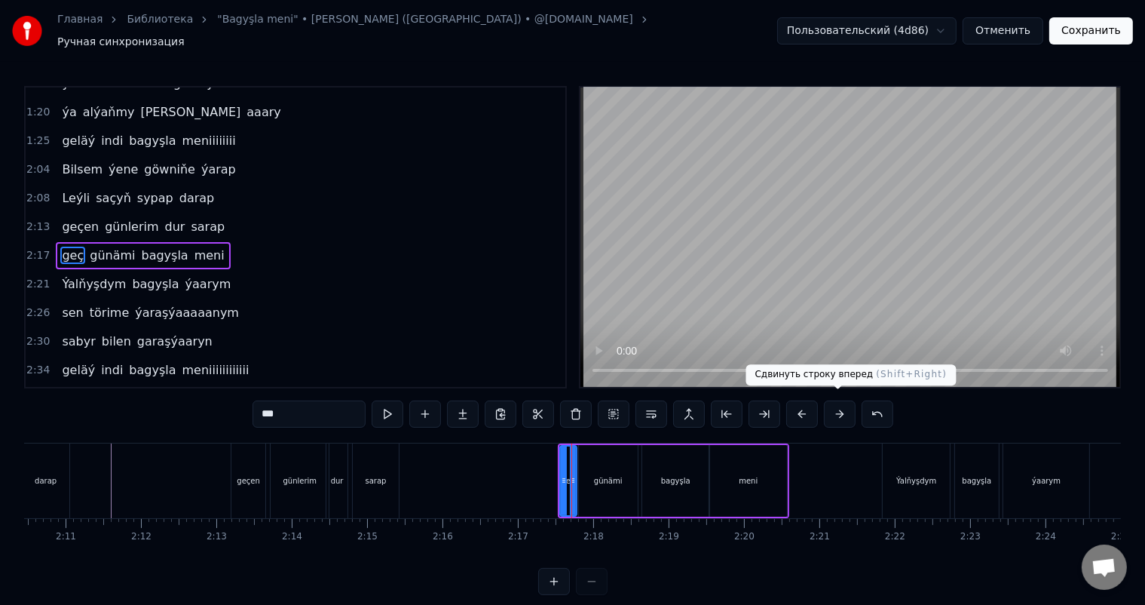
click at [833, 404] on button at bounding box center [840, 413] width 32 height 27
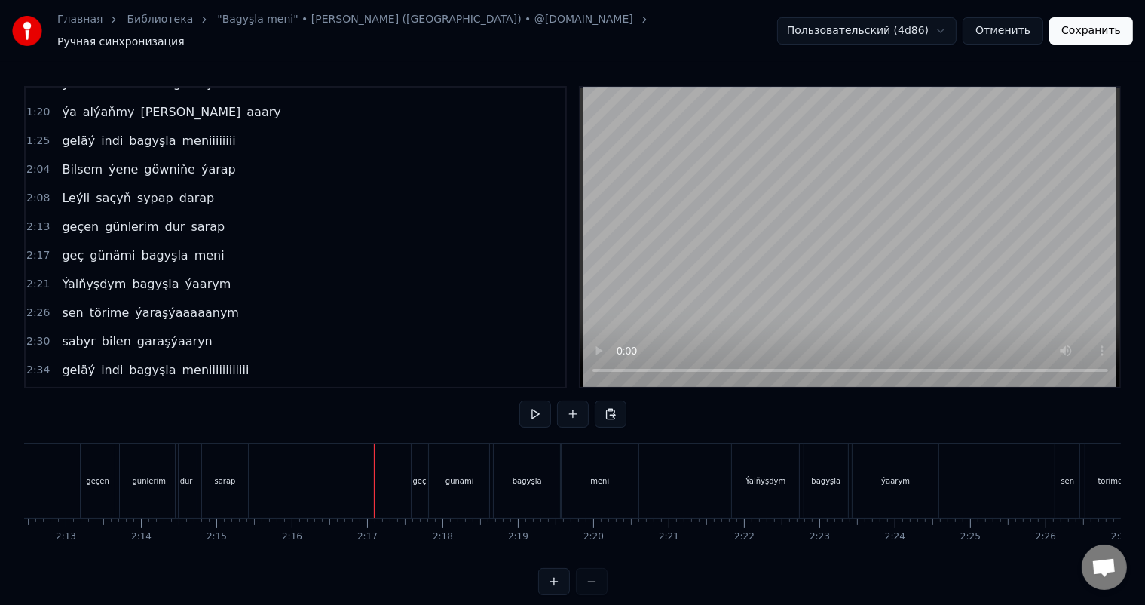
scroll to position [0, 10171]
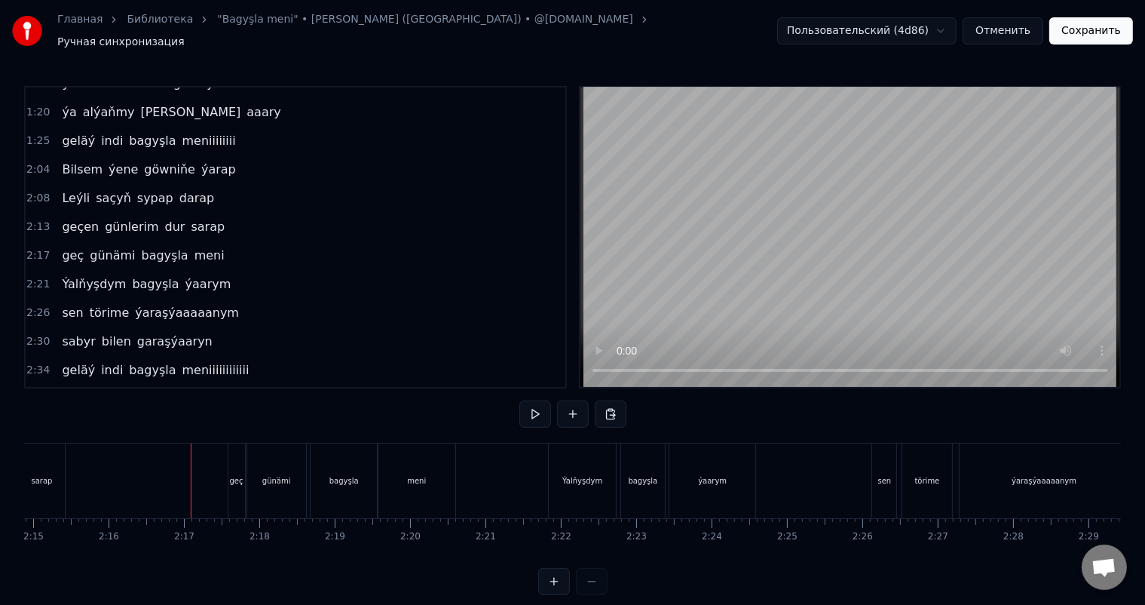
click at [600, 462] on div "Ýalňyşdym" at bounding box center [582, 480] width 67 height 75
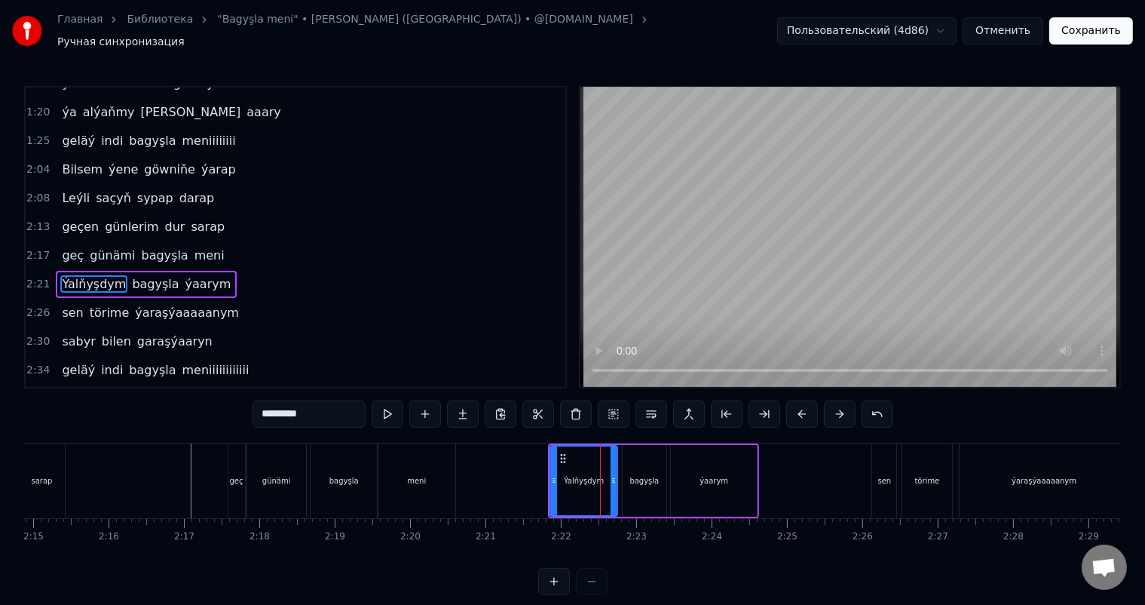
scroll to position [419, 0]
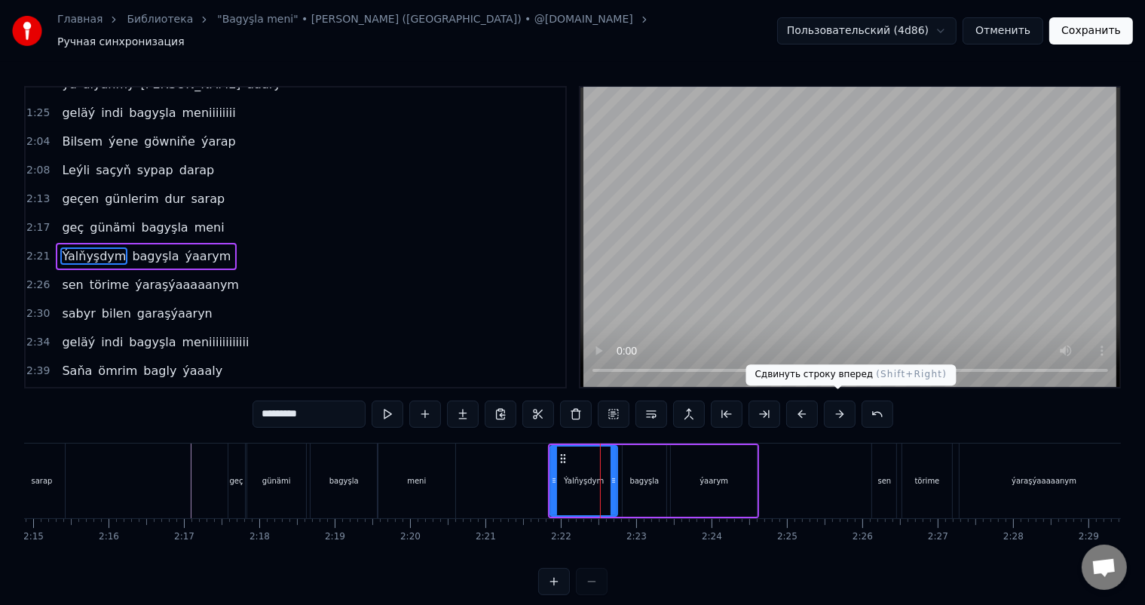
click at [842, 404] on button at bounding box center [840, 413] width 32 height 27
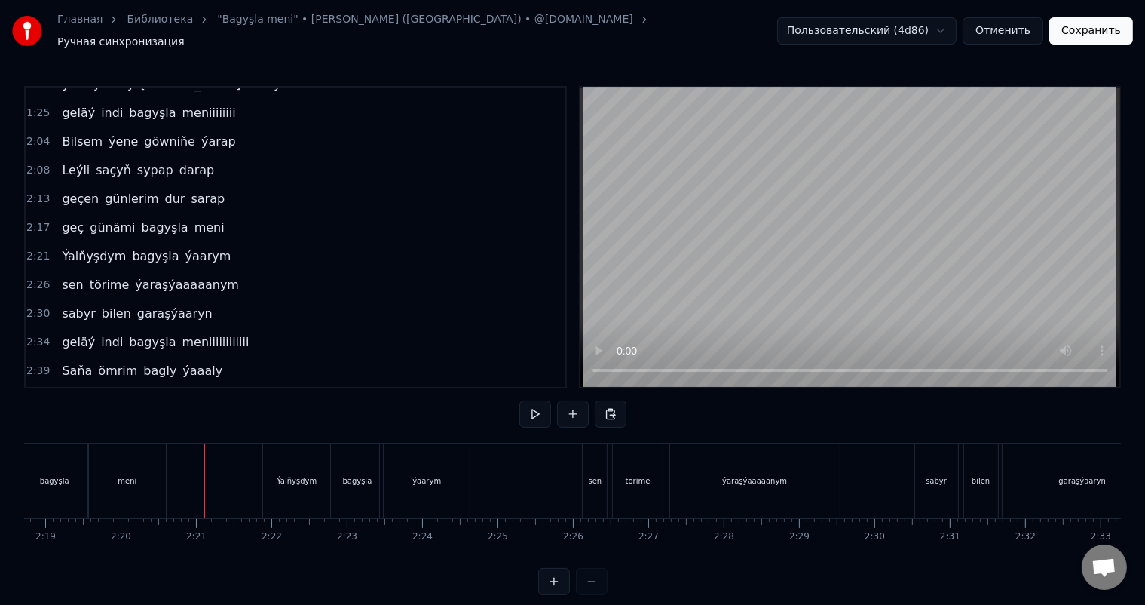
scroll to position [0, 10471]
click at [584, 462] on div "sen" at bounding box center [584, 480] width 24 height 75
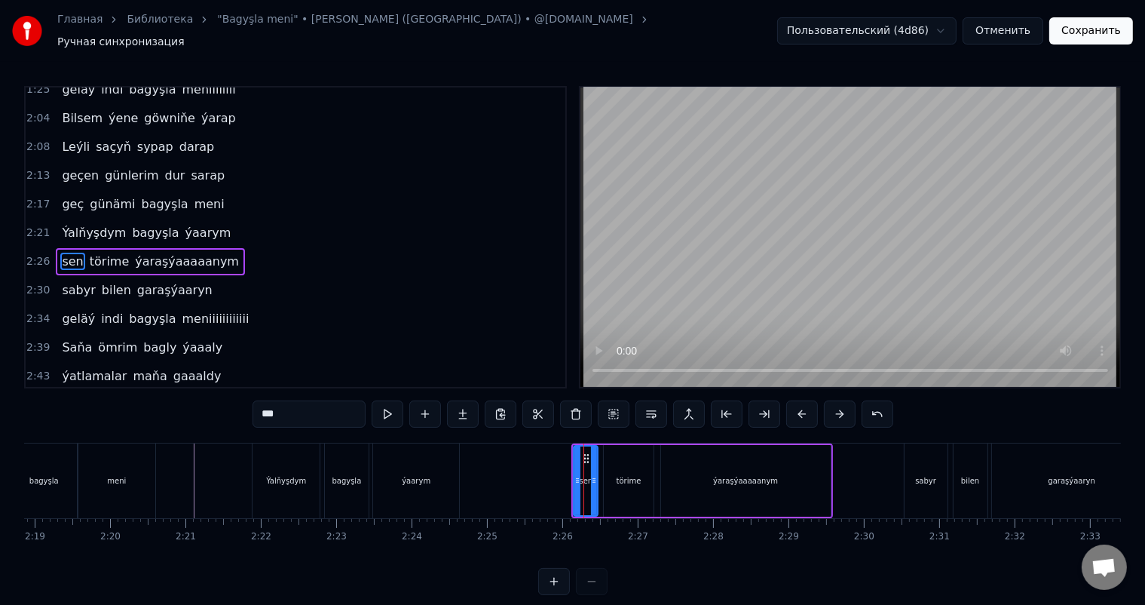
scroll to position [446, 0]
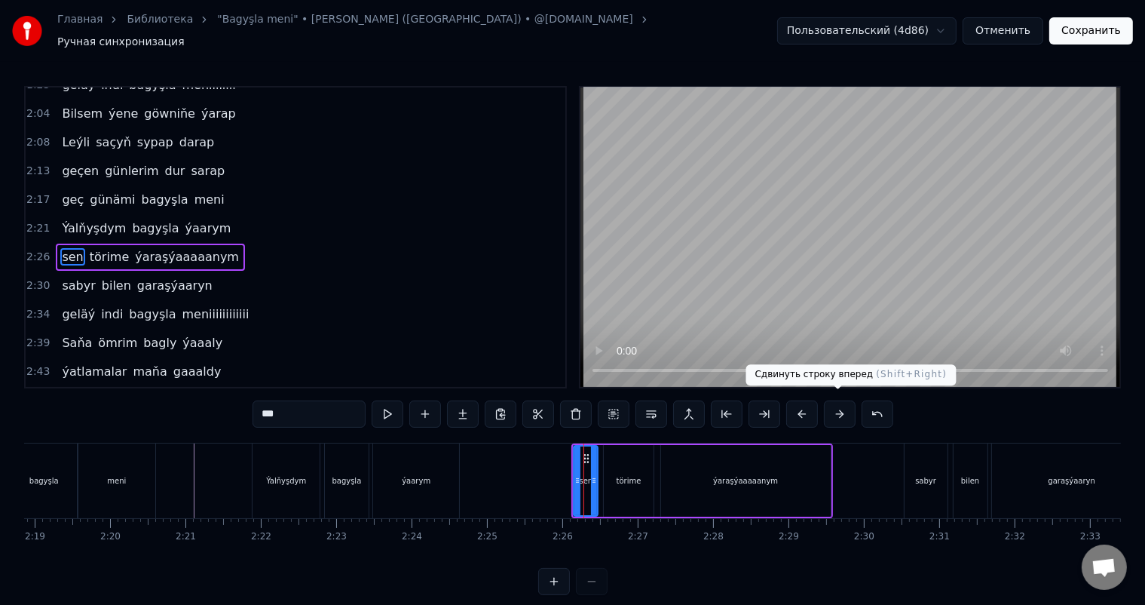
click at [838, 407] on button at bounding box center [840, 413] width 32 height 27
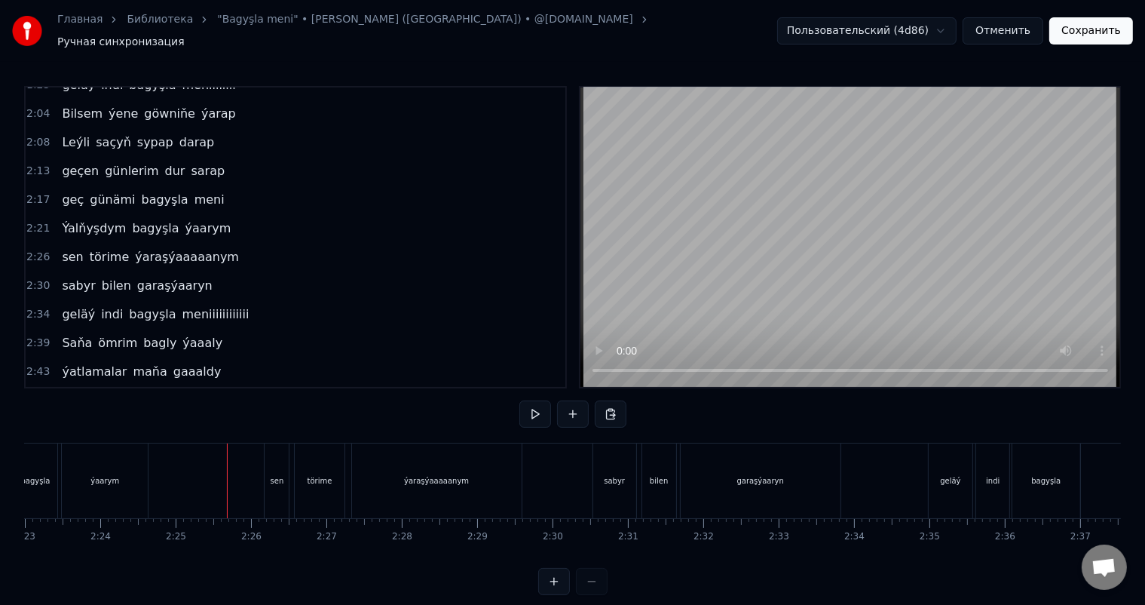
scroll to position [0, 10805]
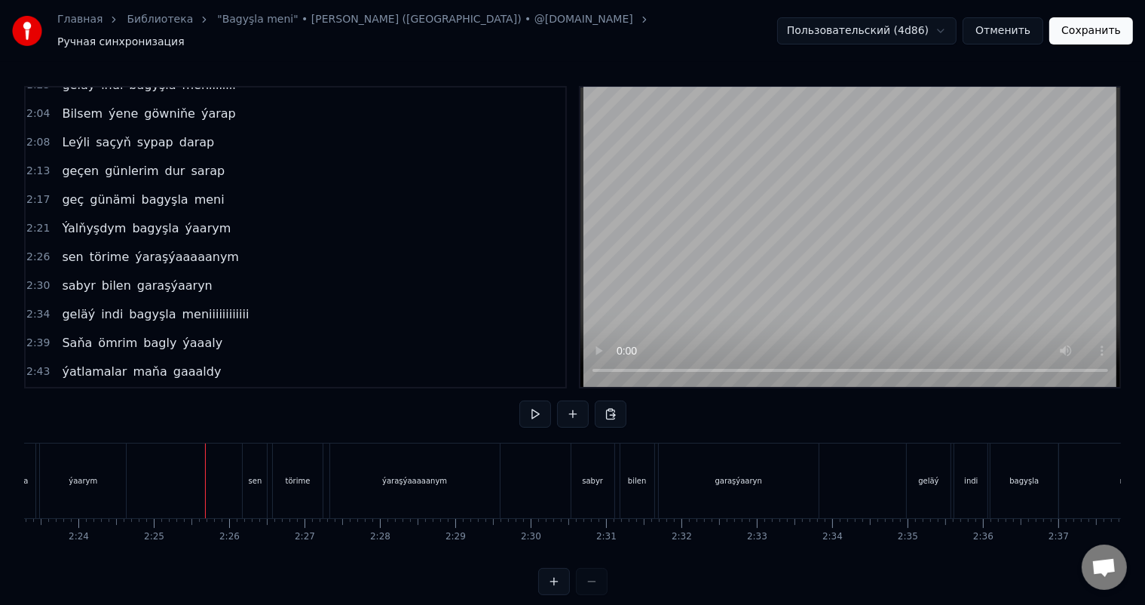
click at [601, 462] on div "sabyr" at bounding box center [593, 480] width 43 height 75
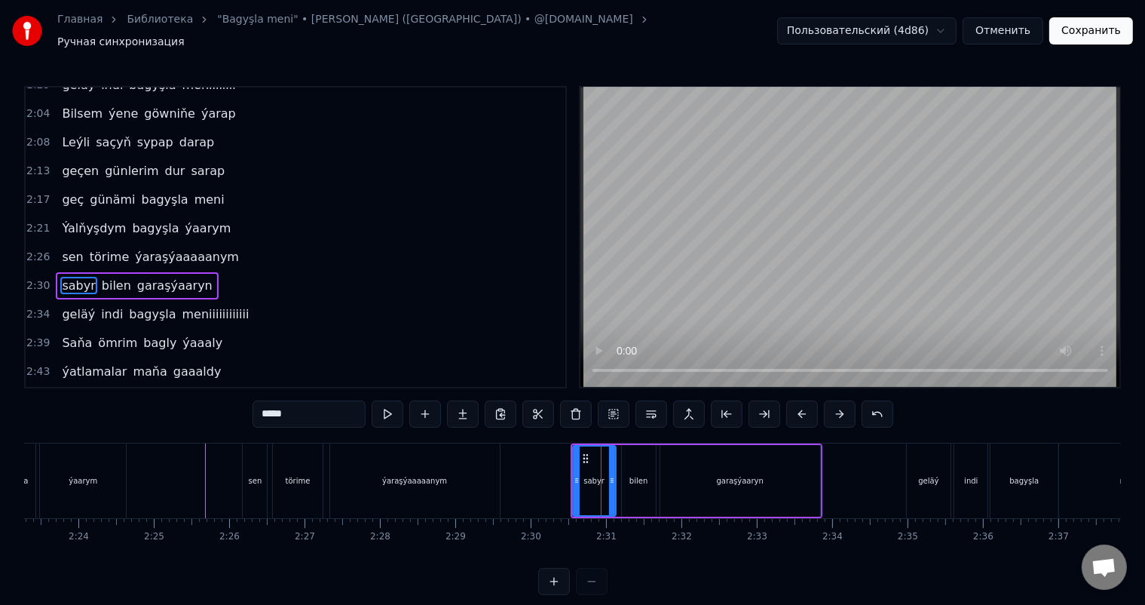
scroll to position [474, 0]
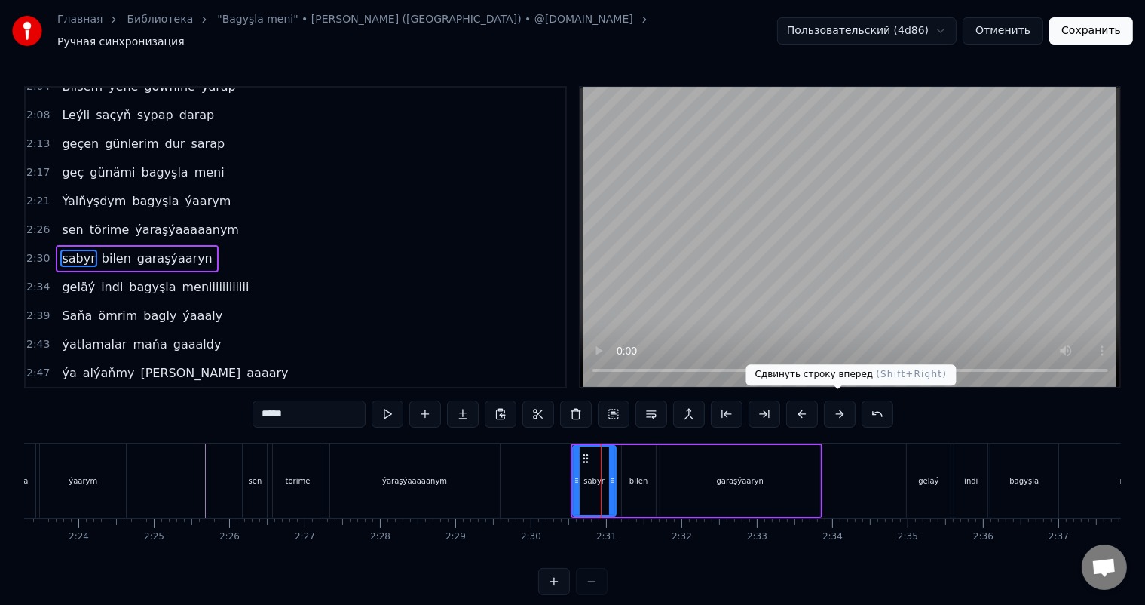
click at [836, 405] on button at bounding box center [840, 413] width 32 height 27
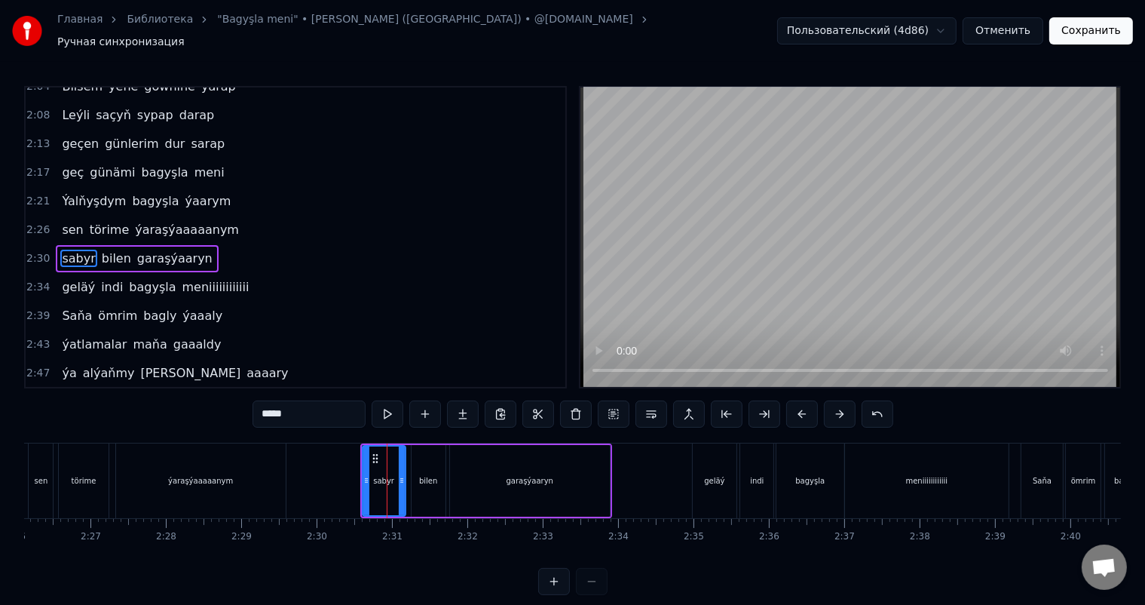
scroll to position [0, 11029]
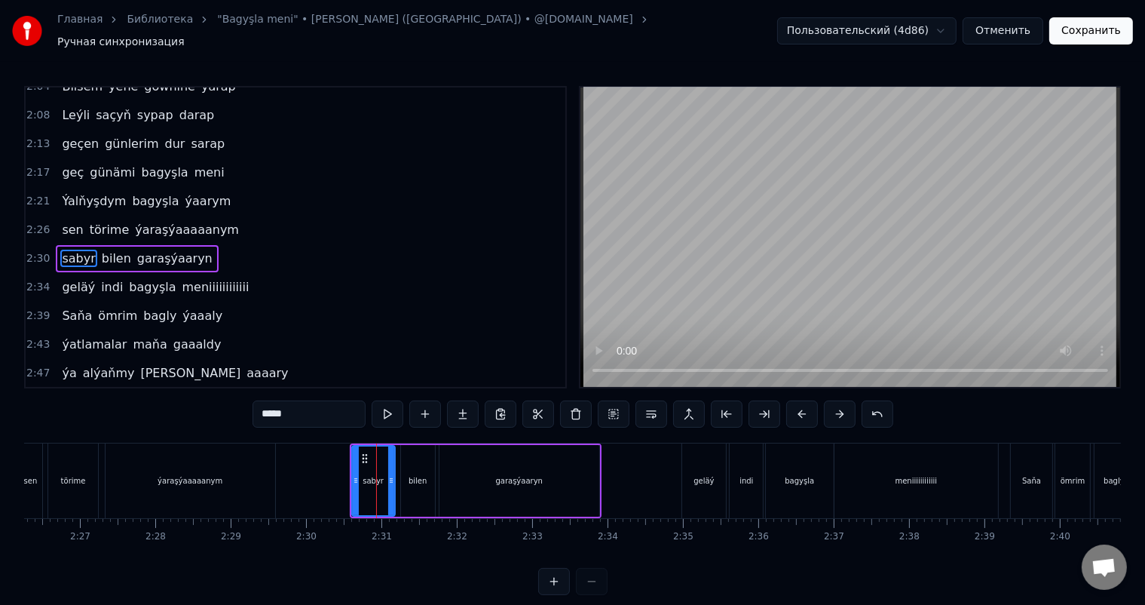
click at [704, 480] on div "geläý" at bounding box center [704, 480] width 44 height 75
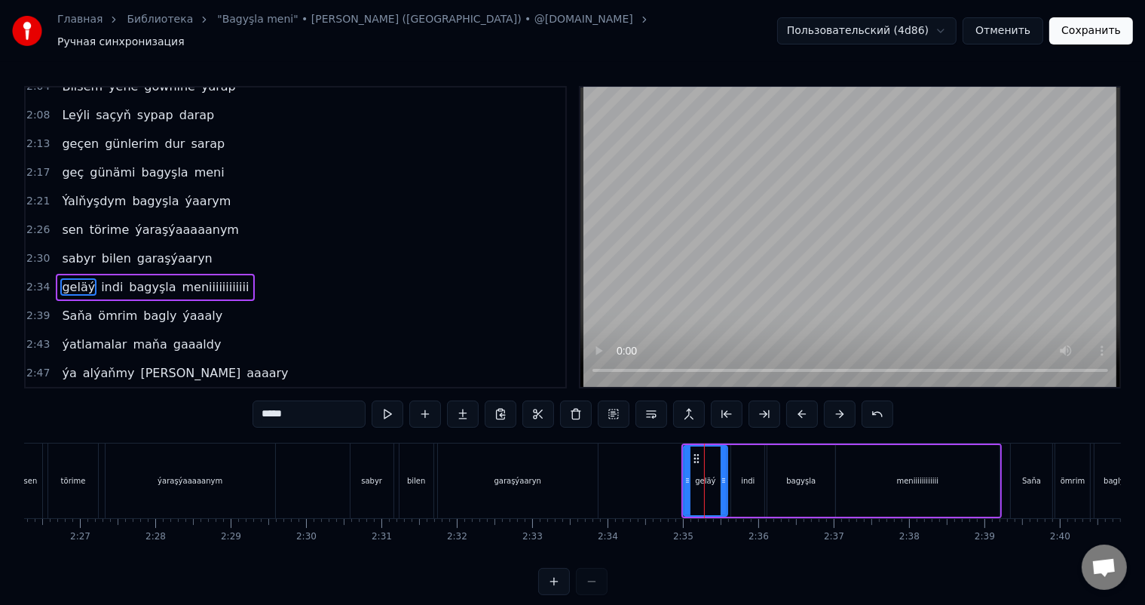
scroll to position [501, 0]
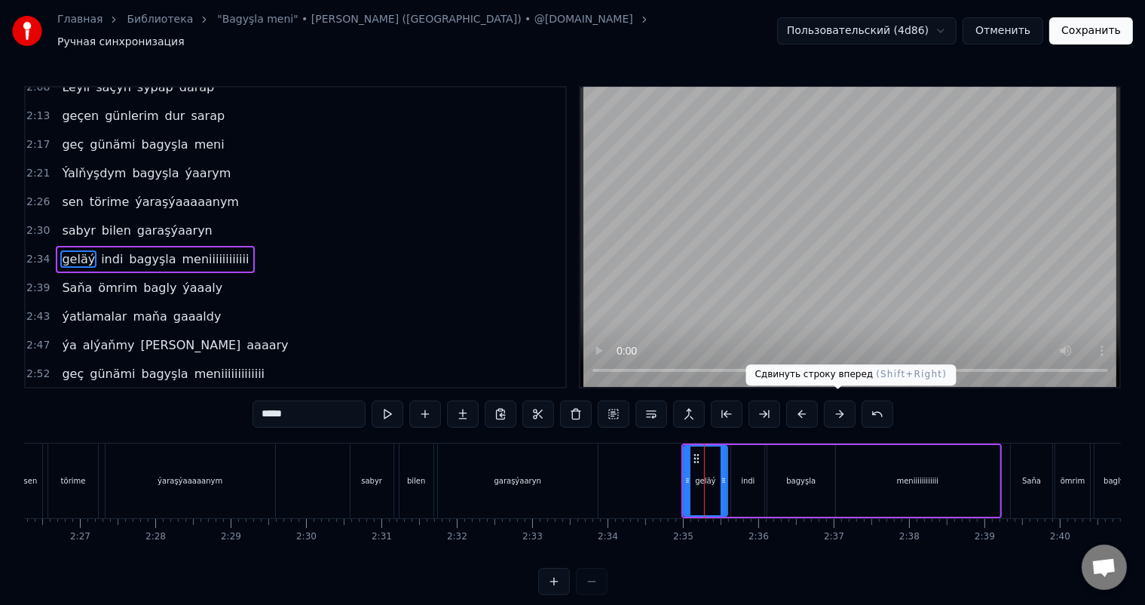
click at [842, 409] on button at bounding box center [840, 413] width 32 height 27
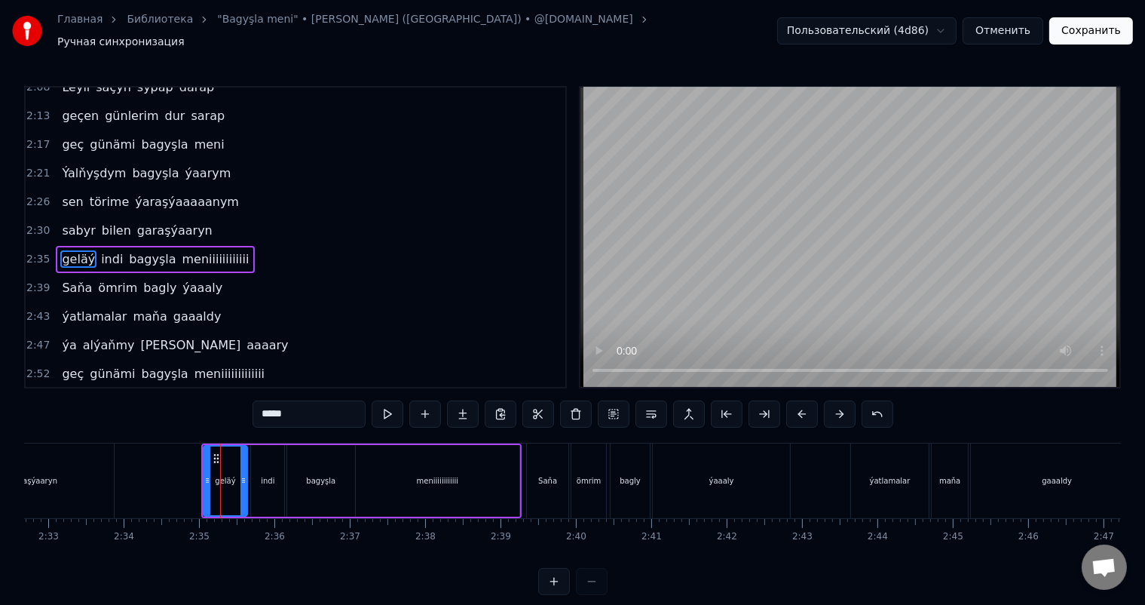
scroll to position [0, 11545]
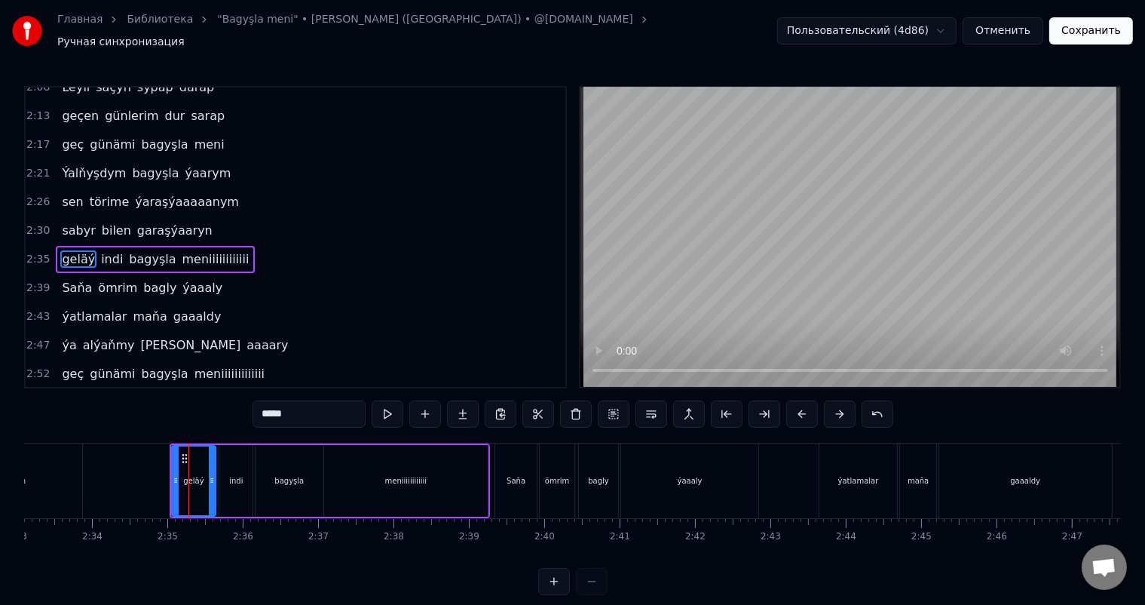
click at [558, 443] on div "ömrim" at bounding box center [557, 480] width 35 height 75
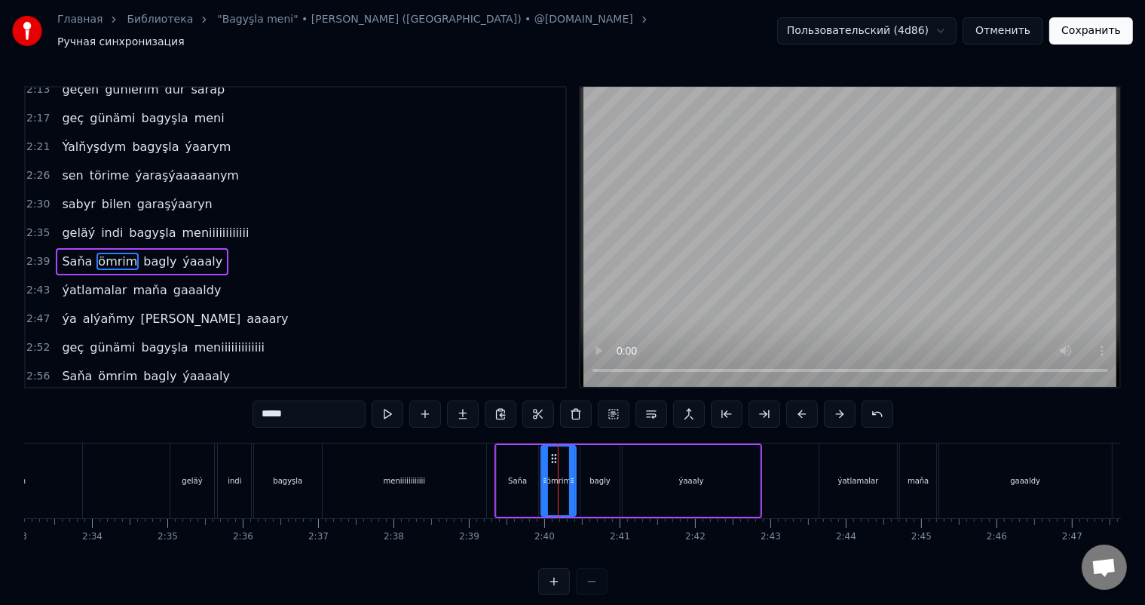
scroll to position [529, 0]
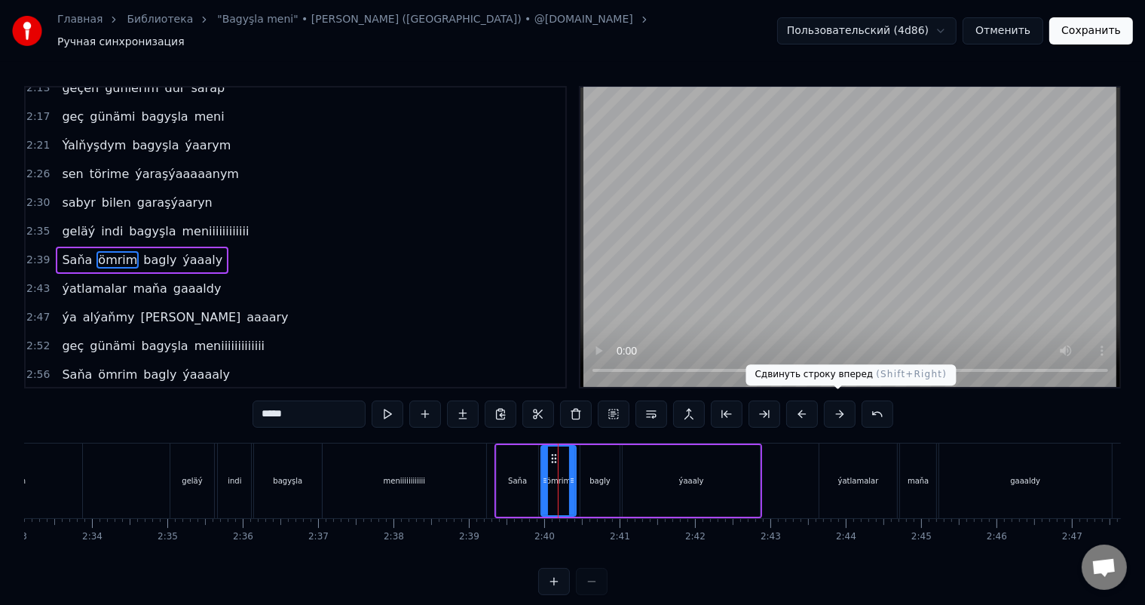
click at [843, 407] on button at bounding box center [840, 413] width 32 height 27
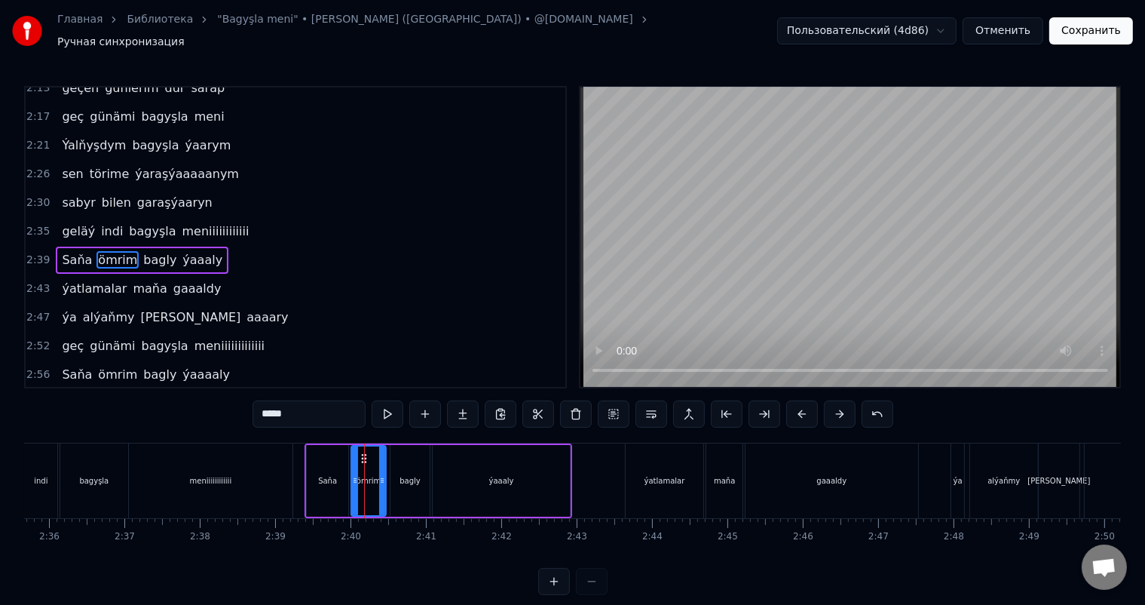
scroll to position [0, 11749]
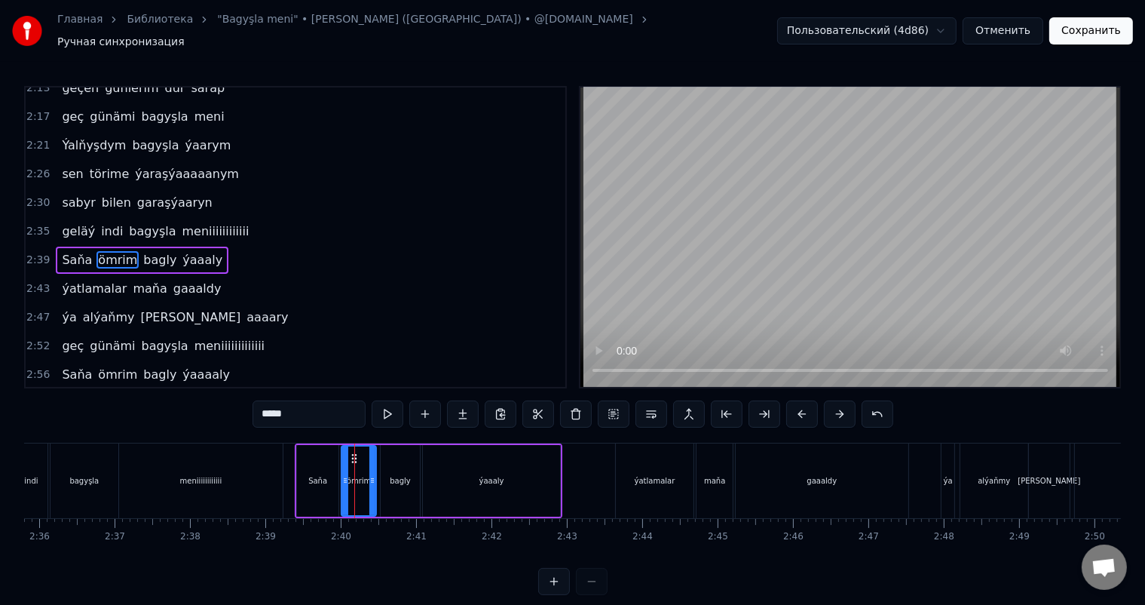
click at [650, 462] on div "ýatlamalar" at bounding box center [654, 480] width 77 height 75
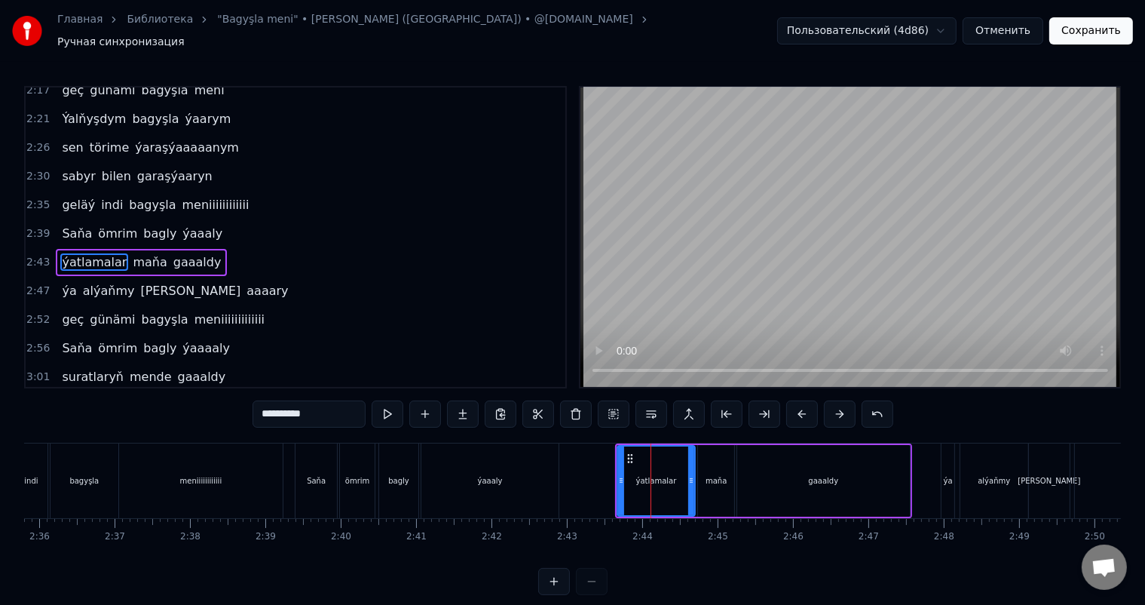
scroll to position [557, 0]
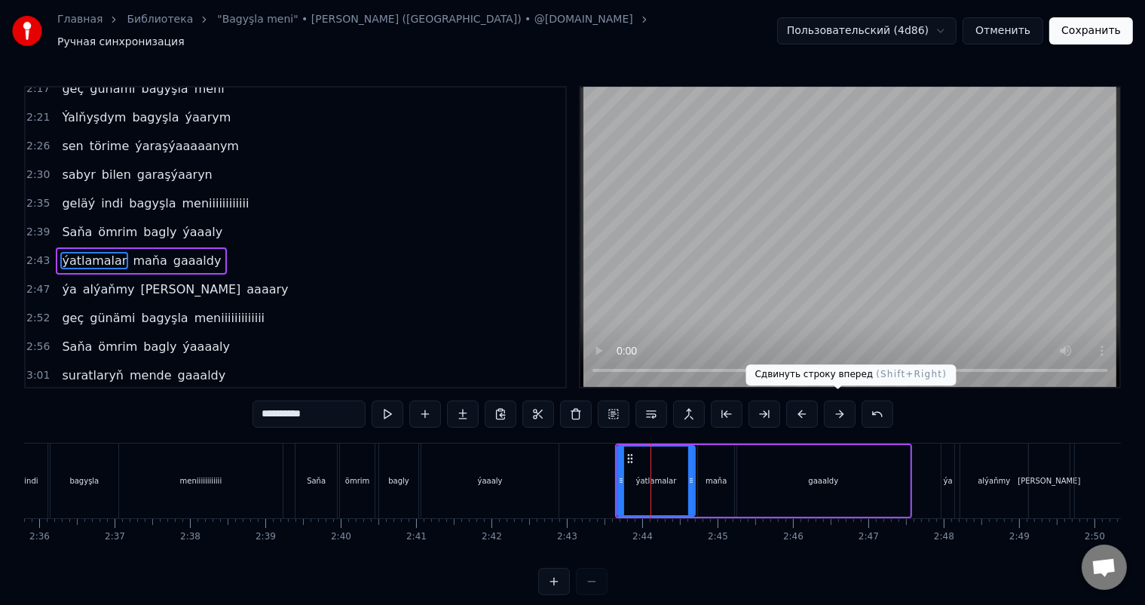
click at [842, 403] on button at bounding box center [840, 413] width 32 height 27
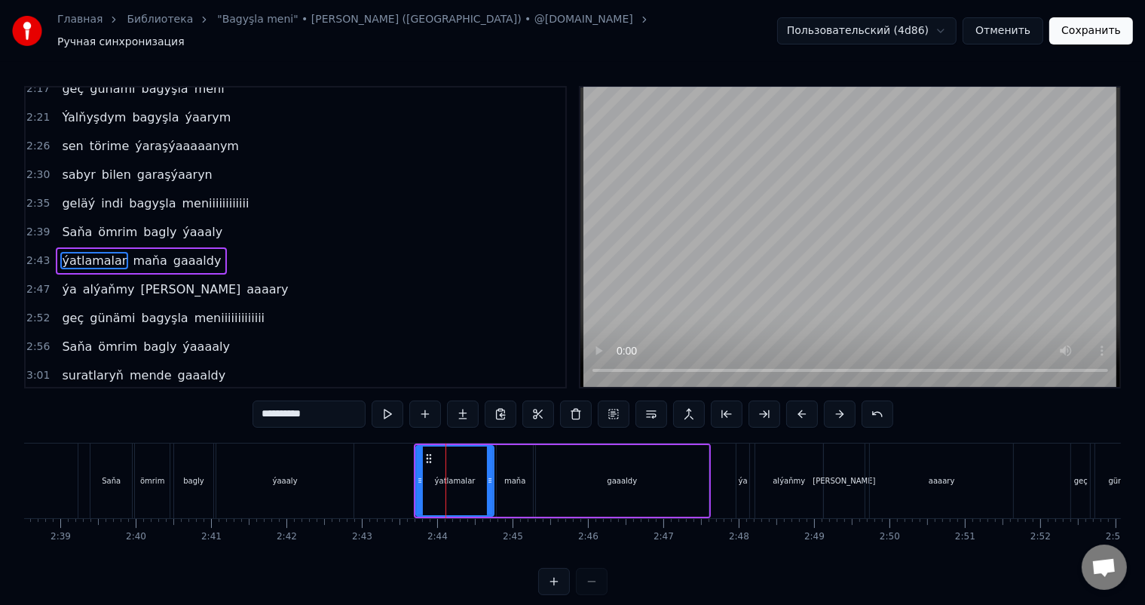
scroll to position [0, 12136]
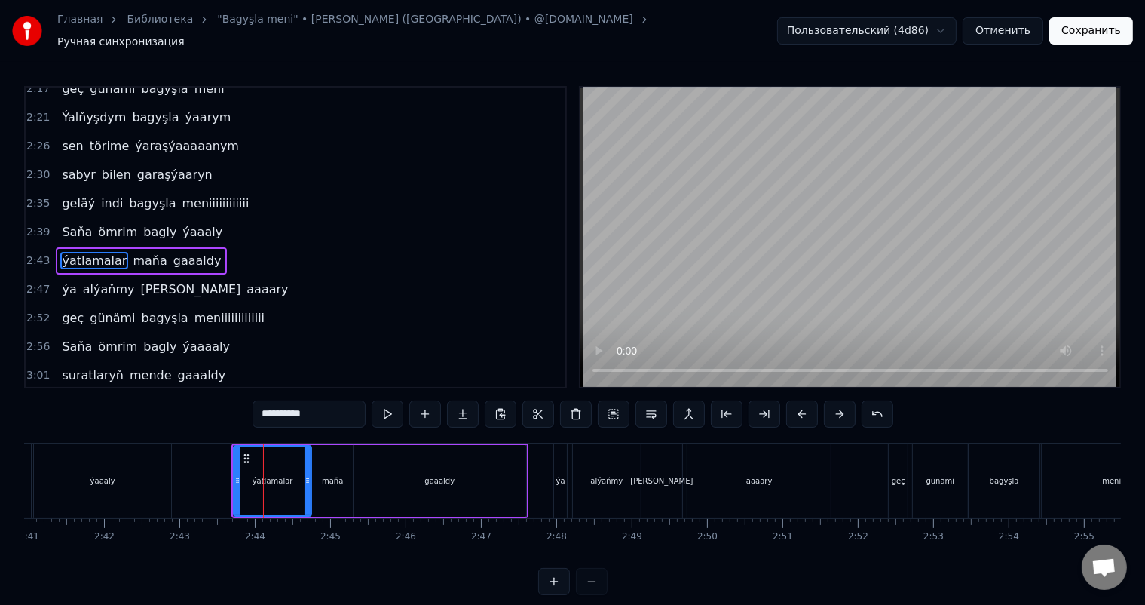
click at [560, 455] on div "ýa" at bounding box center [560, 480] width 13 height 75
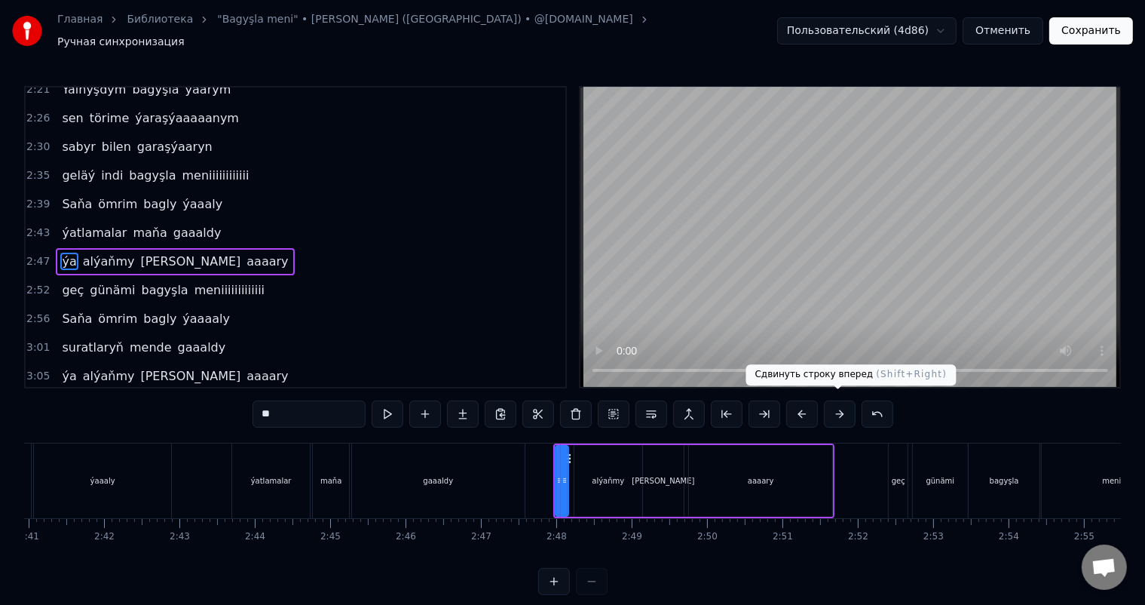
click at [833, 403] on button at bounding box center [840, 413] width 32 height 27
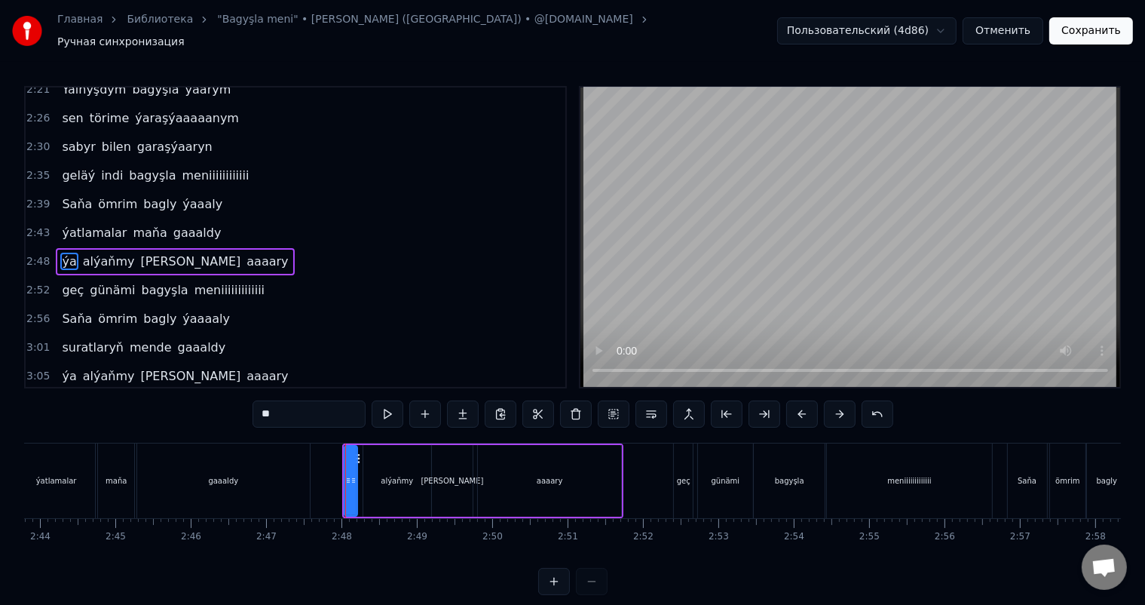
scroll to position [0, 12394]
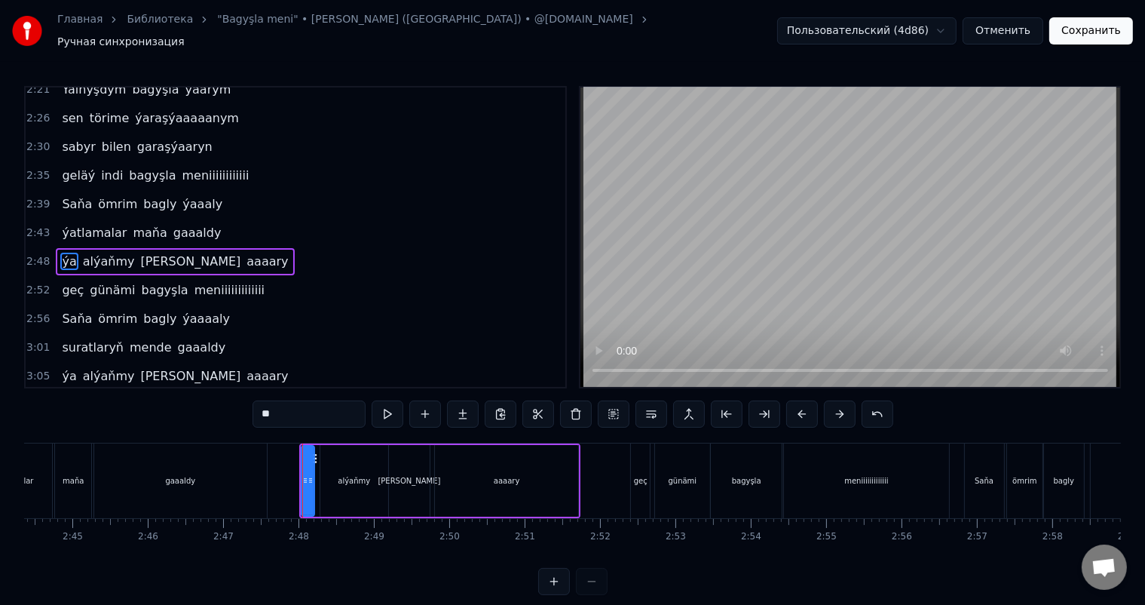
click at [634, 457] on div "geç" at bounding box center [640, 480] width 19 height 75
type input "***"
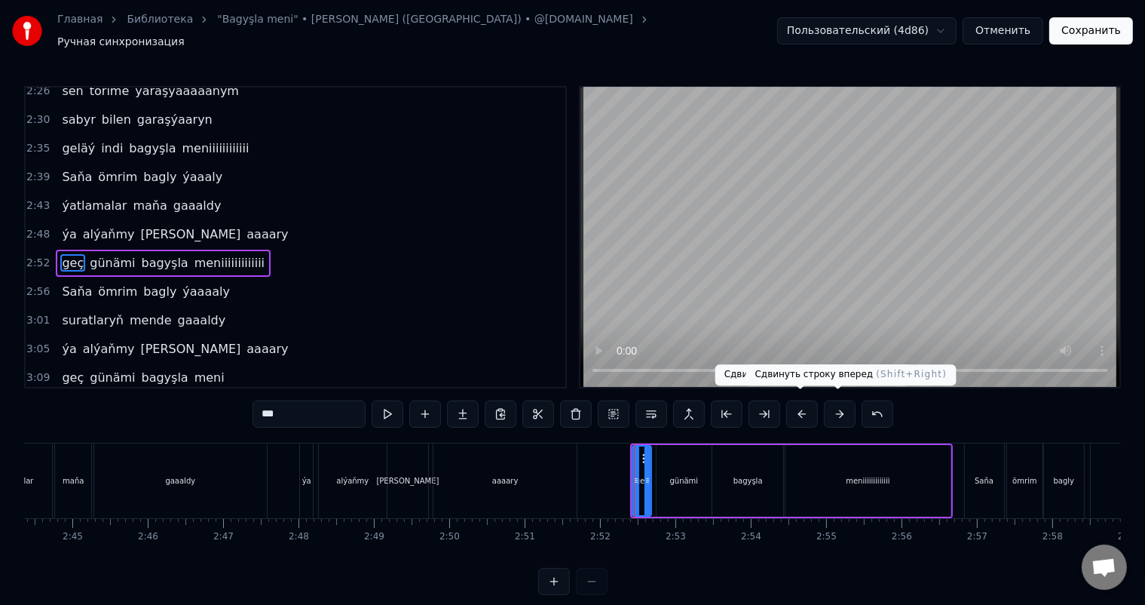
click at [833, 412] on button at bounding box center [840, 413] width 32 height 27
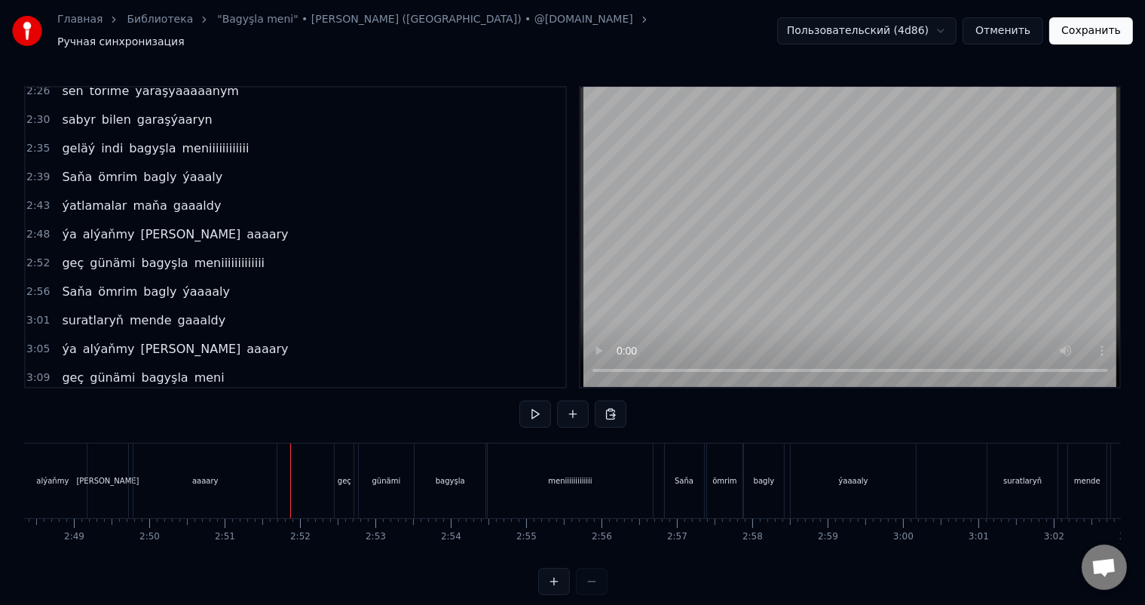
scroll to position [0, 12716]
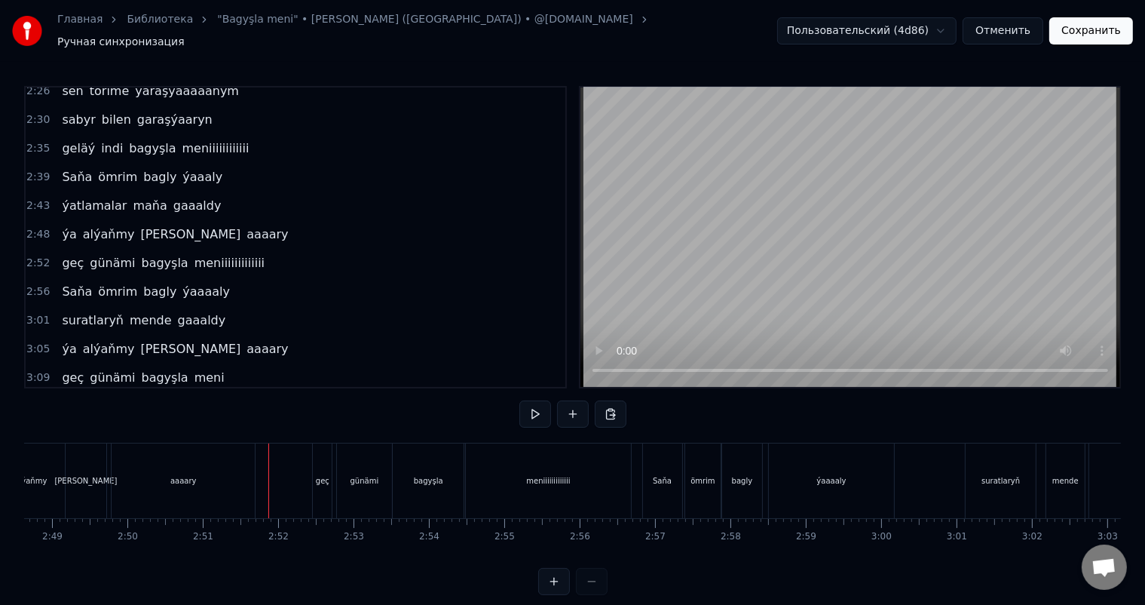
click at [669, 462] on div "Saňa" at bounding box center [662, 480] width 39 height 75
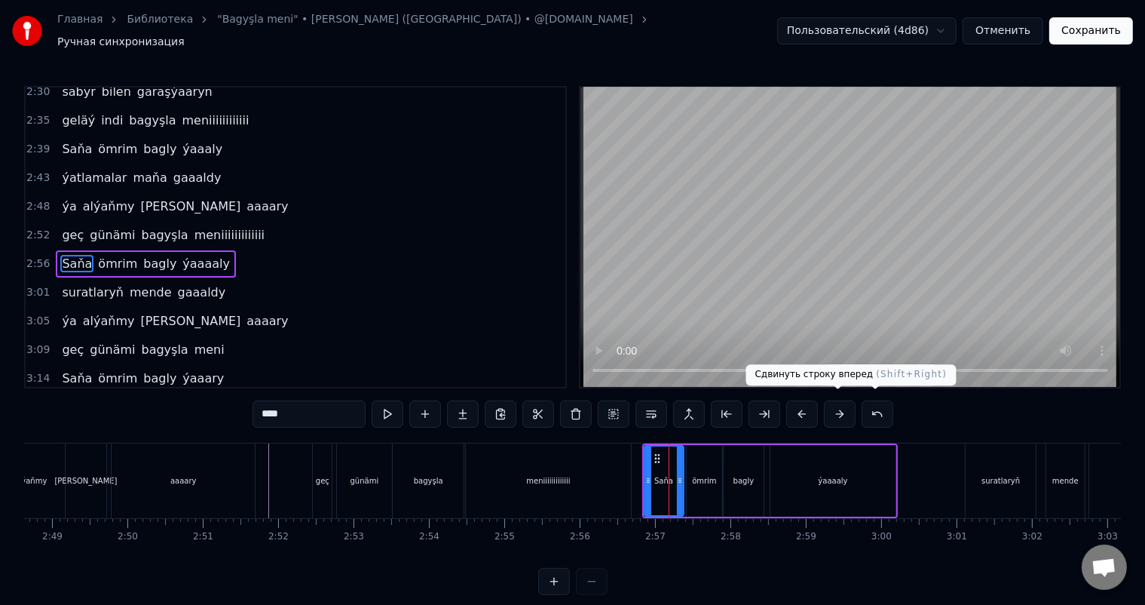
click at [836, 403] on button at bounding box center [840, 413] width 32 height 27
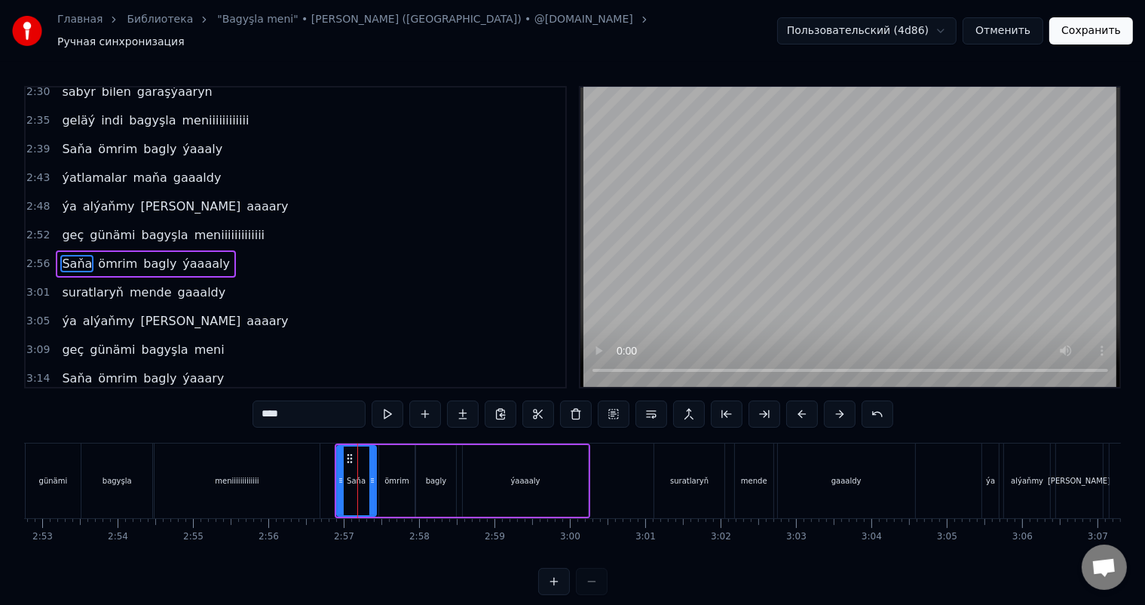
scroll to position [0, 13060]
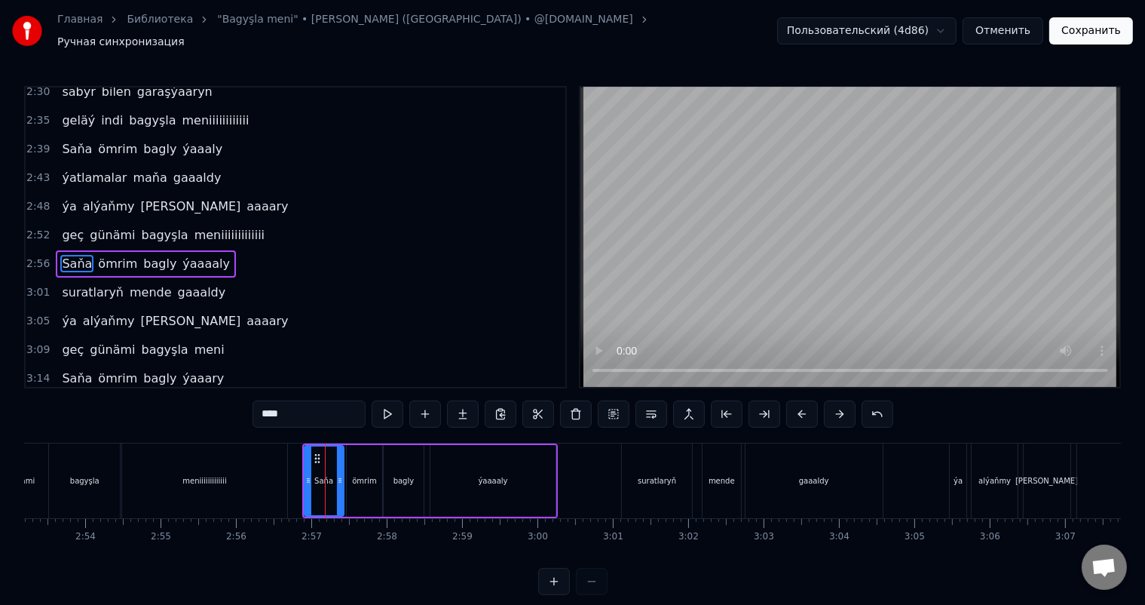
click at [649, 460] on div "suratlaryň" at bounding box center [657, 480] width 70 height 75
type input "**********"
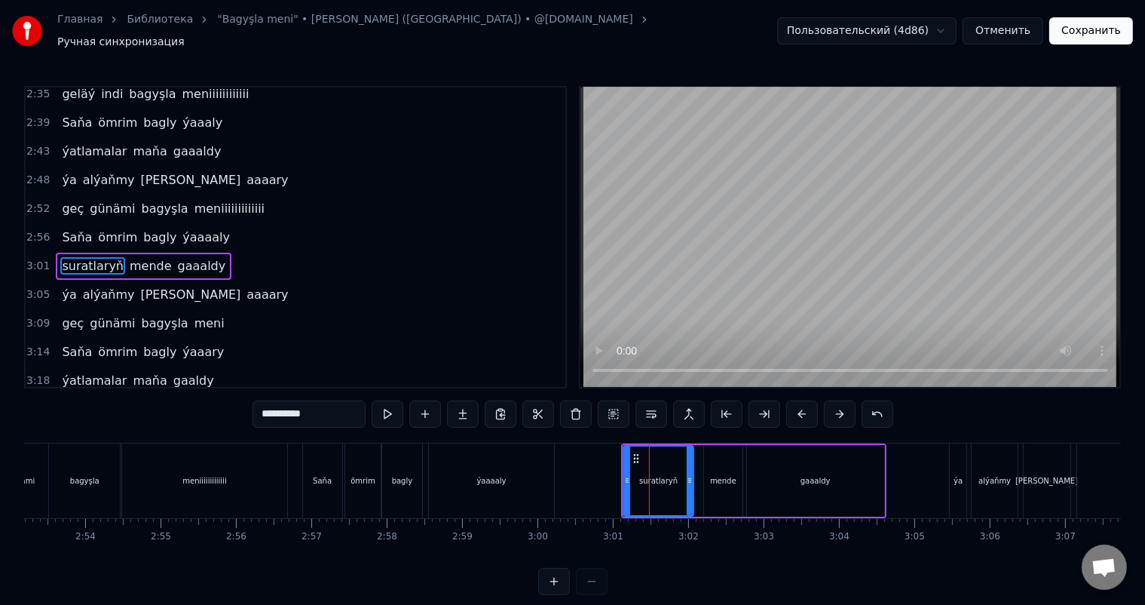
scroll to position [668, 0]
click at [842, 408] on button at bounding box center [840, 413] width 32 height 27
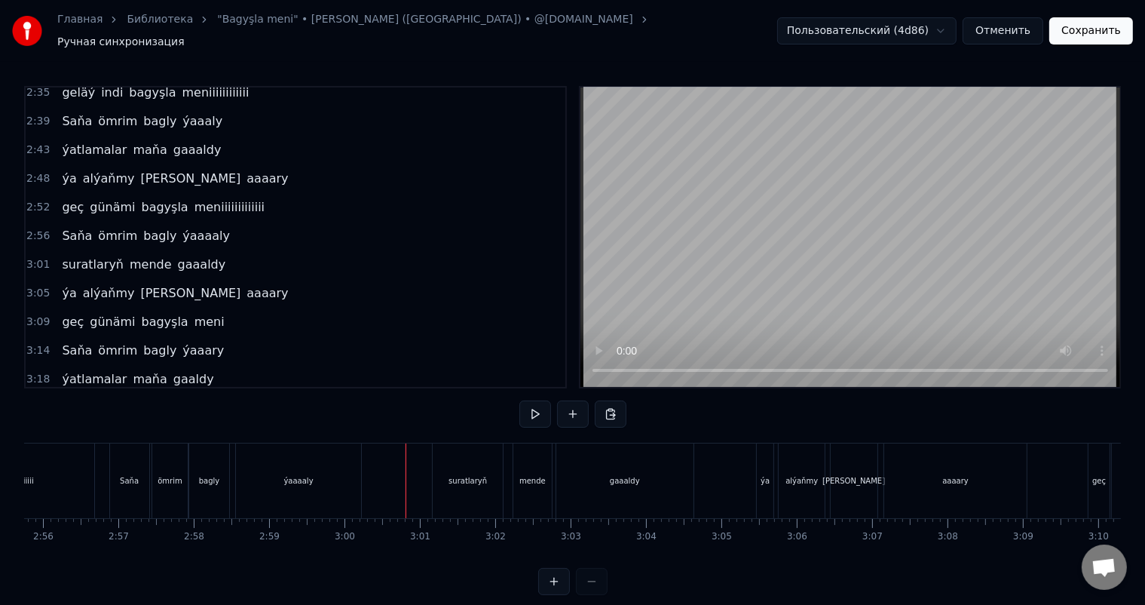
scroll to position [0, 13307]
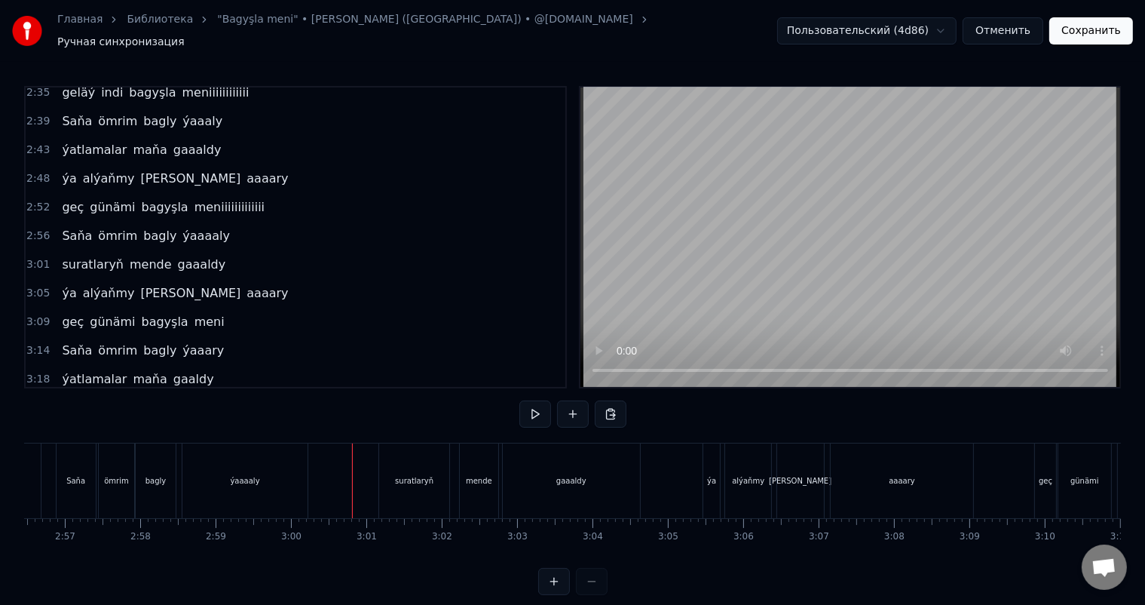
click at [720, 452] on div "ýa" at bounding box center [712, 480] width 18 height 75
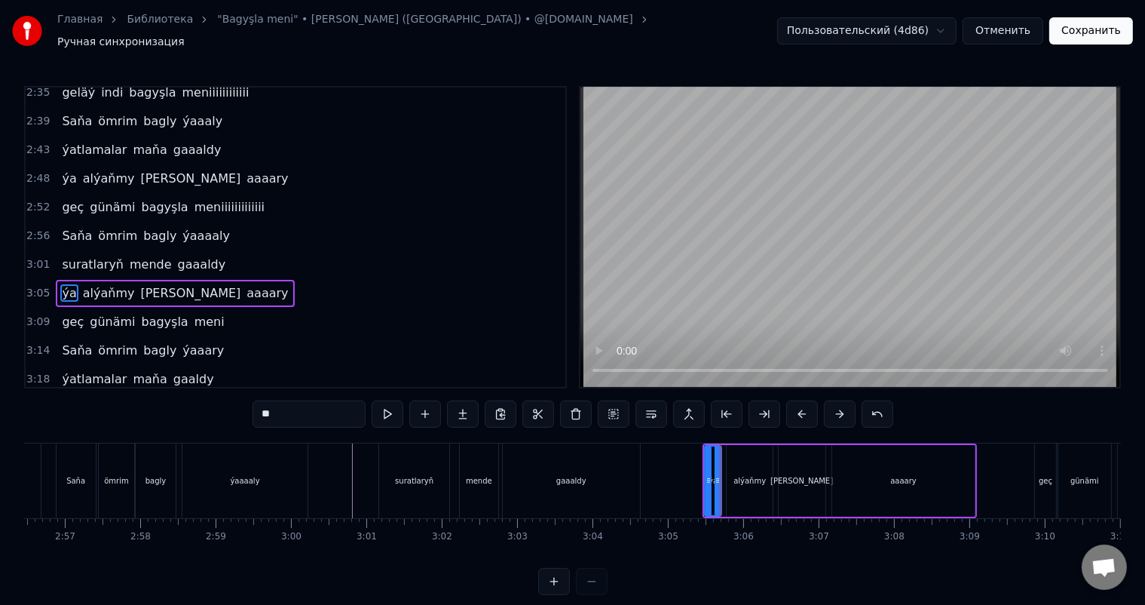
scroll to position [696, 0]
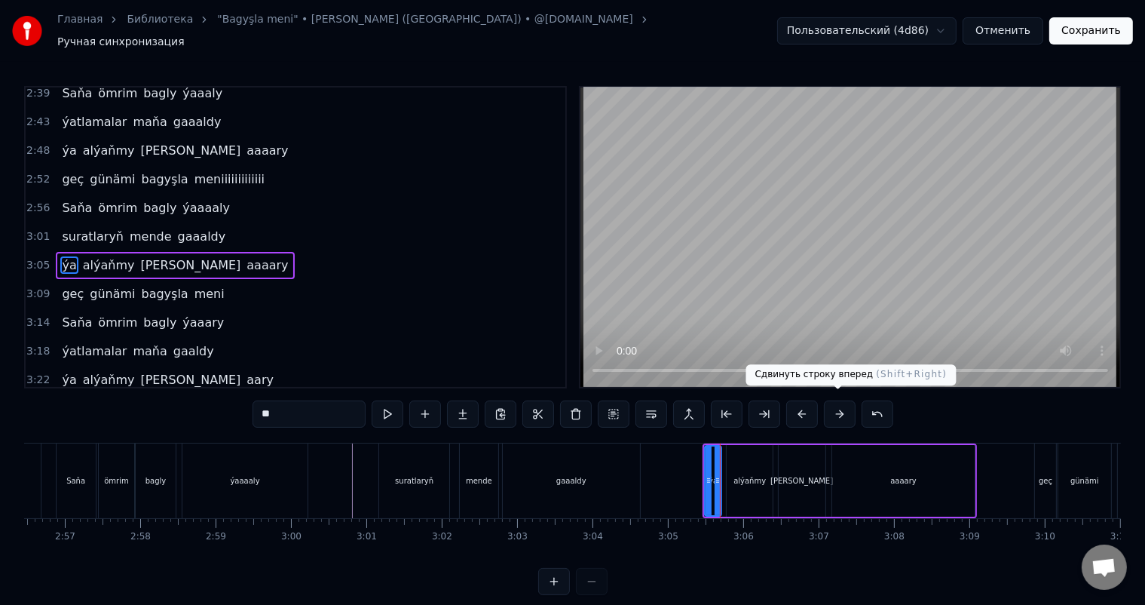
click at [839, 407] on button at bounding box center [840, 413] width 32 height 27
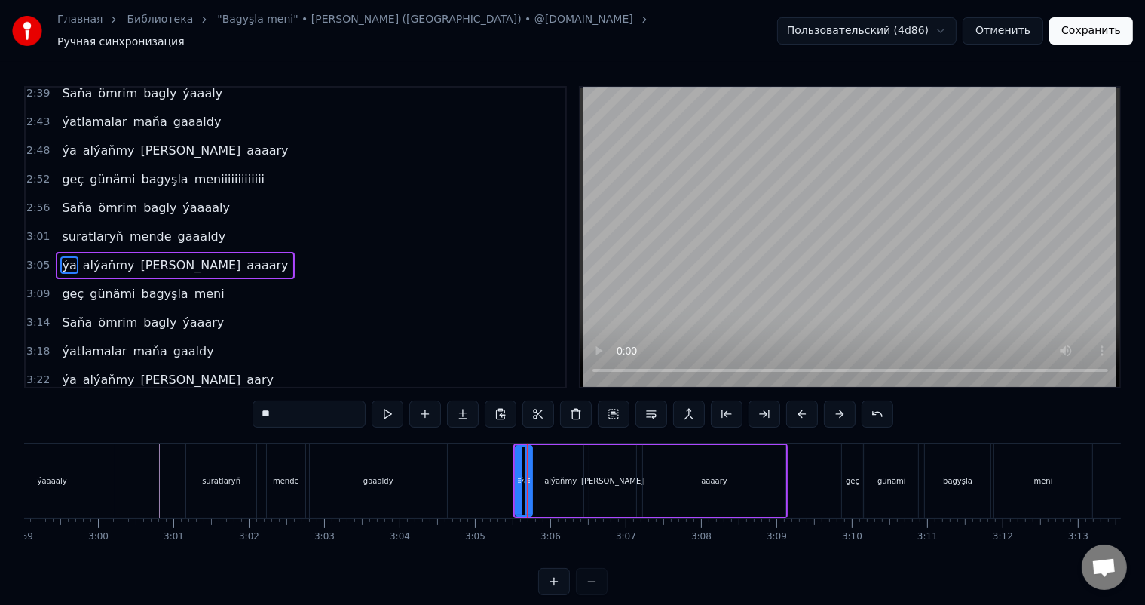
scroll to position [0, 13608]
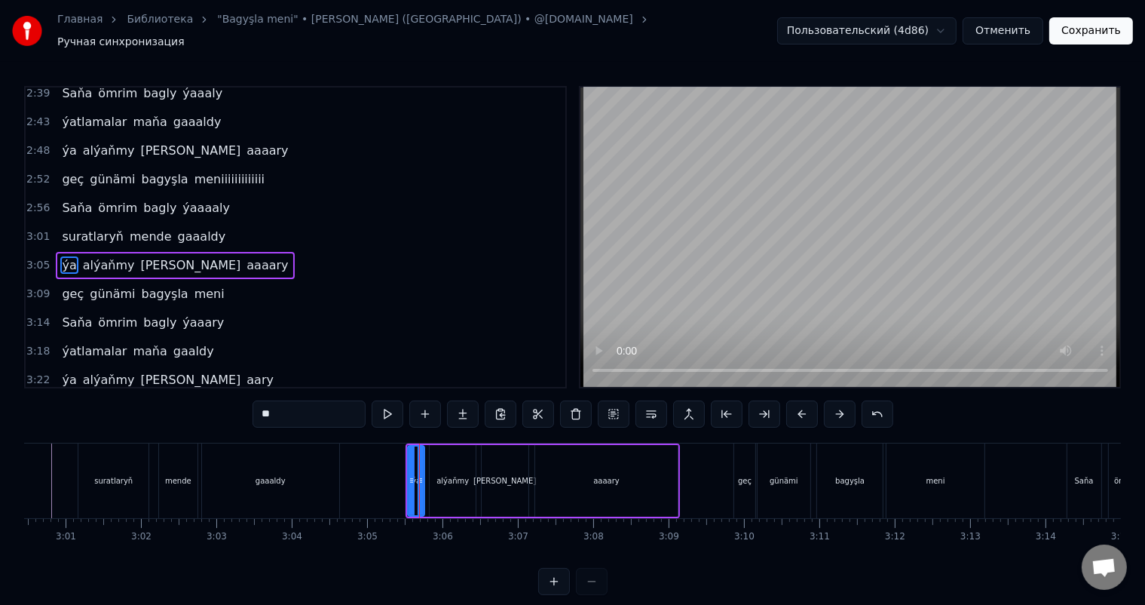
click at [751, 455] on div "geç" at bounding box center [744, 480] width 21 height 75
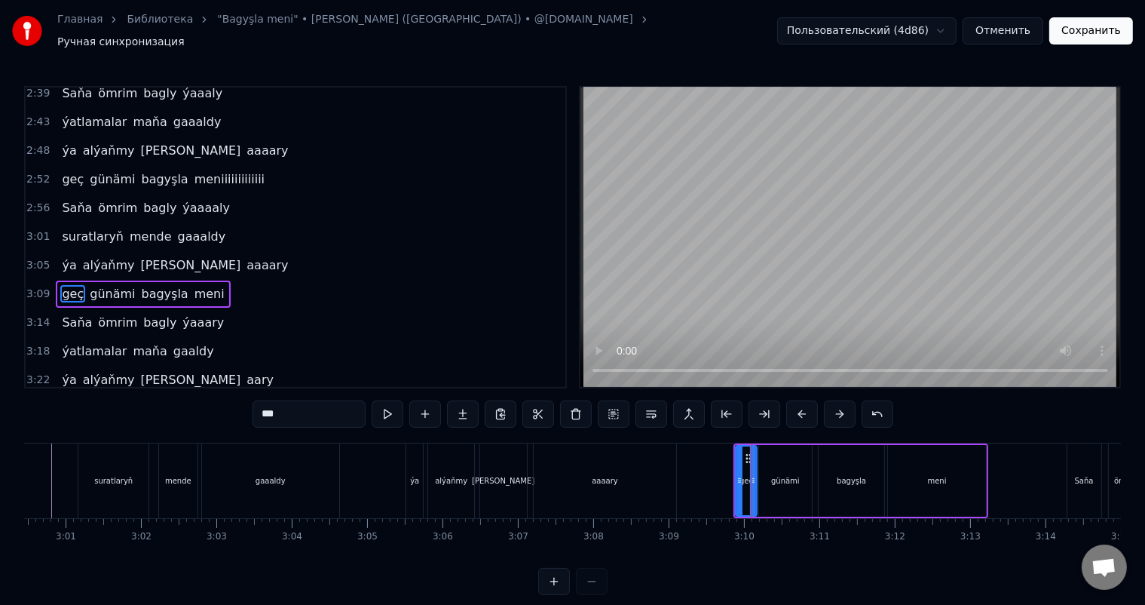
scroll to position [724, 0]
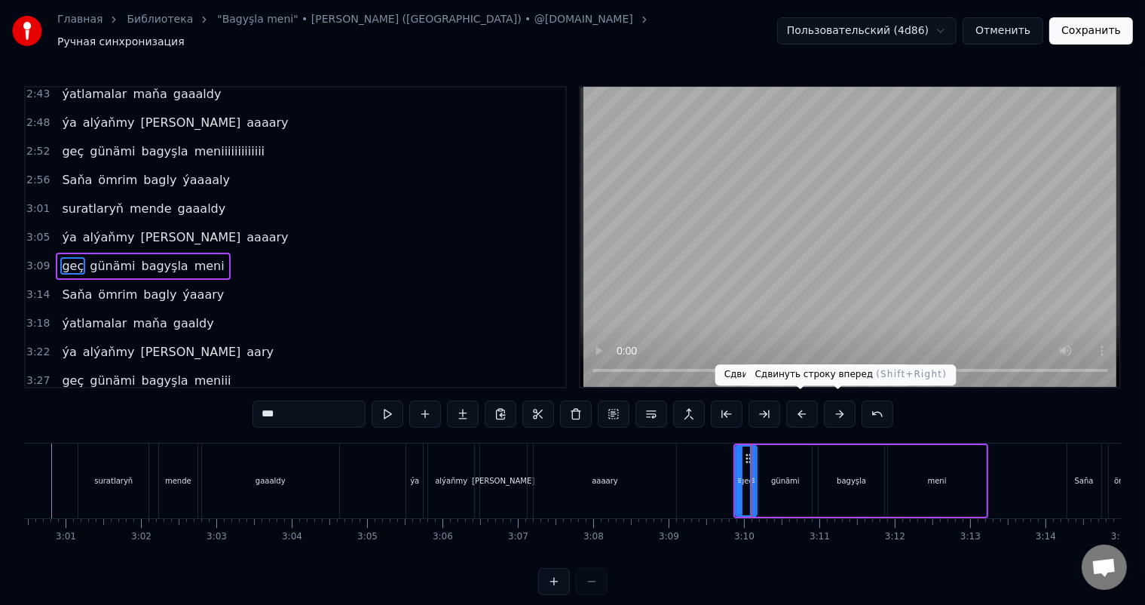
click at [832, 410] on button at bounding box center [840, 413] width 32 height 27
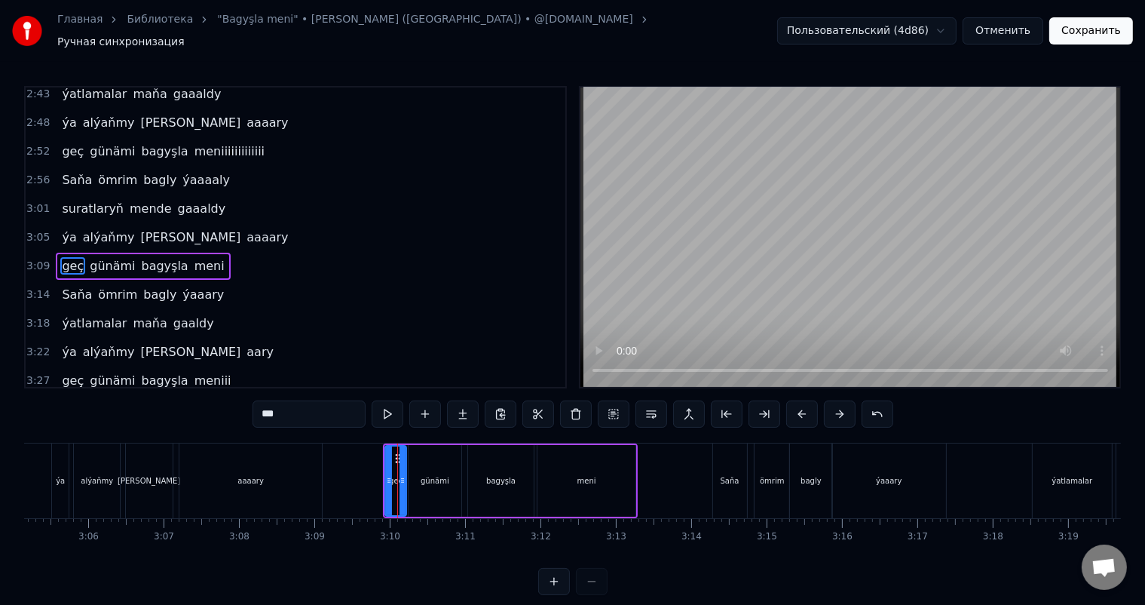
scroll to position [0, 14016]
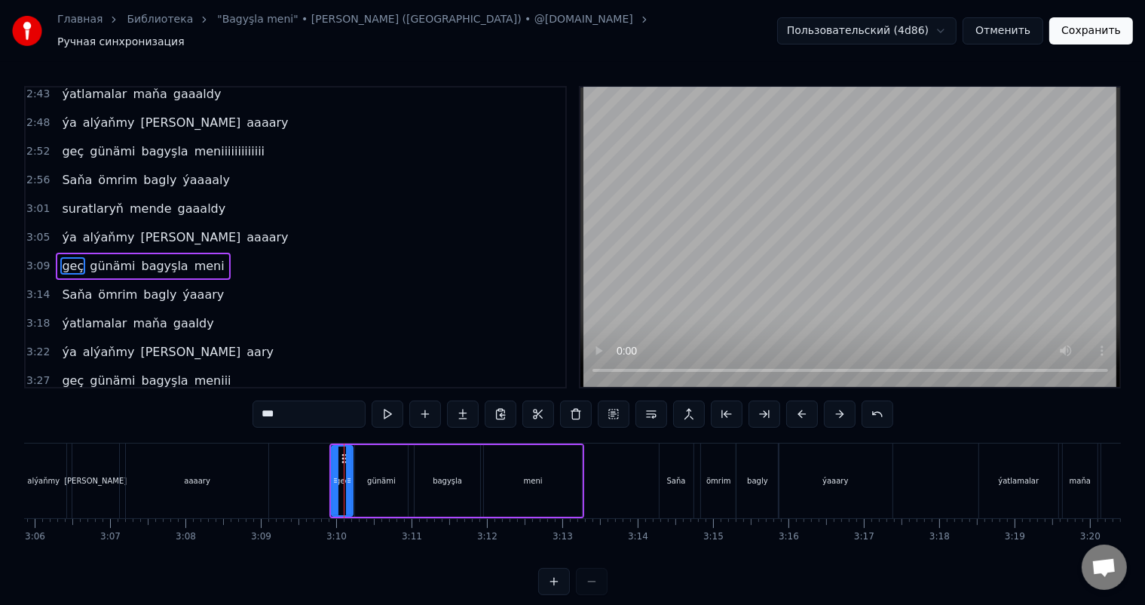
click at [680, 465] on div "Saňa" at bounding box center [677, 480] width 34 height 75
type input "****"
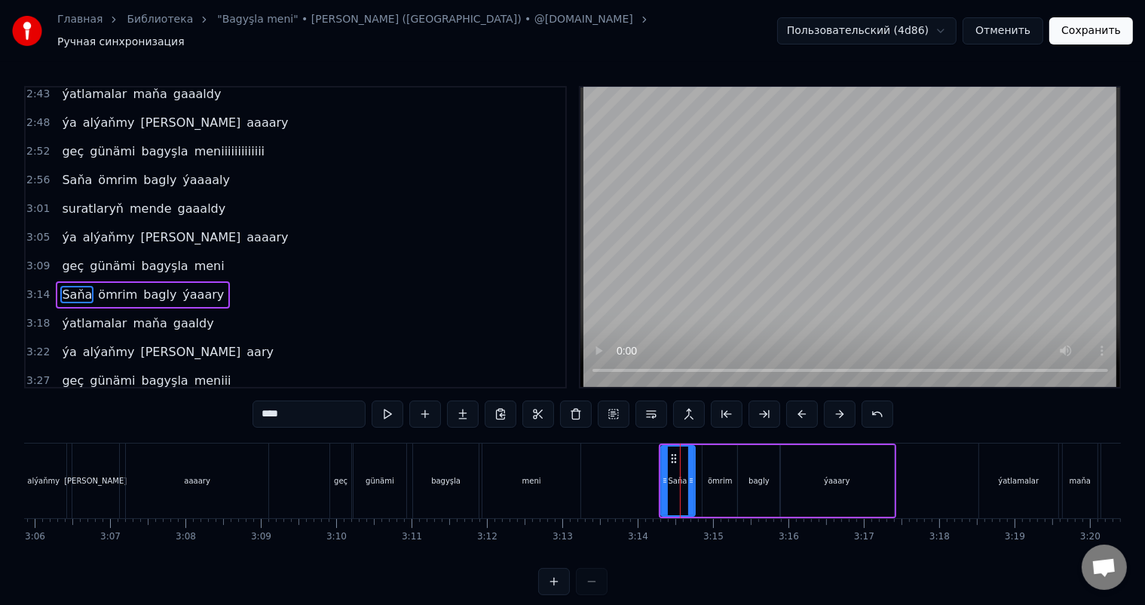
scroll to position [0, 0]
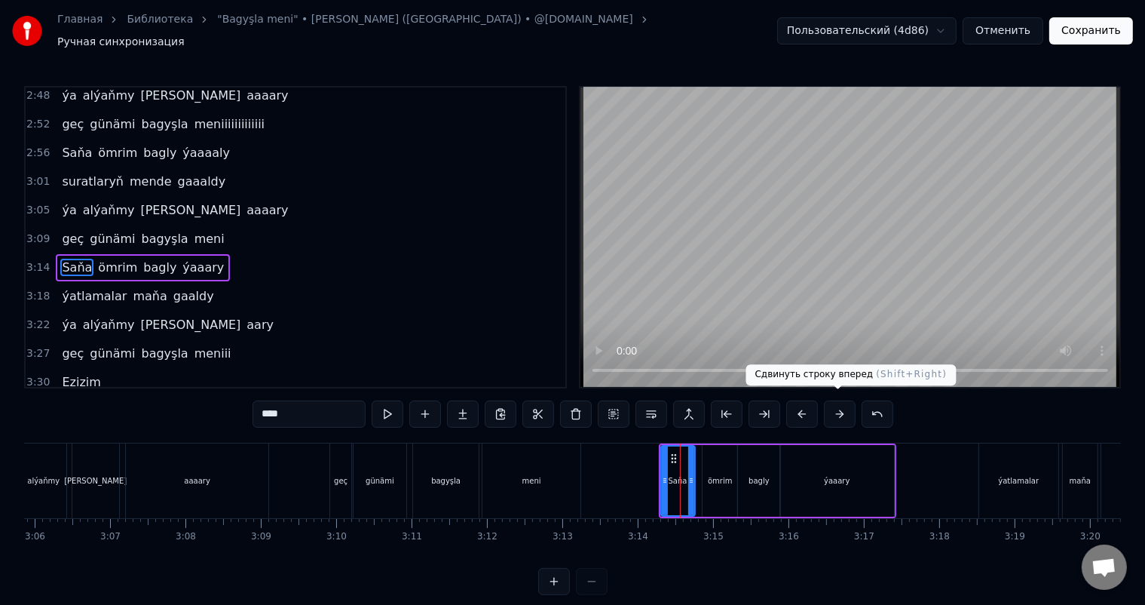
click at [837, 409] on button at bounding box center [840, 413] width 32 height 27
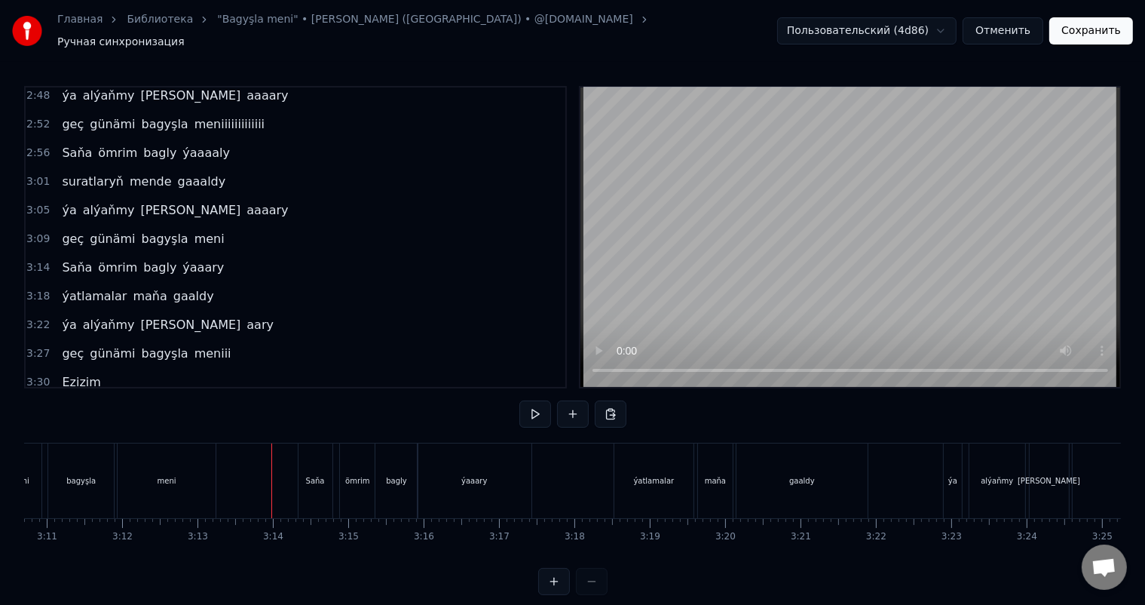
scroll to position [0, 14434]
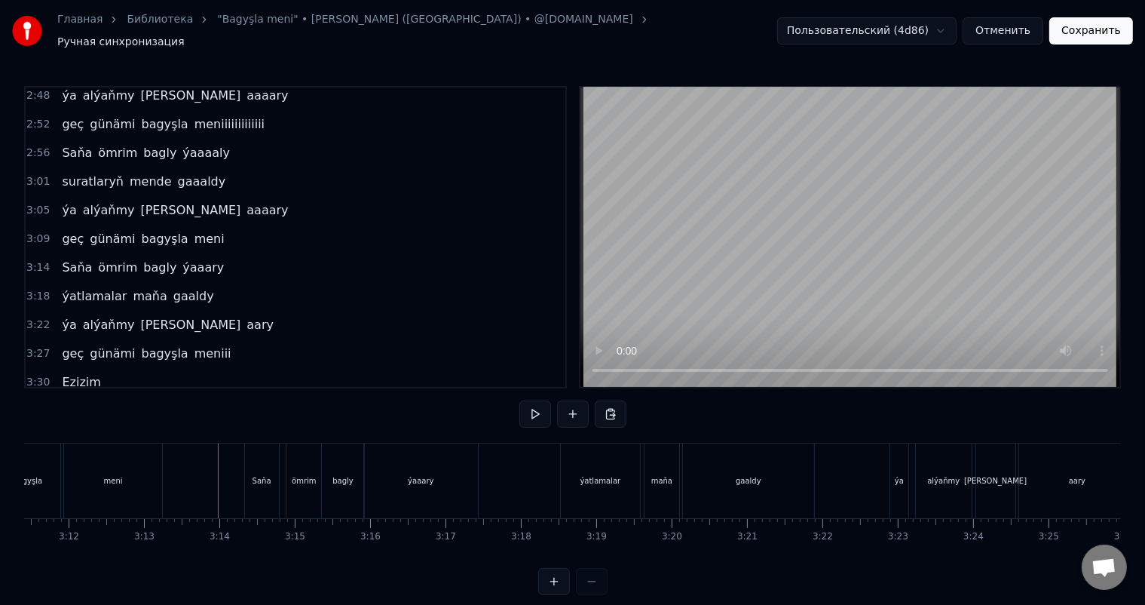
click at [576, 452] on div "ýatlamalar" at bounding box center [600, 480] width 78 height 75
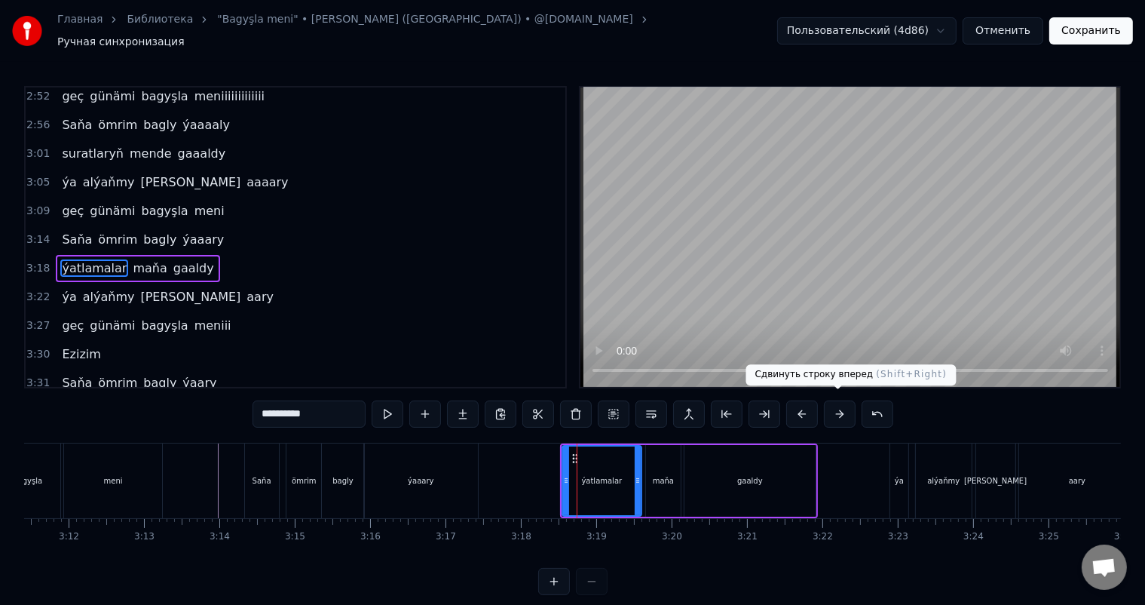
click at [839, 407] on button at bounding box center [840, 413] width 32 height 27
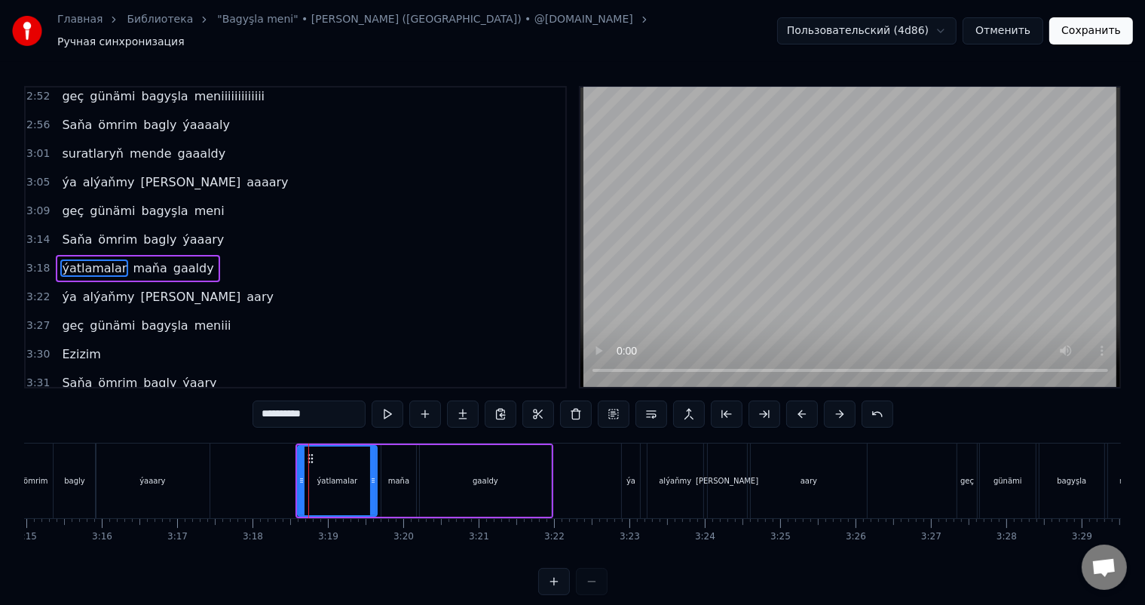
scroll to position [0, 14767]
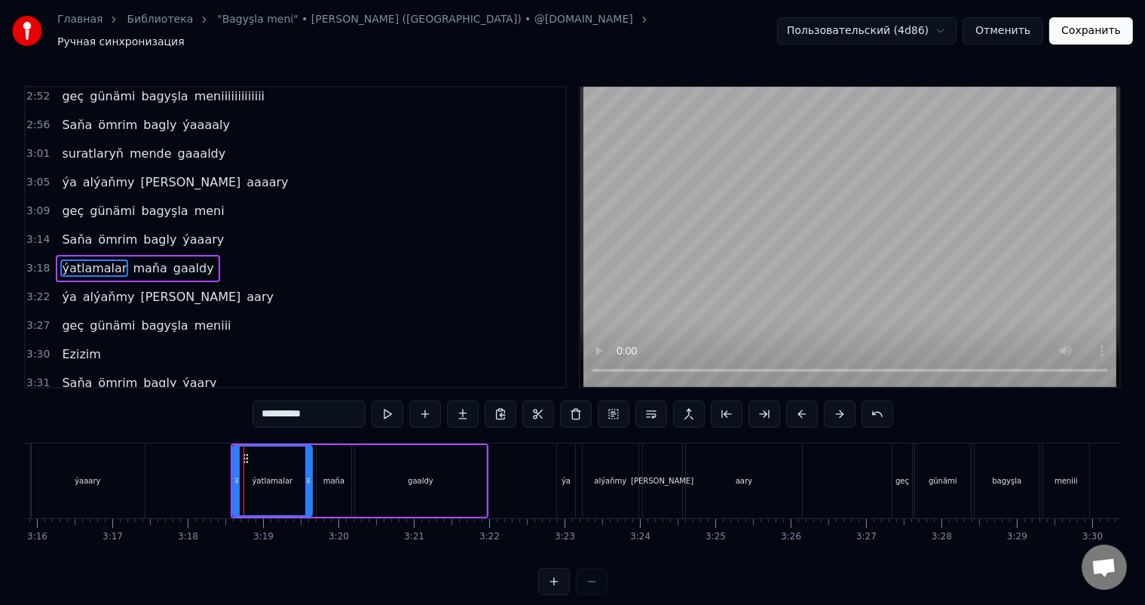
click at [570, 452] on div "ýa" at bounding box center [566, 480] width 18 height 75
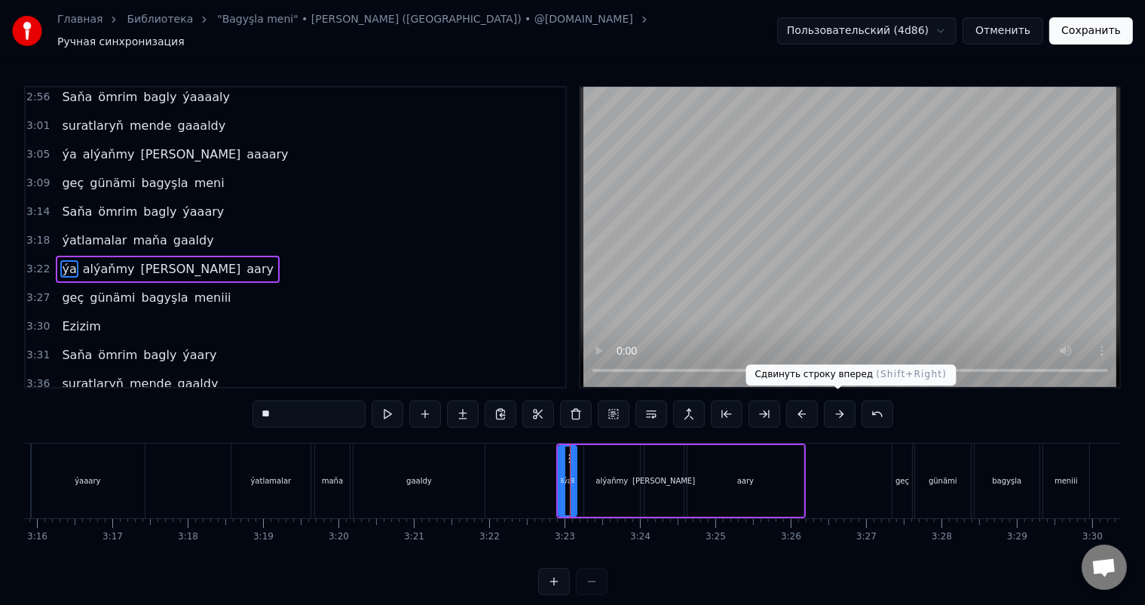
click at [837, 409] on button at bounding box center [840, 413] width 32 height 27
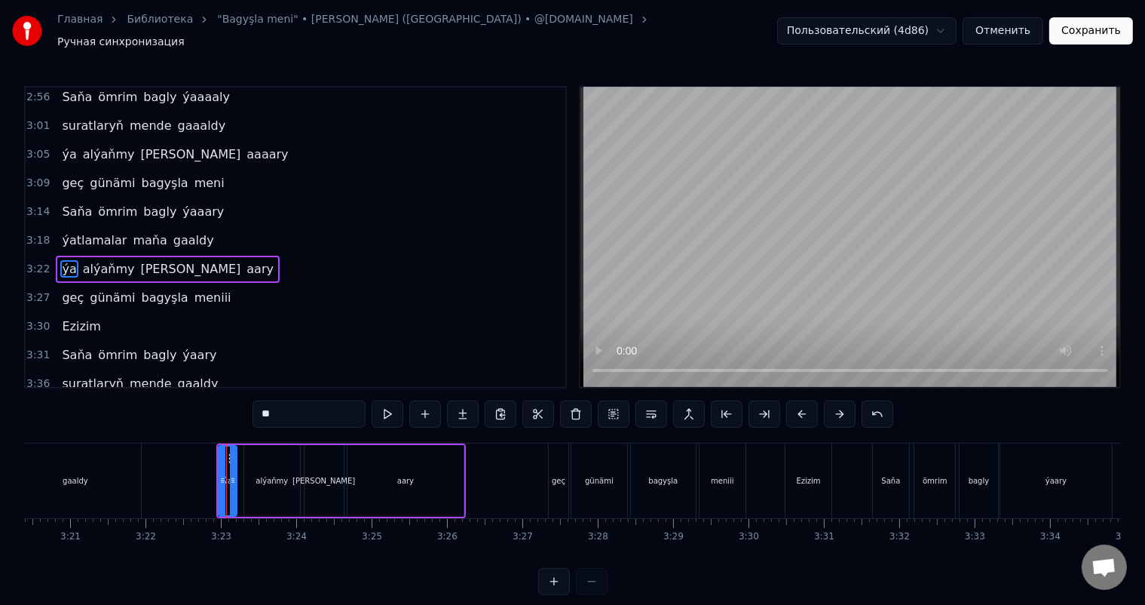
scroll to position [0, 15197]
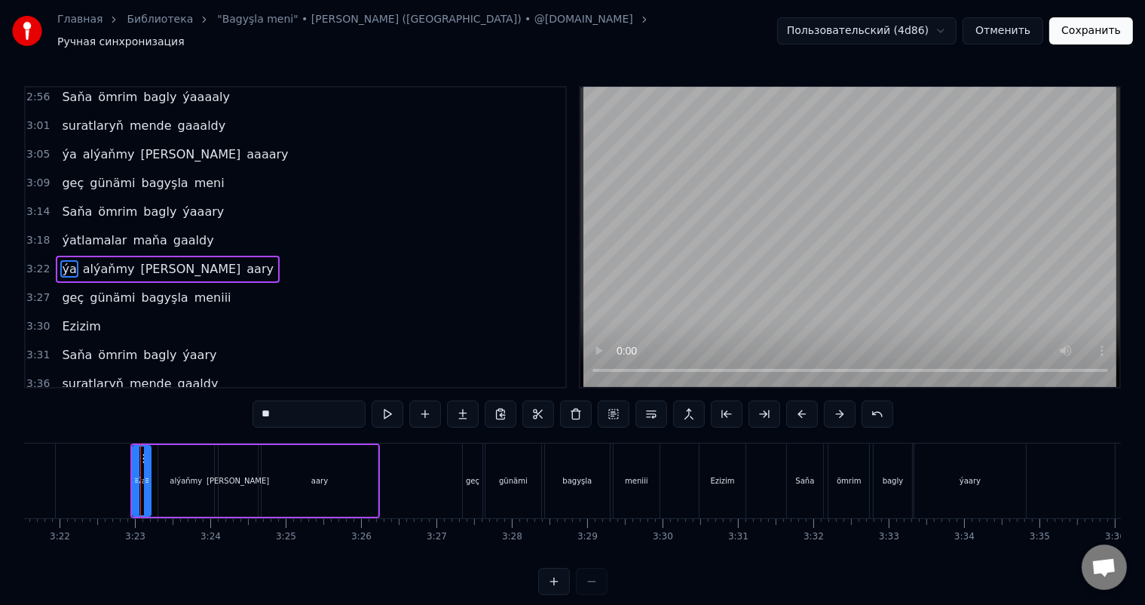
click at [469, 462] on div "geç" at bounding box center [473, 480] width 20 height 75
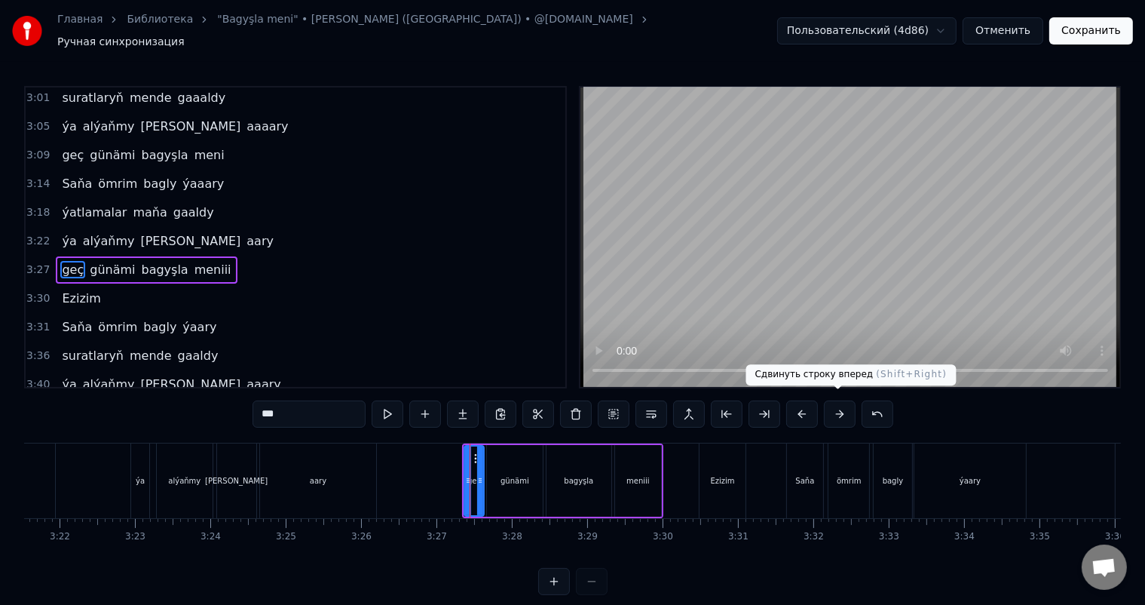
click at [830, 405] on button at bounding box center [840, 413] width 32 height 27
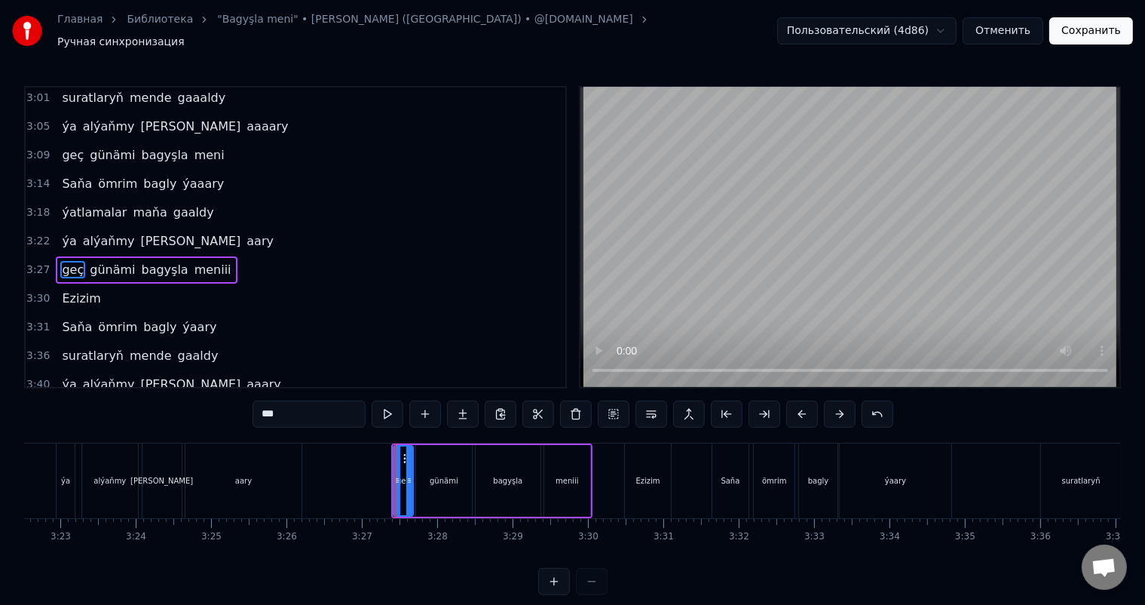
scroll to position [0, 15293]
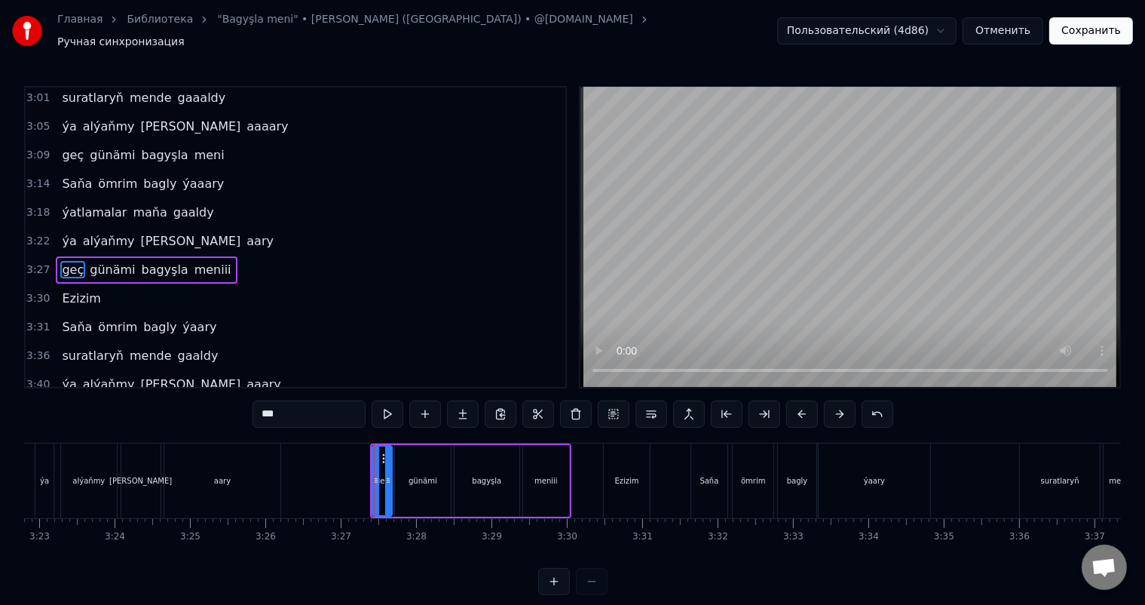
click at [646, 464] on div "Ezizim" at bounding box center [627, 480] width 46 height 75
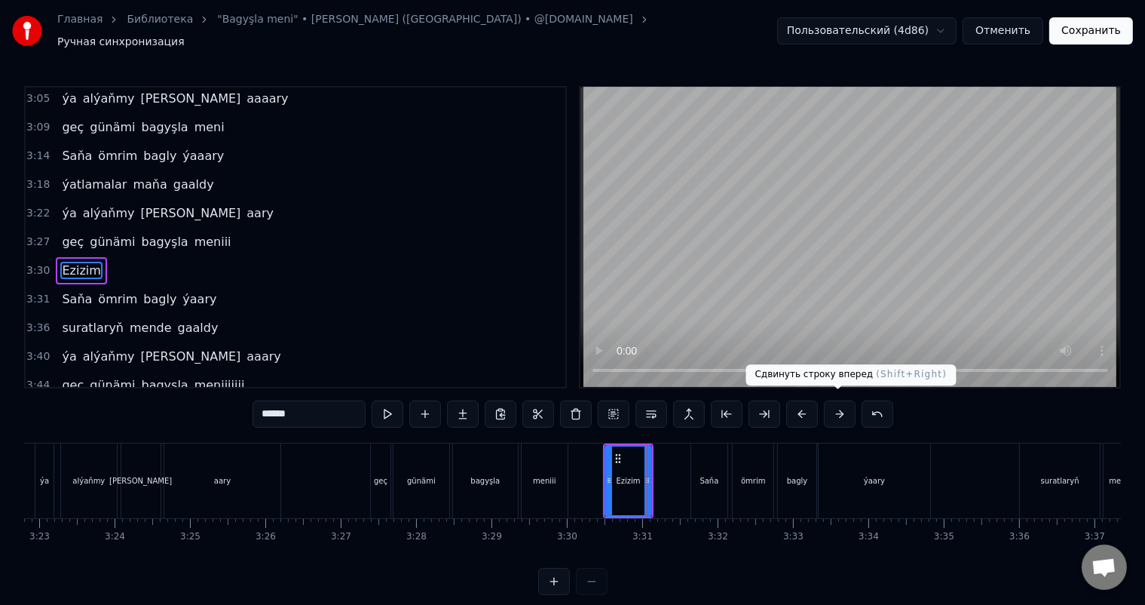
click at [839, 403] on button at bounding box center [840, 413] width 32 height 27
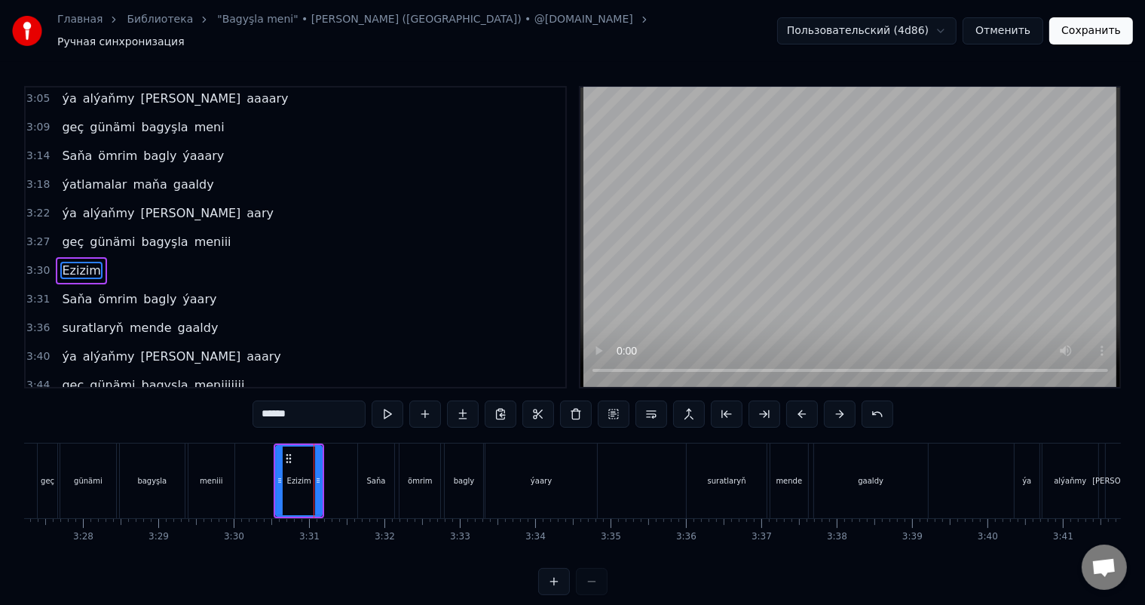
click at [386, 449] on div "Saňa" at bounding box center [376, 480] width 36 height 75
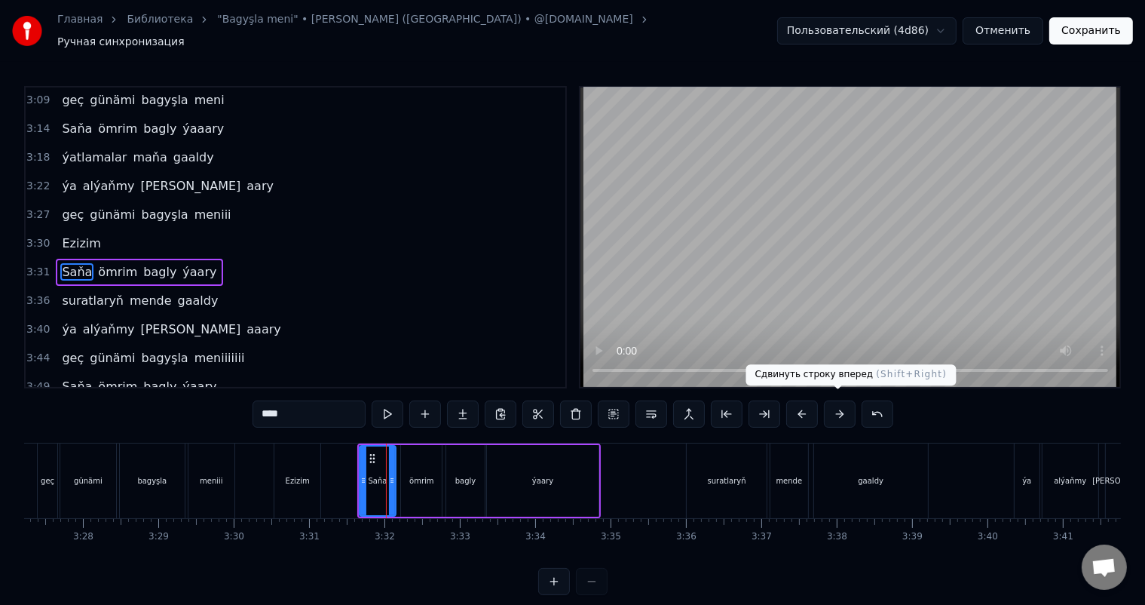
click at [842, 405] on button at bounding box center [840, 413] width 32 height 27
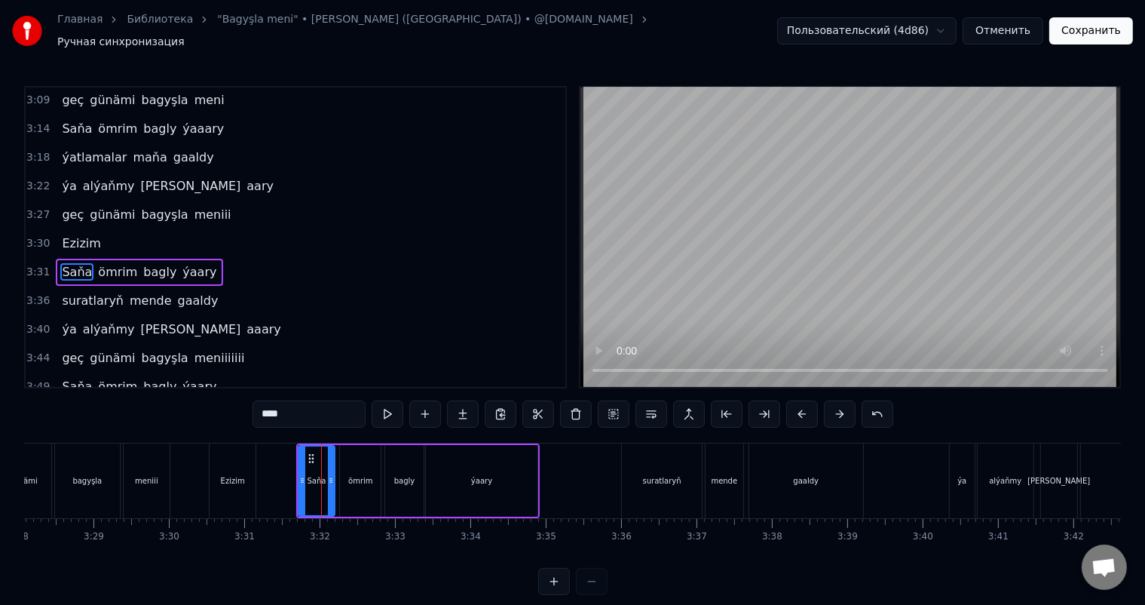
scroll to position [0, 15724]
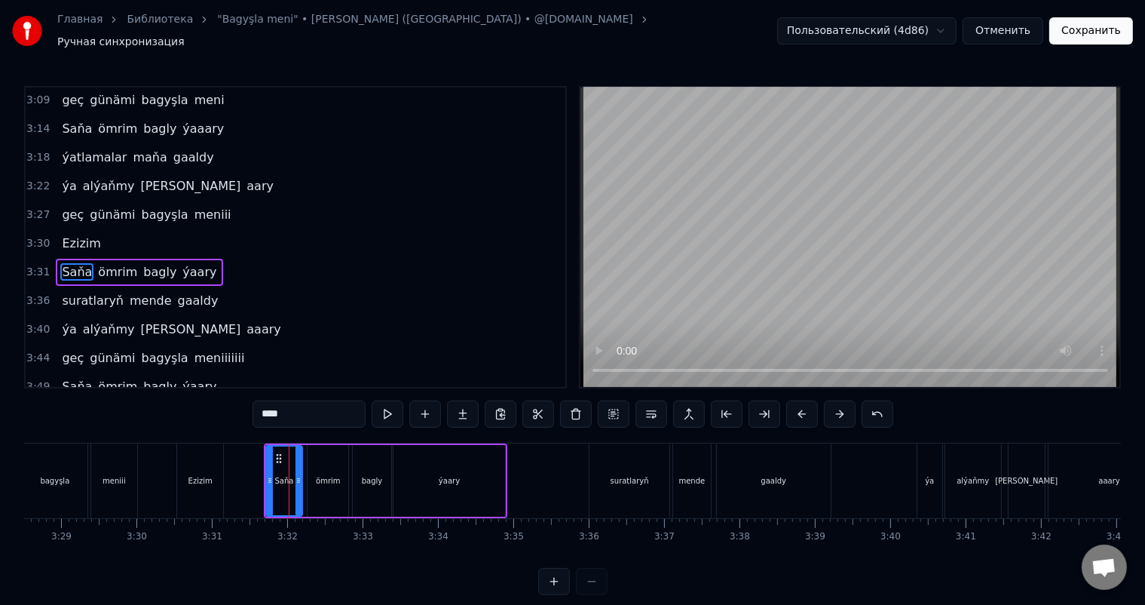
click at [631, 462] on div "suratlaryň" at bounding box center [630, 480] width 80 height 75
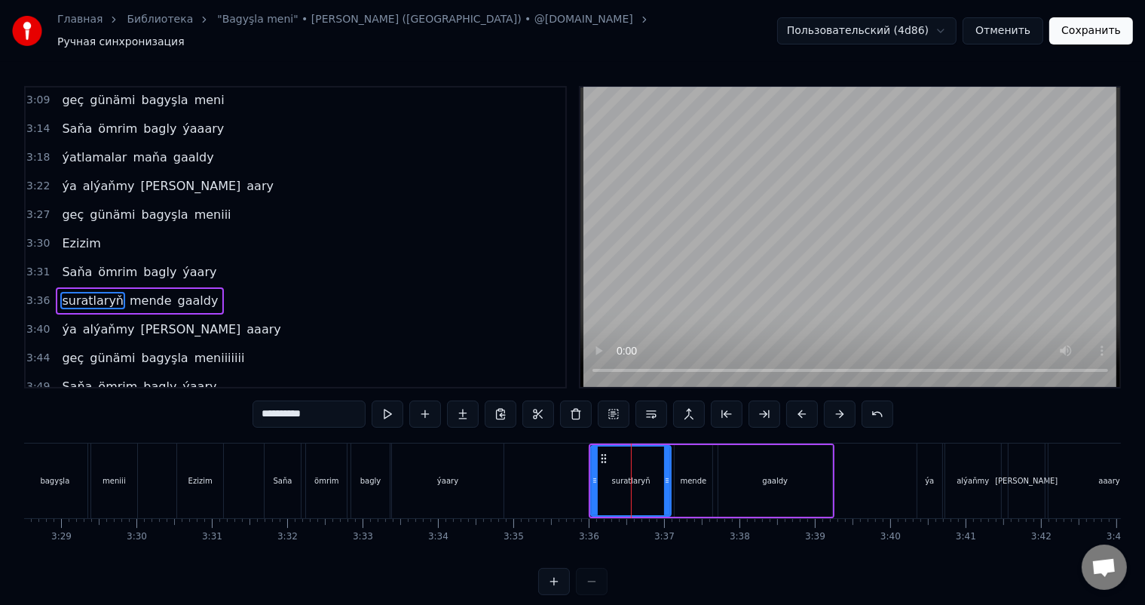
scroll to position [918, 0]
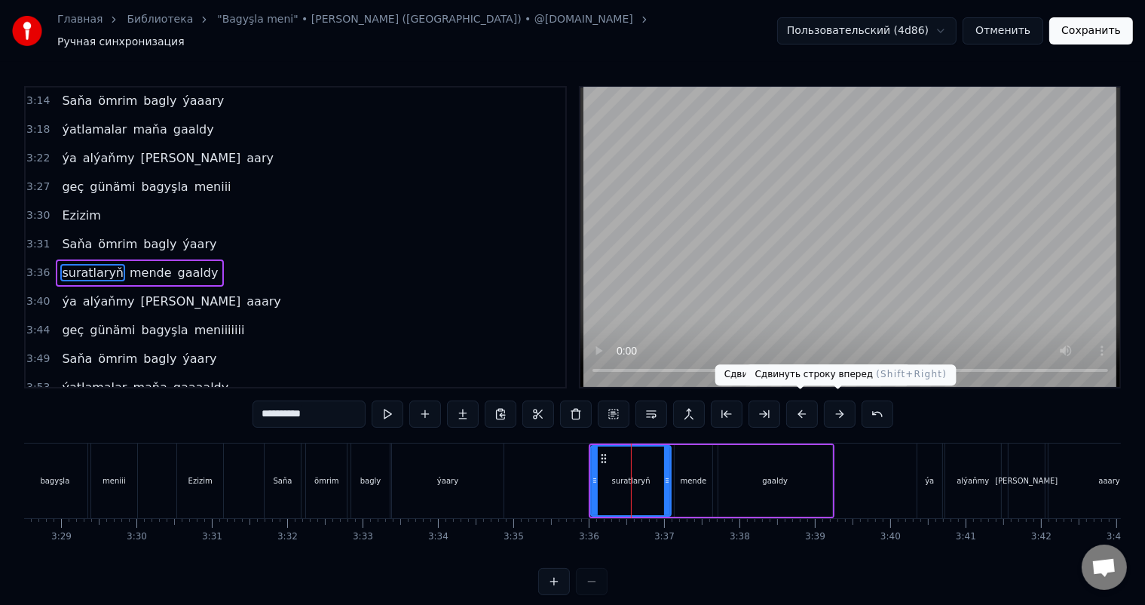
click at [836, 406] on button at bounding box center [840, 413] width 32 height 27
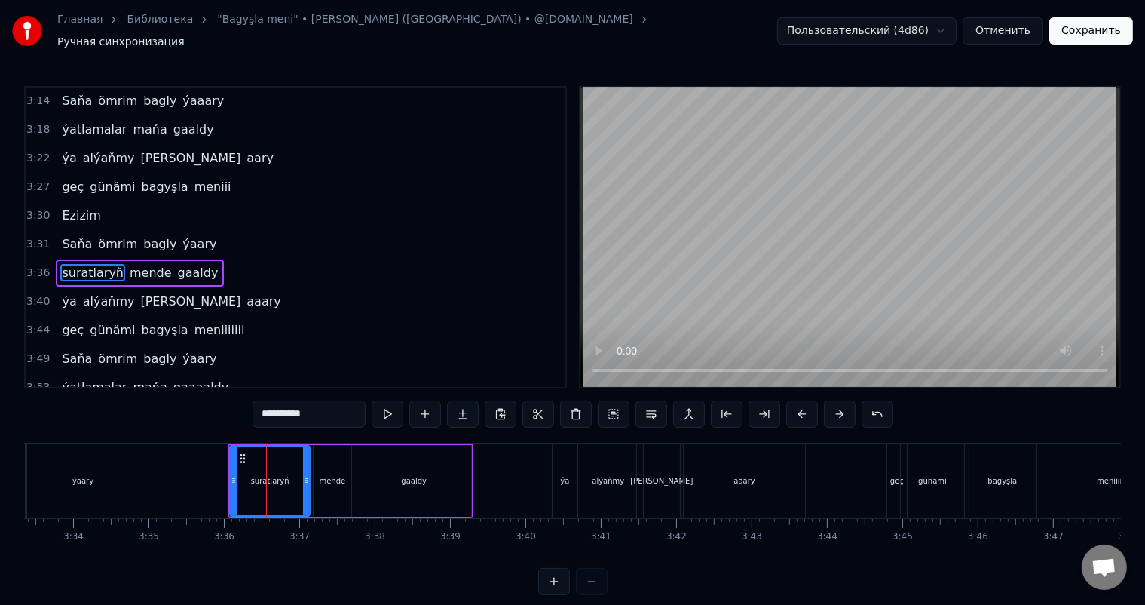
scroll to position [0, 16120]
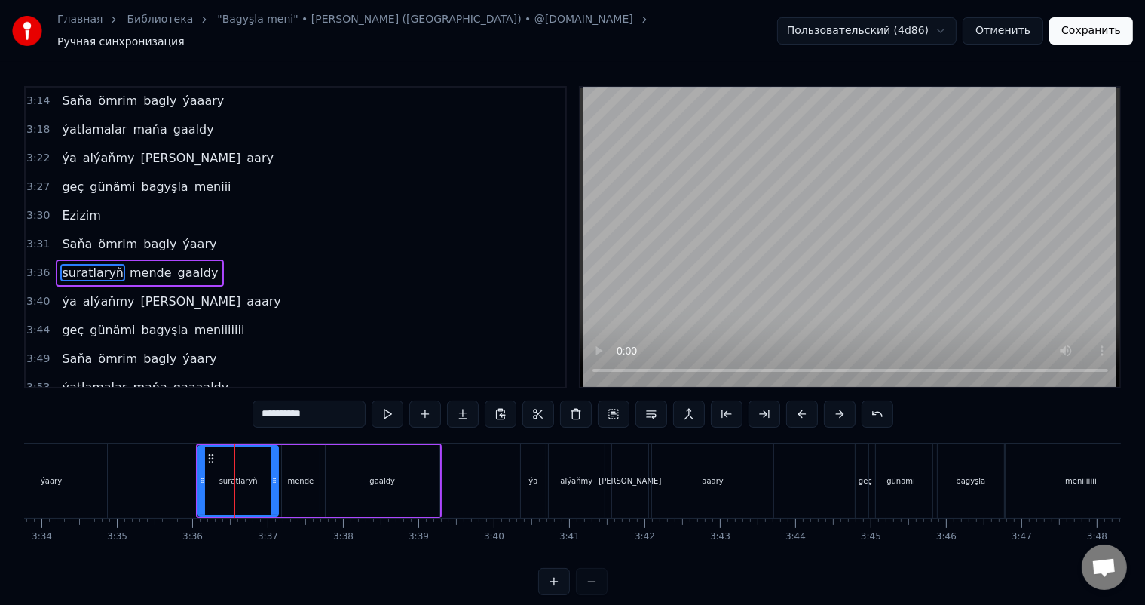
click at [528, 470] on div "ýa" at bounding box center [533, 480] width 25 height 75
type input "**"
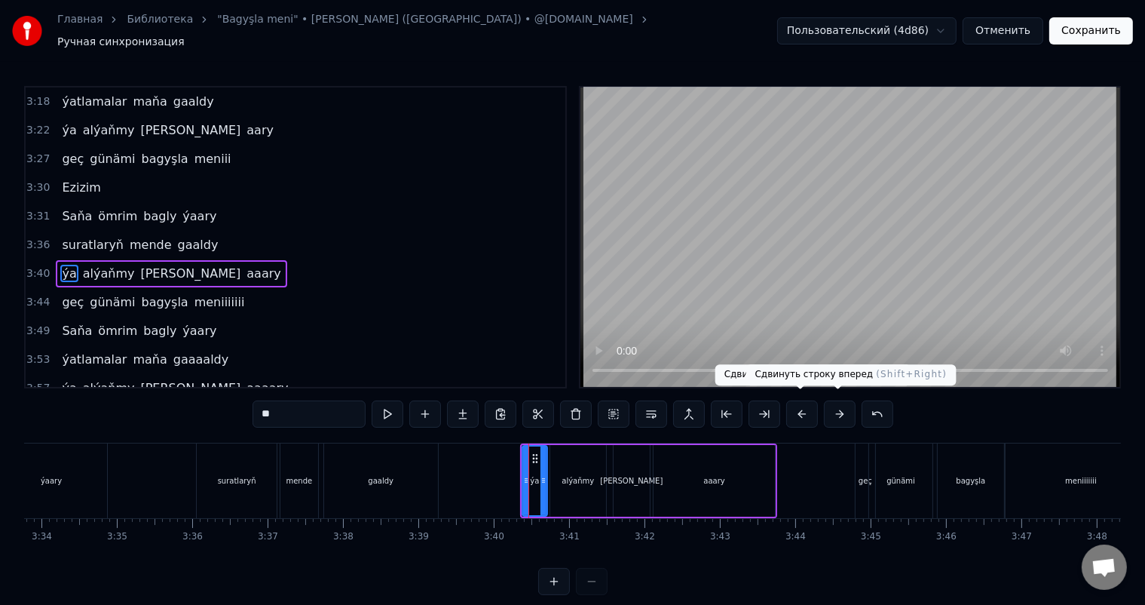
click at [833, 400] on button at bounding box center [840, 413] width 32 height 27
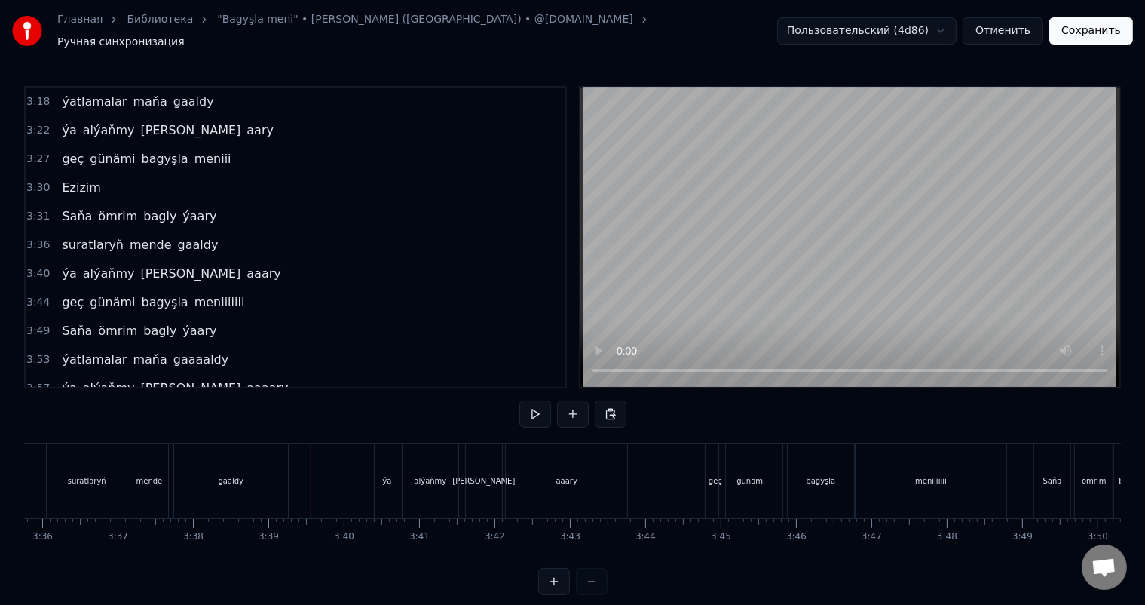
scroll to position [0, 16304]
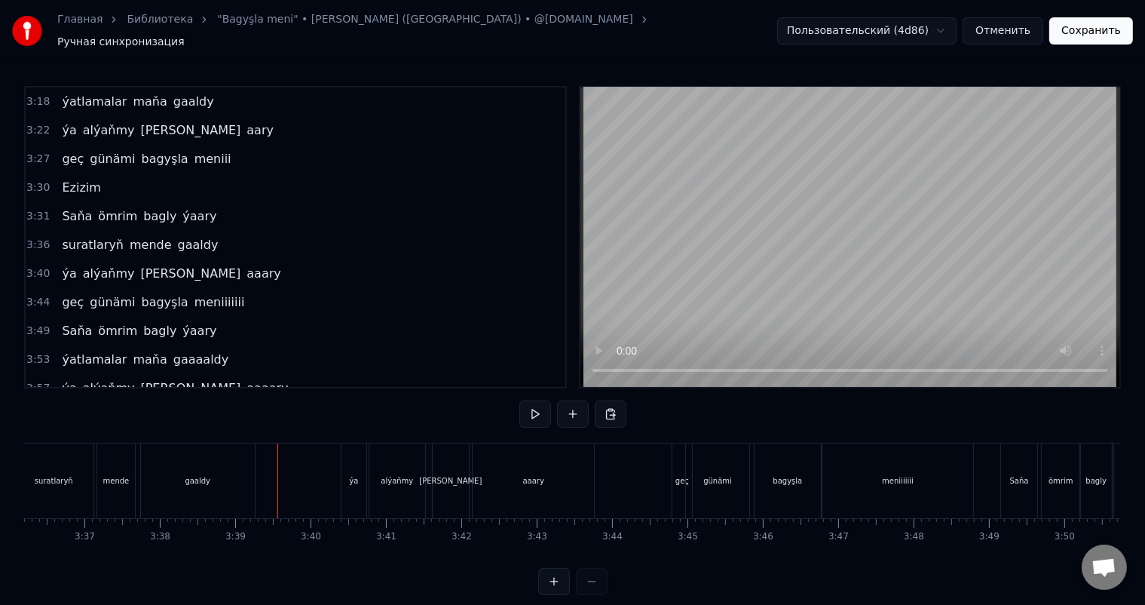
click at [677, 475] on div "geç" at bounding box center [683, 480] width 14 height 11
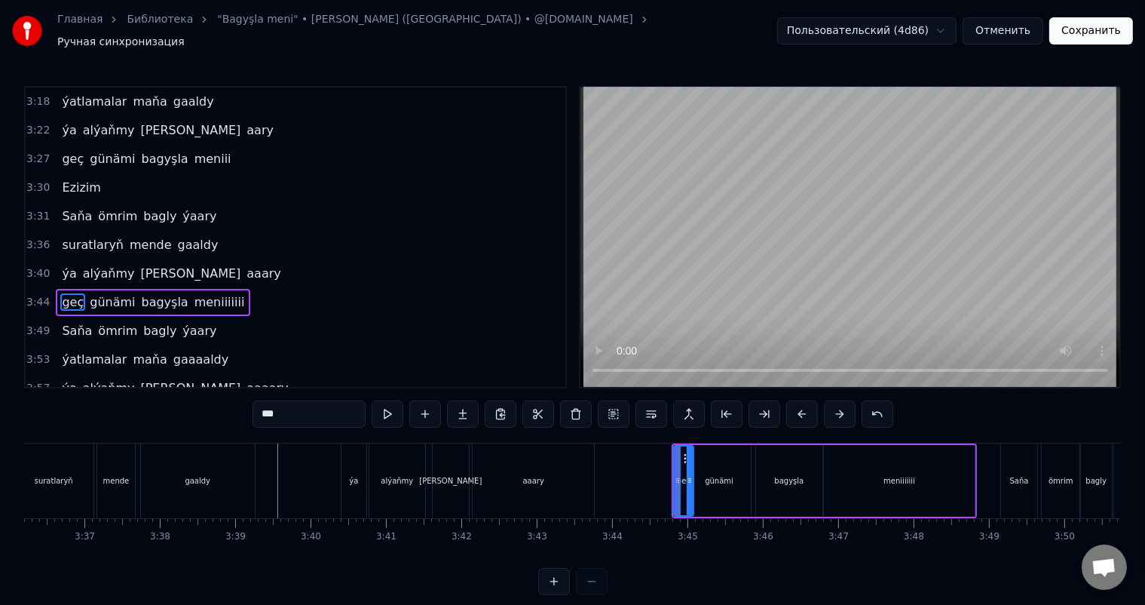
scroll to position [949, 0]
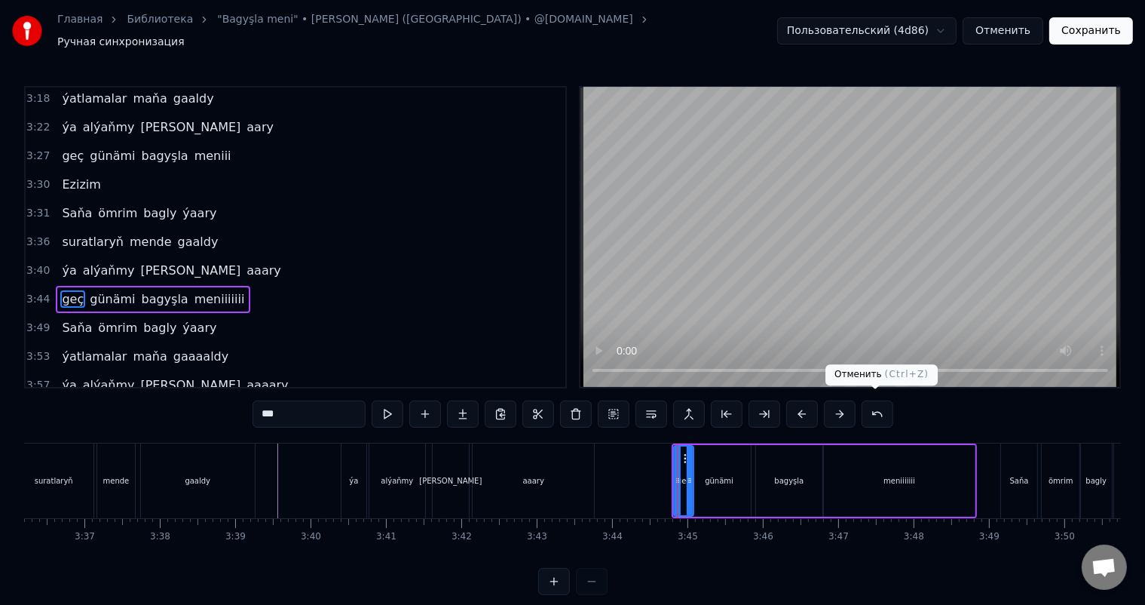
click at [842, 406] on button at bounding box center [840, 413] width 32 height 27
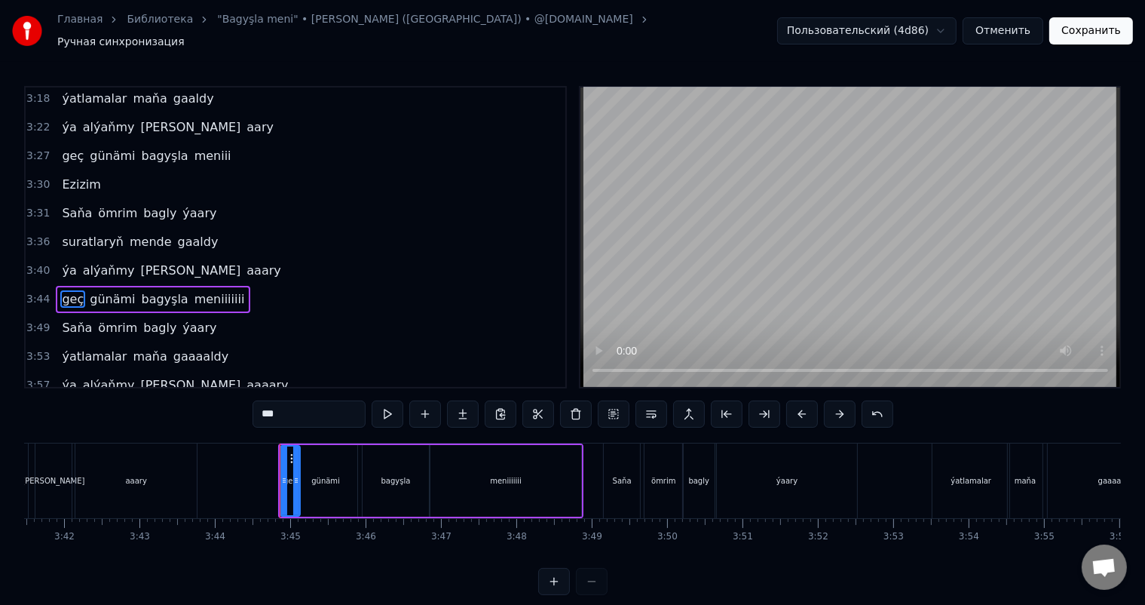
scroll to position [0, 16723]
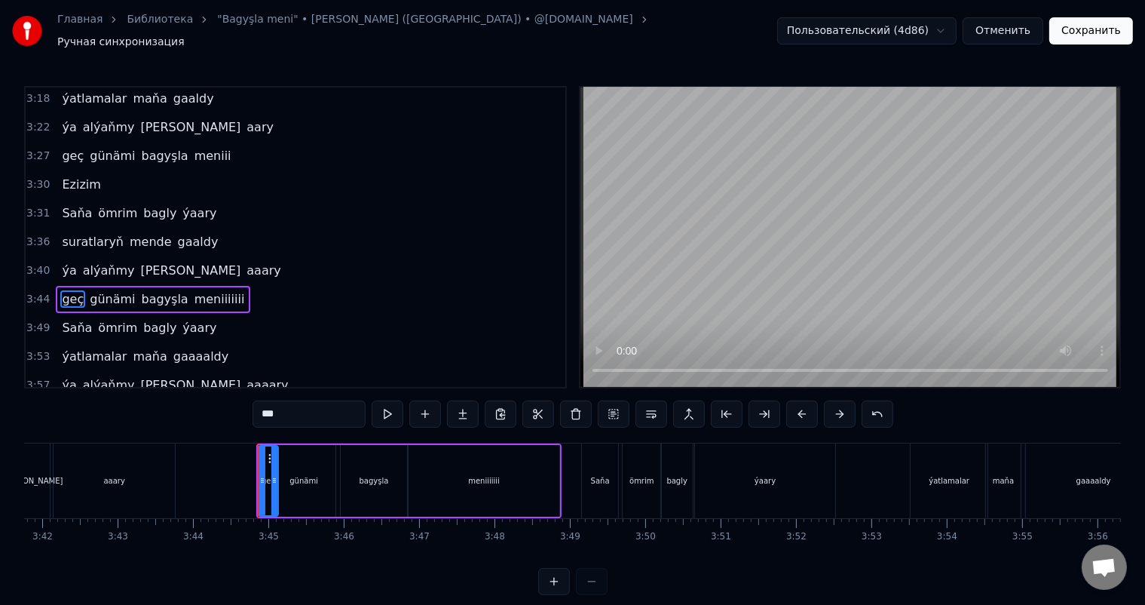
click at [611, 463] on div "Saňa" at bounding box center [600, 480] width 36 height 75
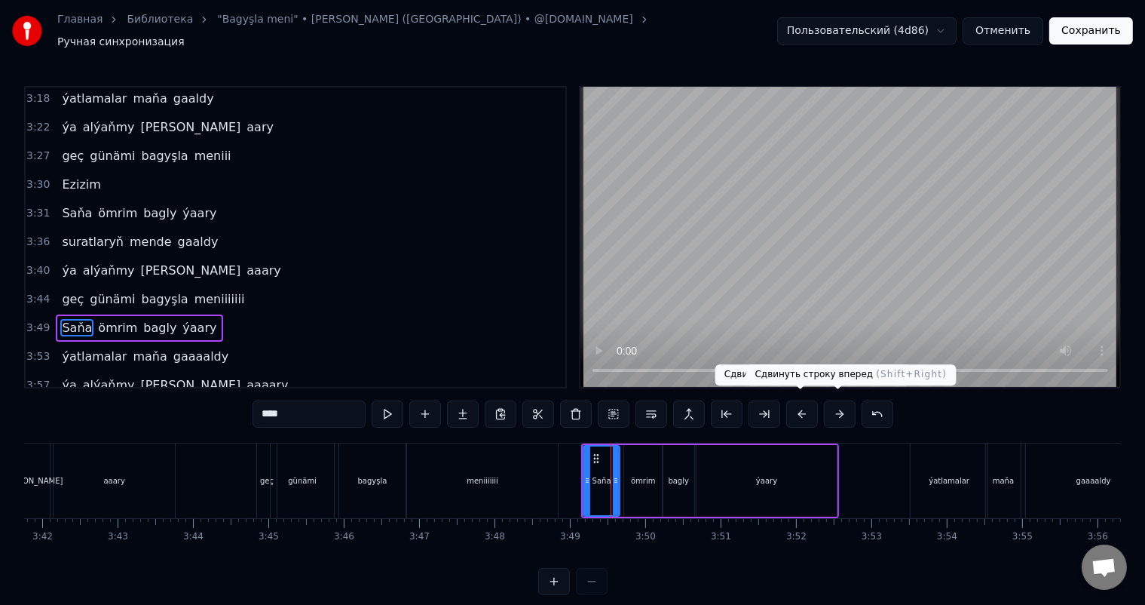
click at [846, 407] on button at bounding box center [840, 413] width 32 height 27
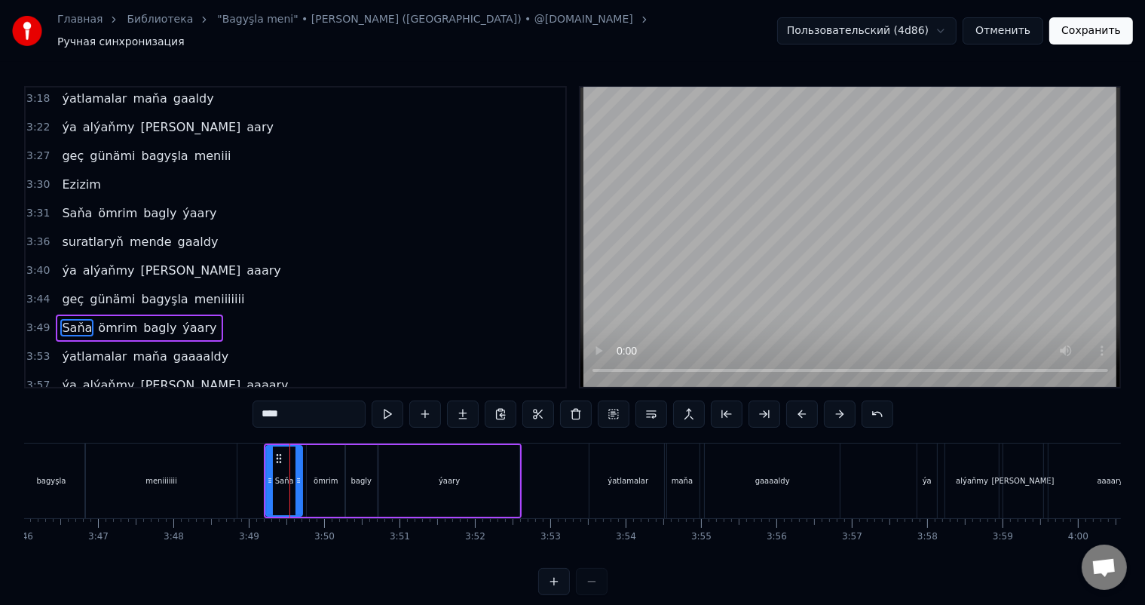
scroll to position [0, 17066]
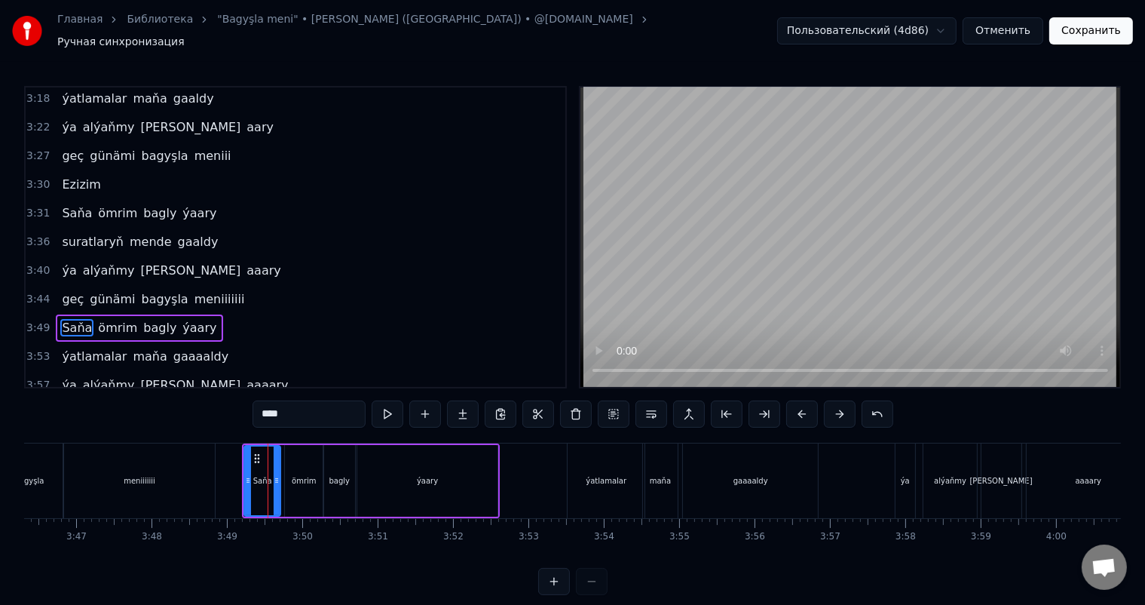
click at [605, 475] on div "ýatlamalar" at bounding box center [606, 480] width 41 height 11
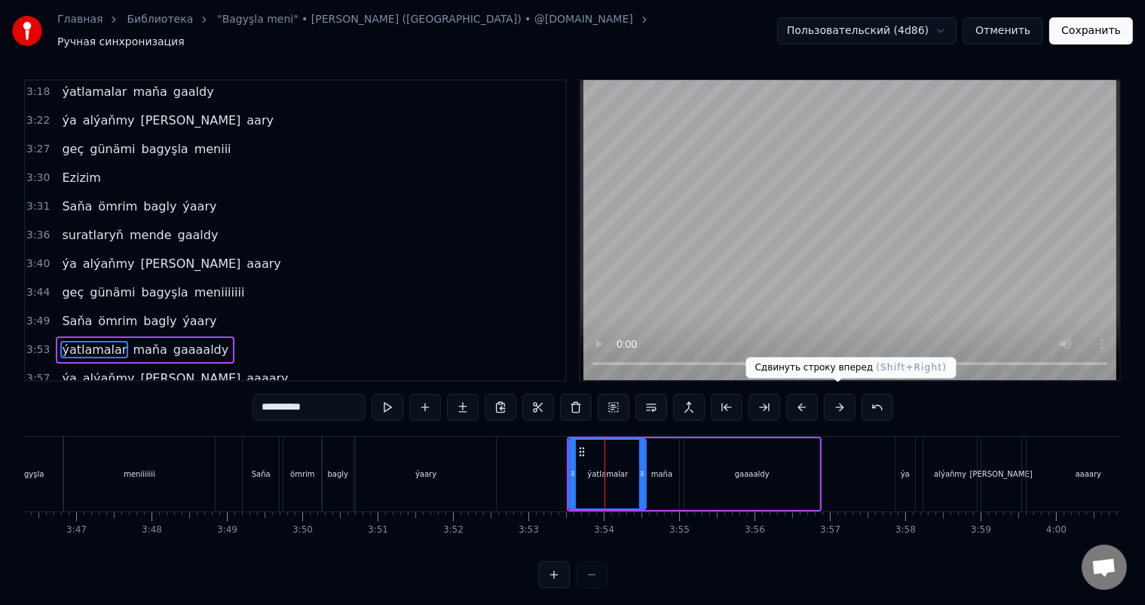
click at [833, 395] on button at bounding box center [840, 407] width 32 height 27
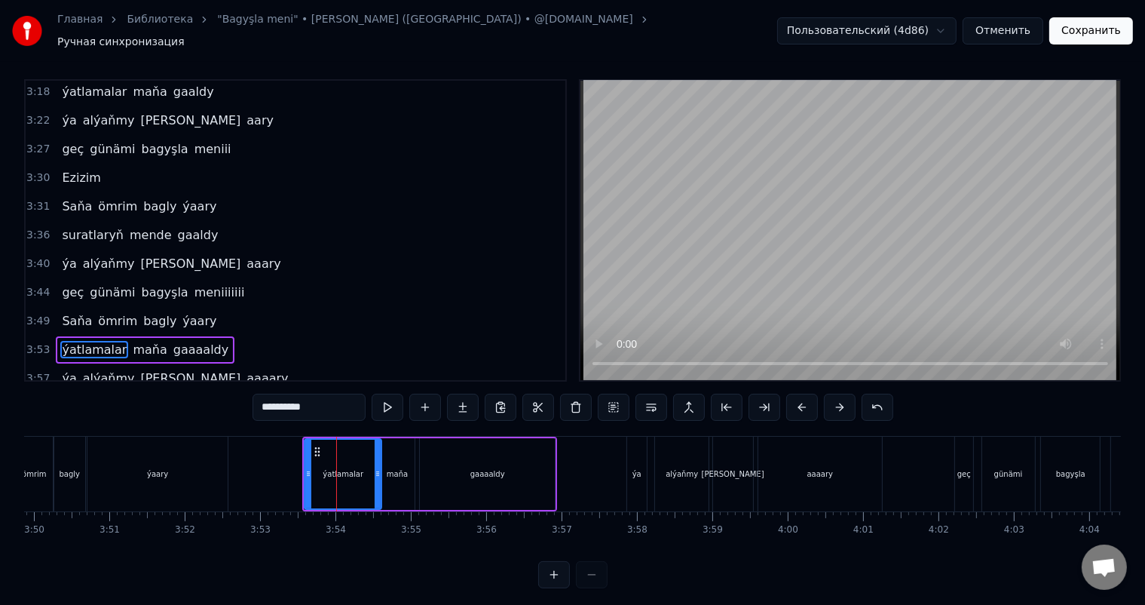
scroll to position [0, 17356]
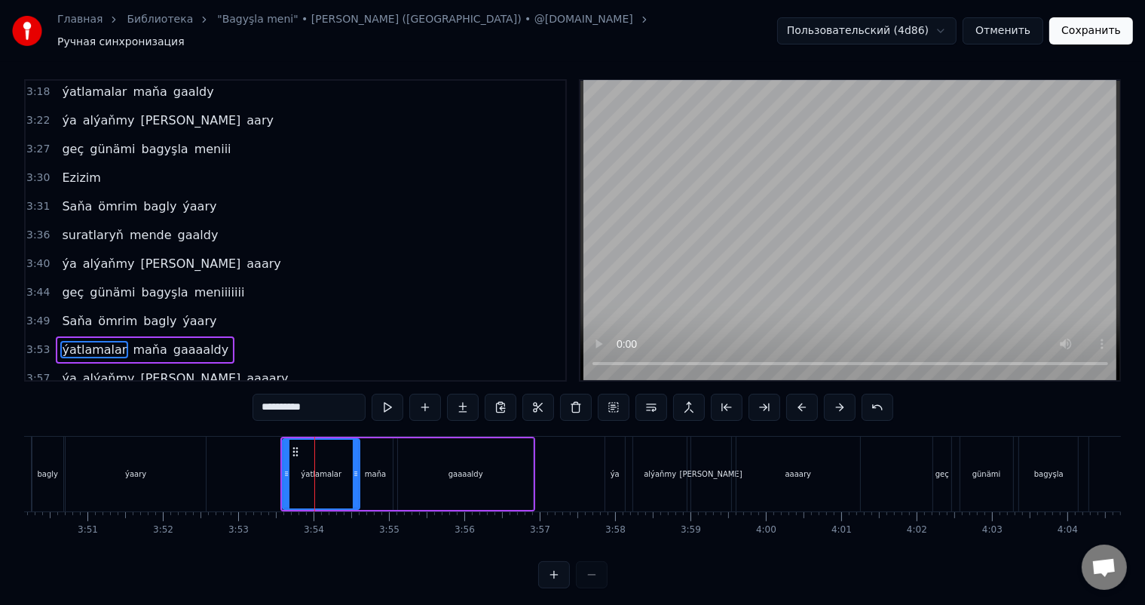
click at [620, 457] on div "ýa" at bounding box center [616, 474] width 20 height 75
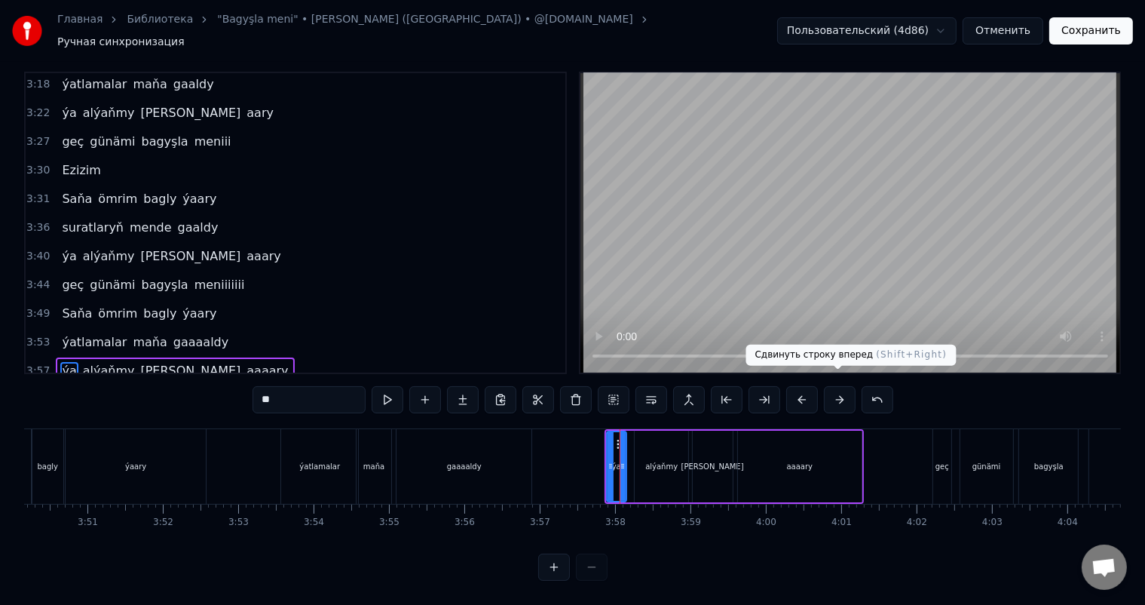
click at [839, 392] on button at bounding box center [840, 399] width 32 height 27
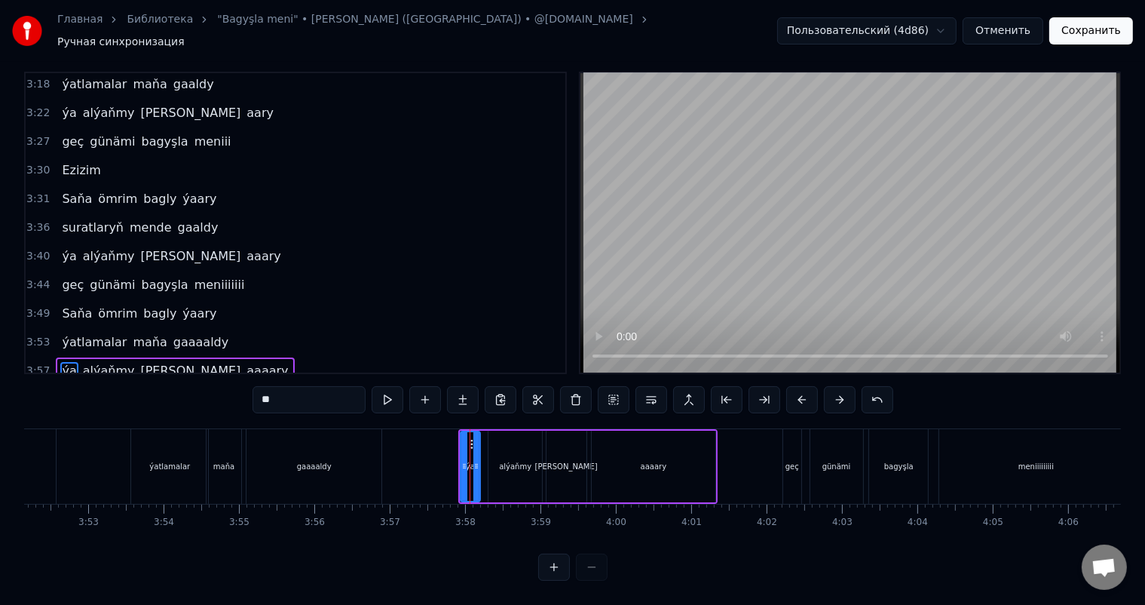
scroll to position [0, 17538]
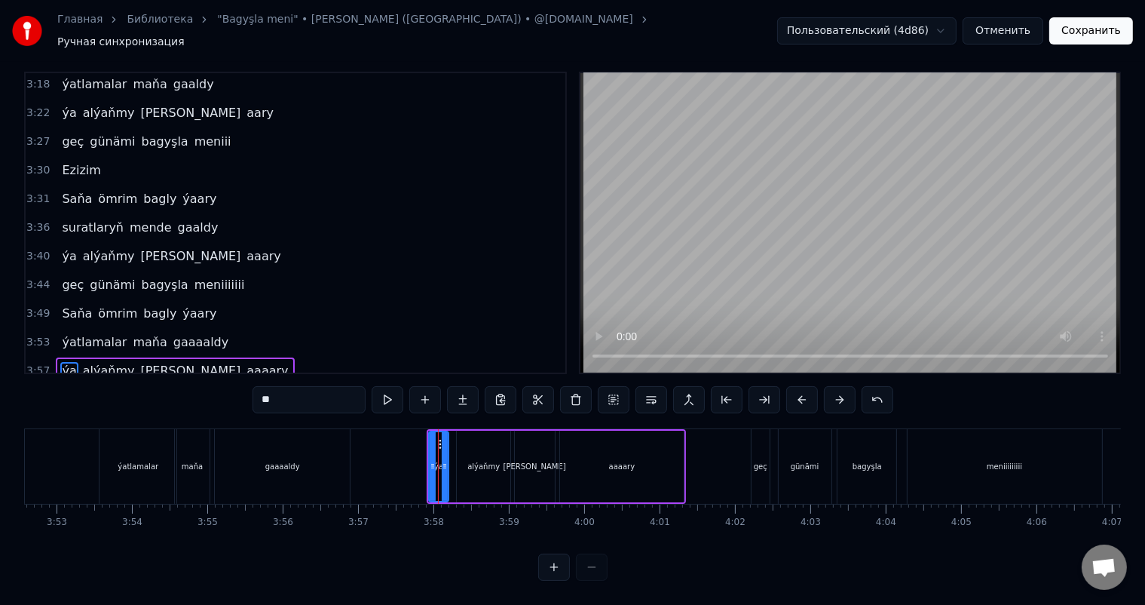
click at [765, 461] on div "geç" at bounding box center [761, 466] width 14 height 11
type input "***"
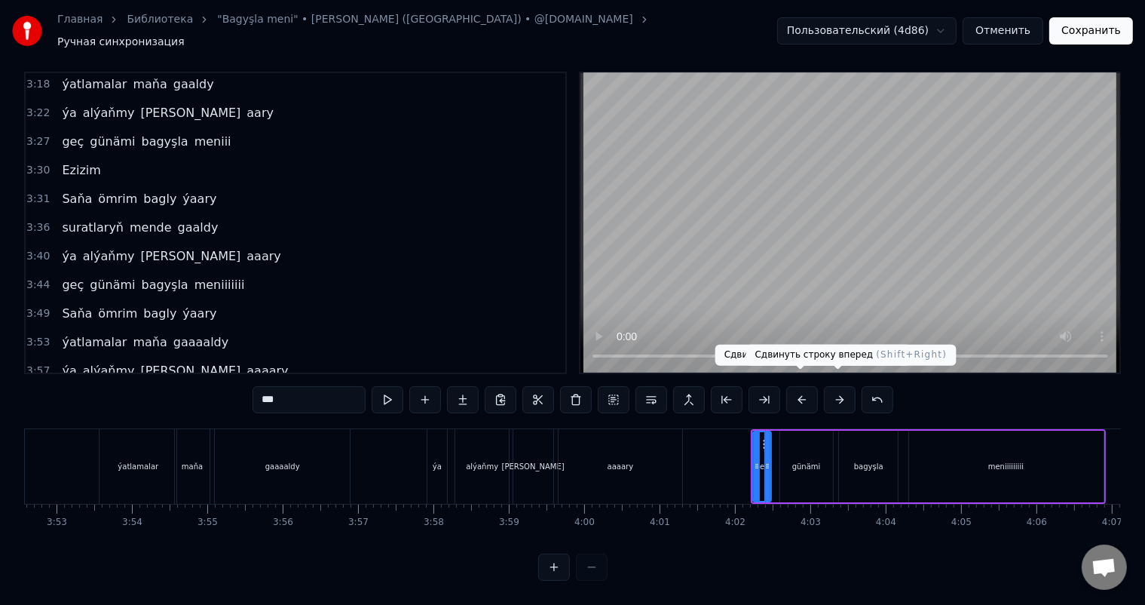
click at [839, 386] on button at bounding box center [840, 399] width 32 height 27
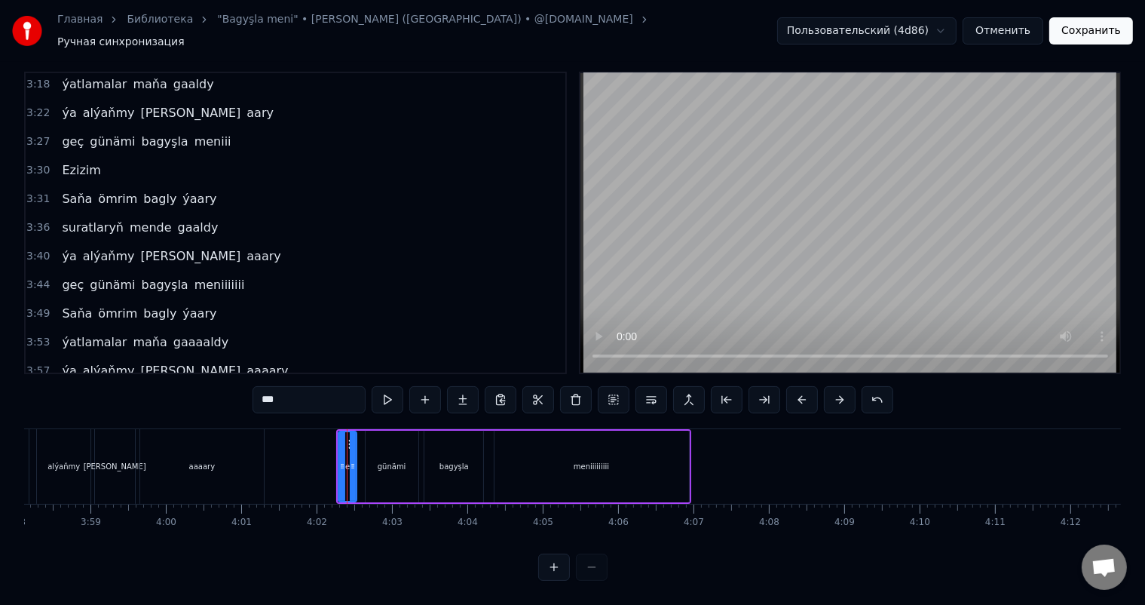
scroll to position [0, 17990]
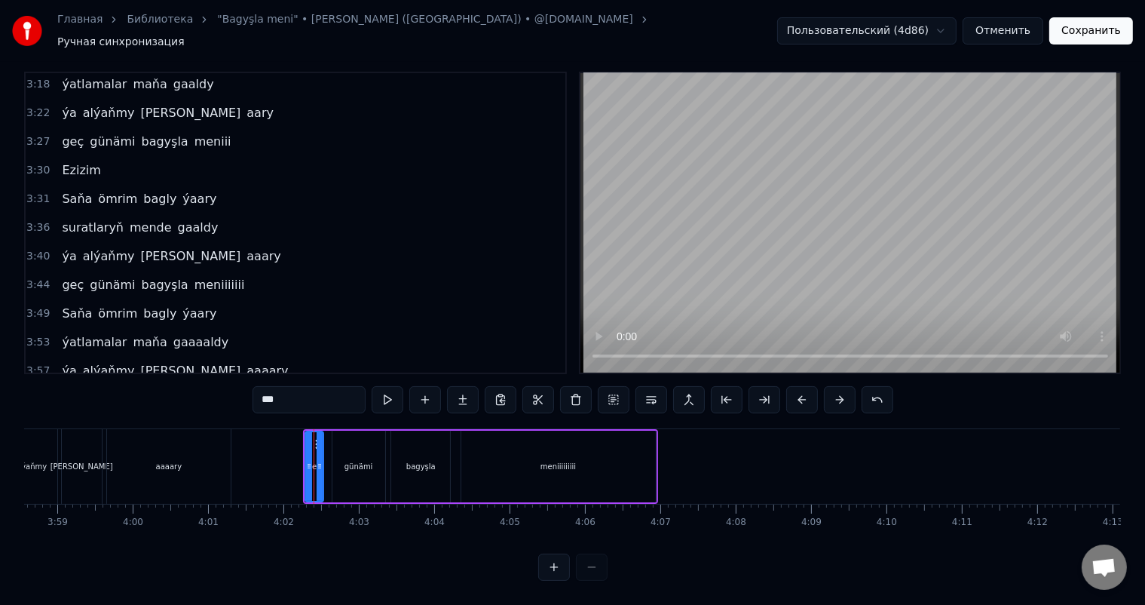
click at [1080, 26] on button "Сохранить" at bounding box center [1092, 30] width 84 height 27
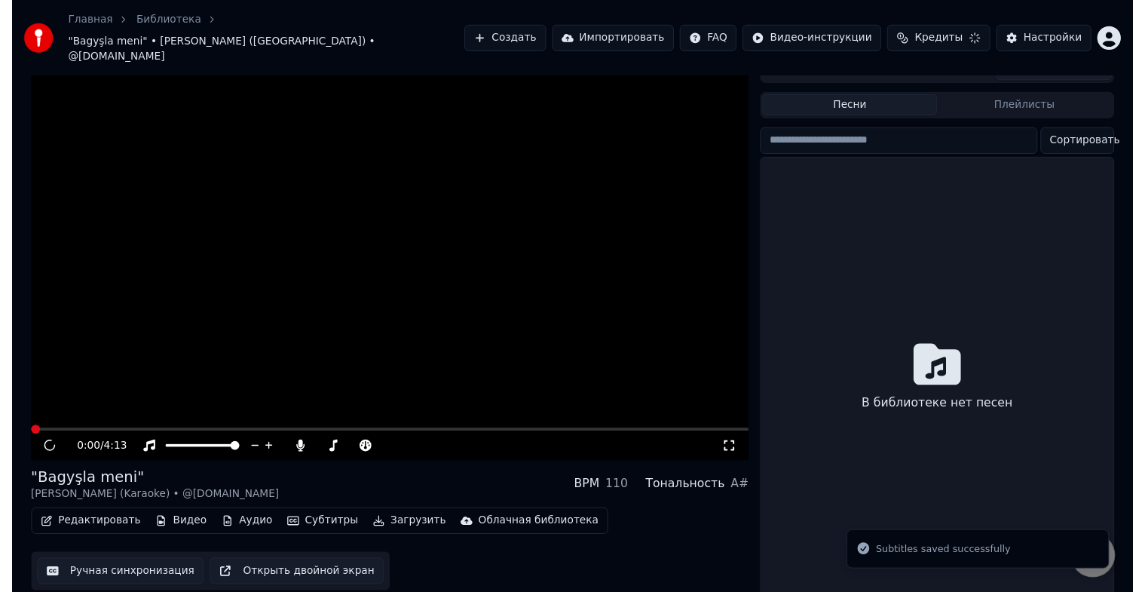
scroll to position [18, 0]
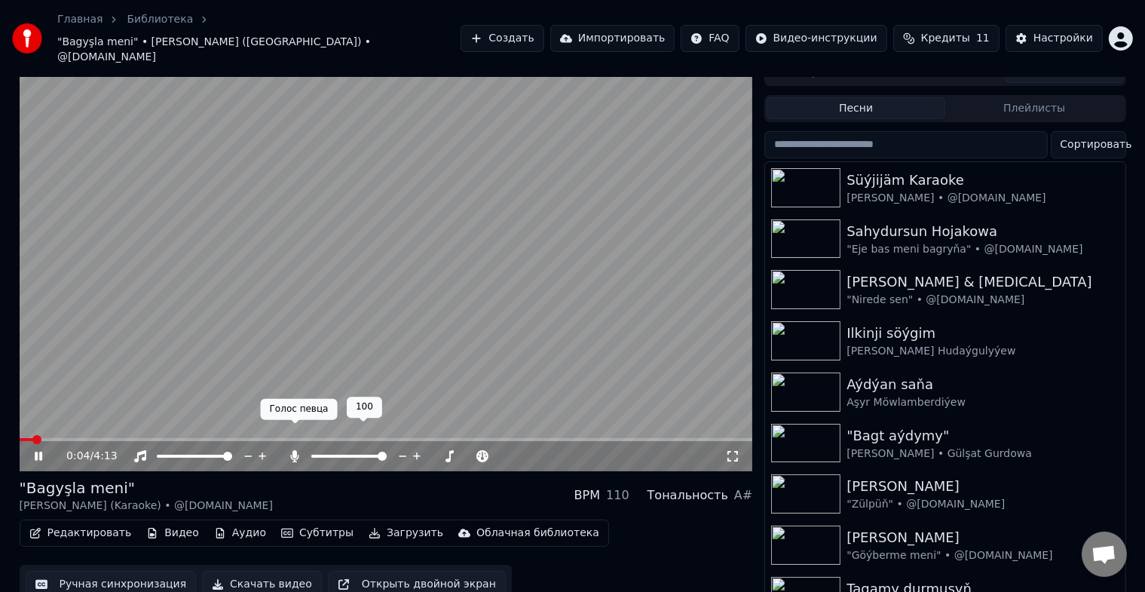
click at [293, 450] on icon at bounding box center [295, 456] width 8 height 12
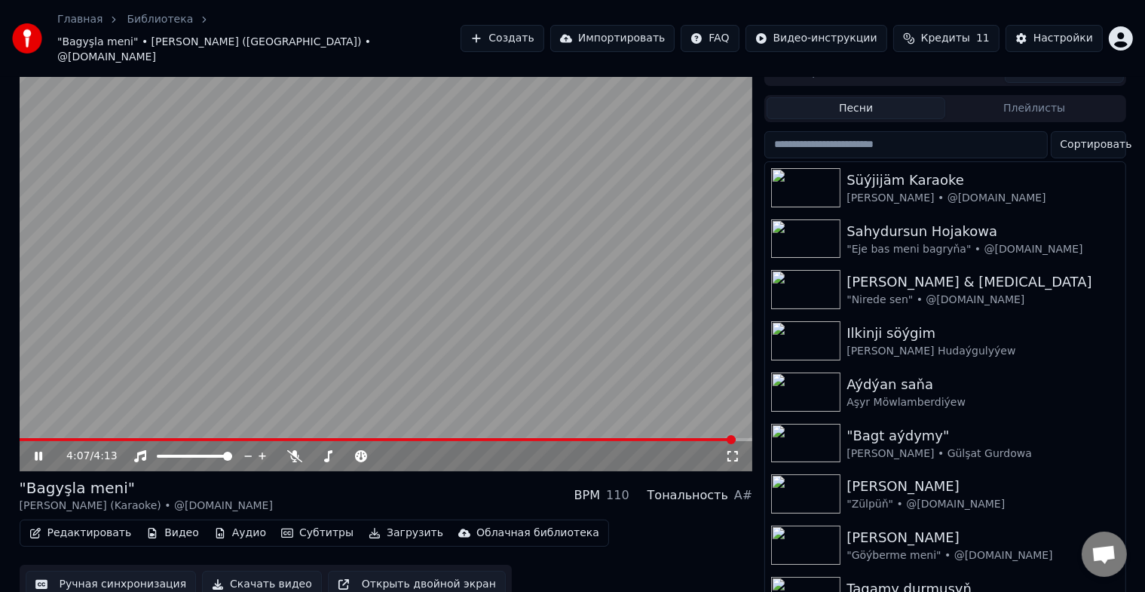
click at [43, 450] on icon at bounding box center [49, 456] width 35 height 12
click at [265, 571] on button "Скачать видео" at bounding box center [262, 584] width 120 height 27
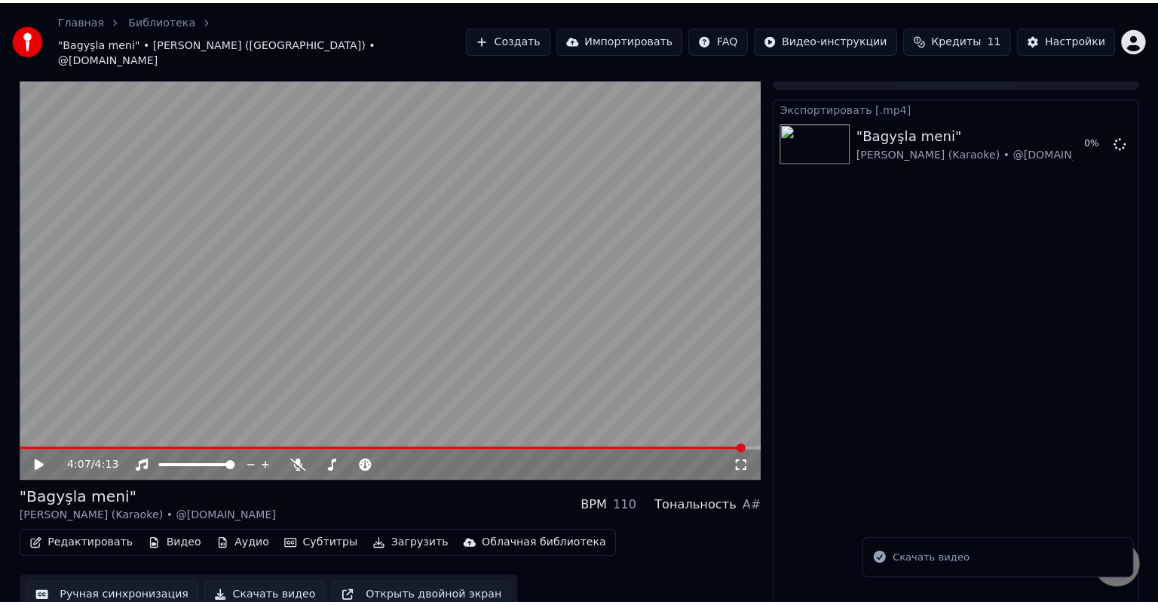
scroll to position [0, 0]
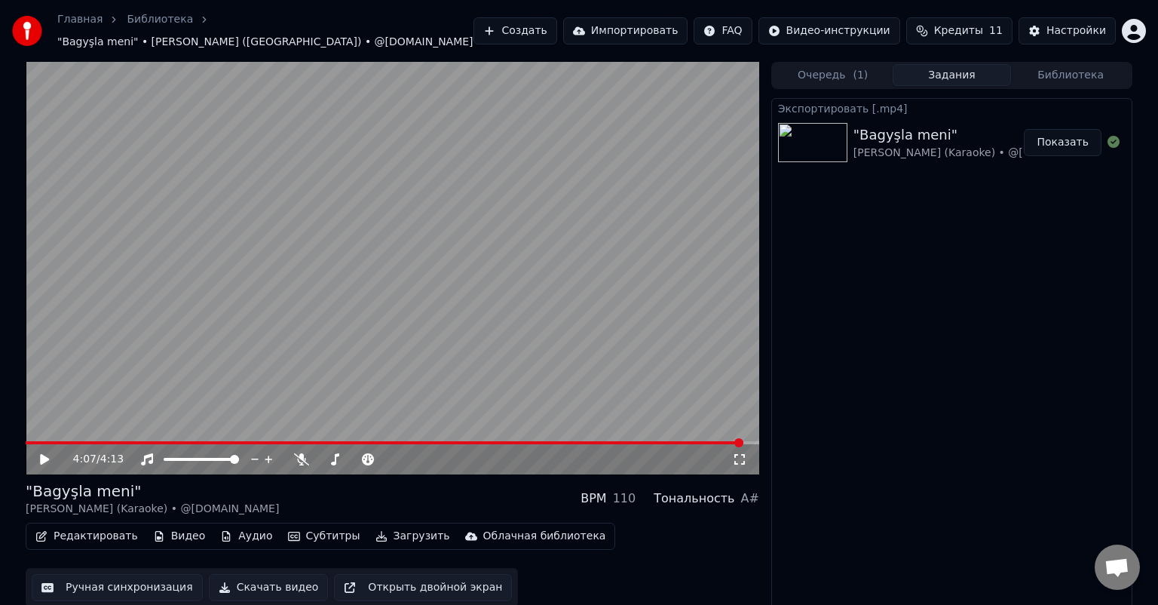
click at [1075, 133] on button "Показать" at bounding box center [1063, 142] width 78 height 27
